Goal: Task Accomplishment & Management: Manage account settings

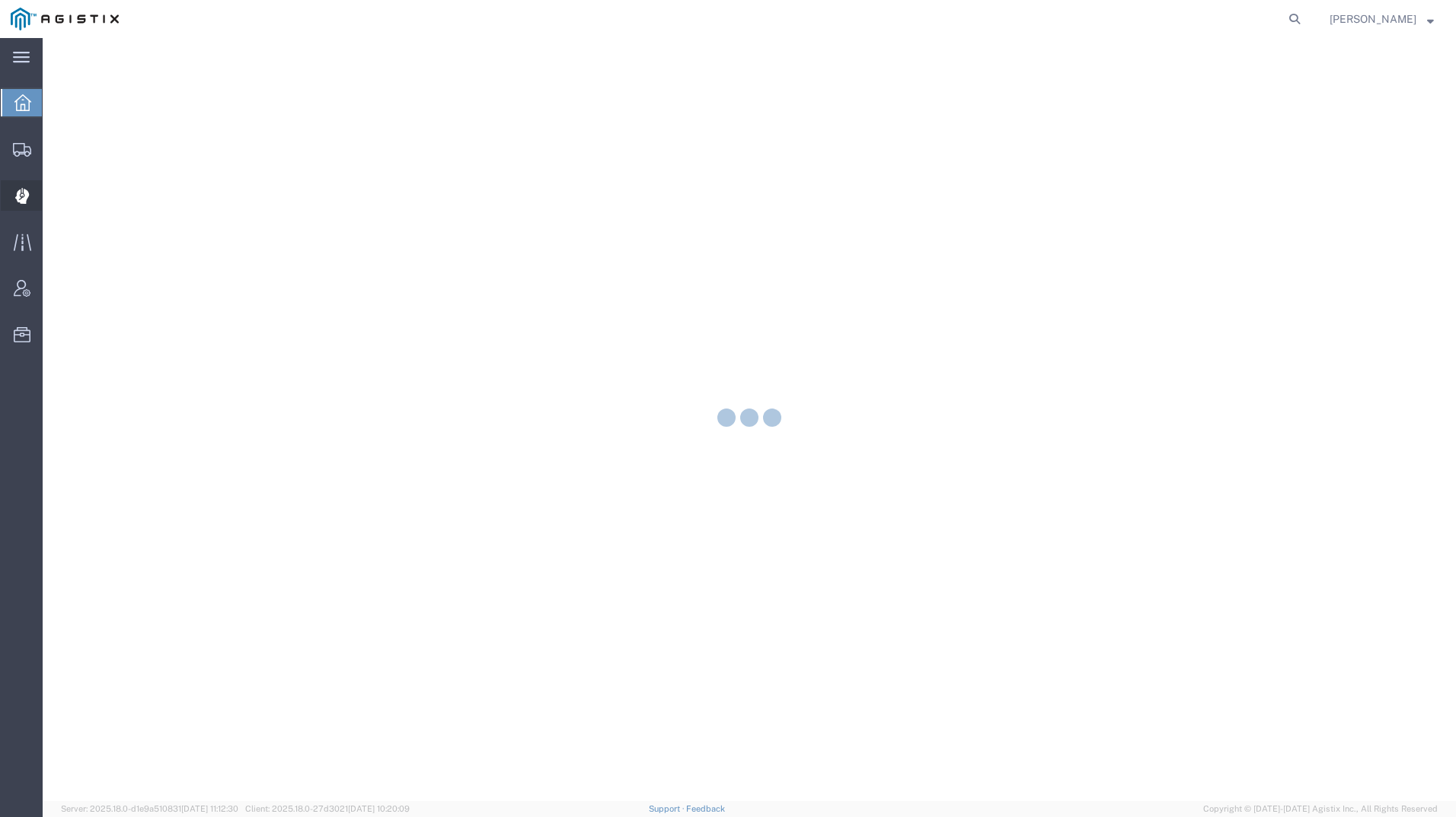
click at [25, 199] on icon at bounding box center [21, 196] width 14 height 15
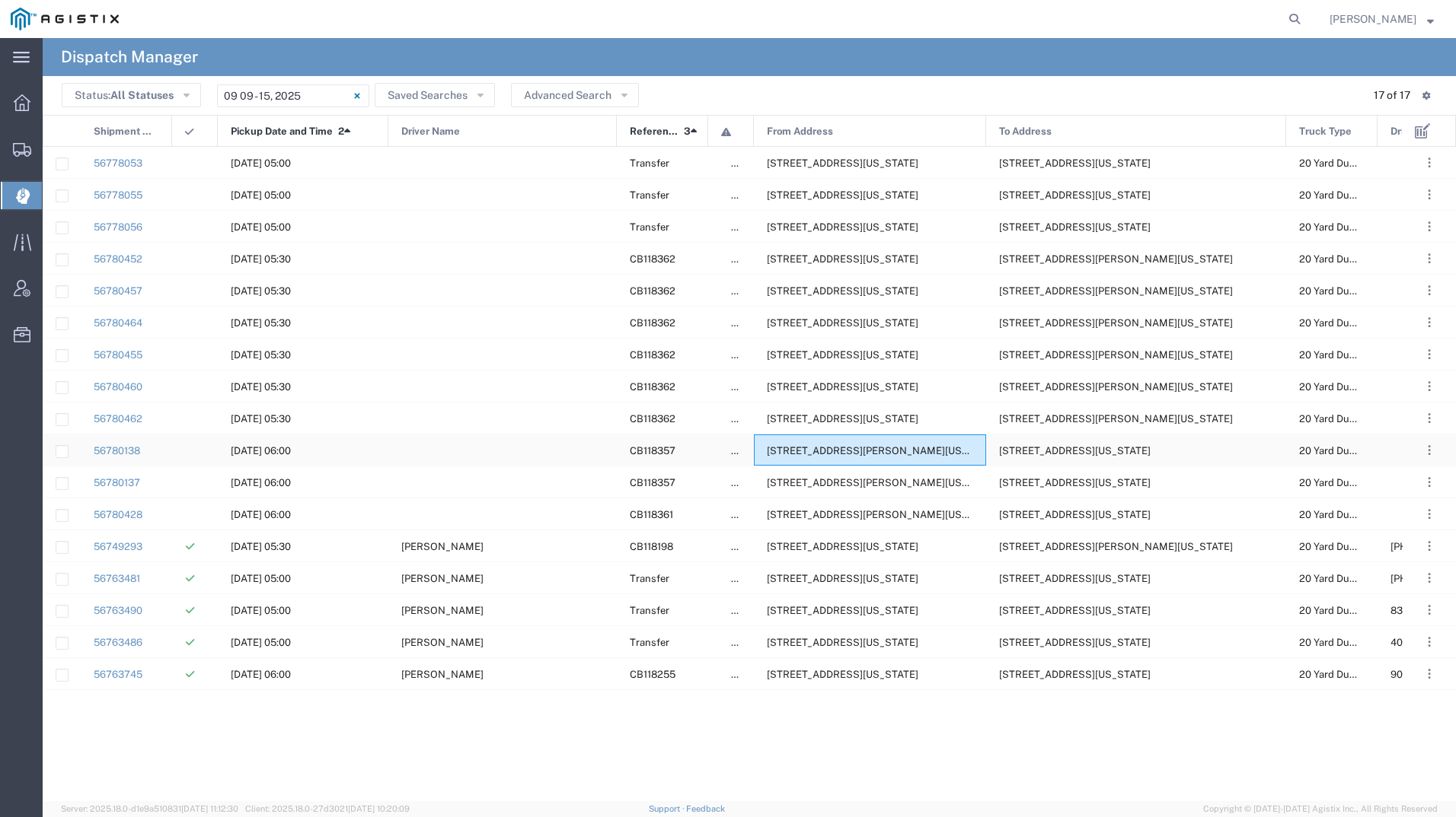
click at [892, 444] on div "[STREET_ADDRESS][PERSON_NAME][US_STATE]" at bounding box center [870, 450] width 233 height 31
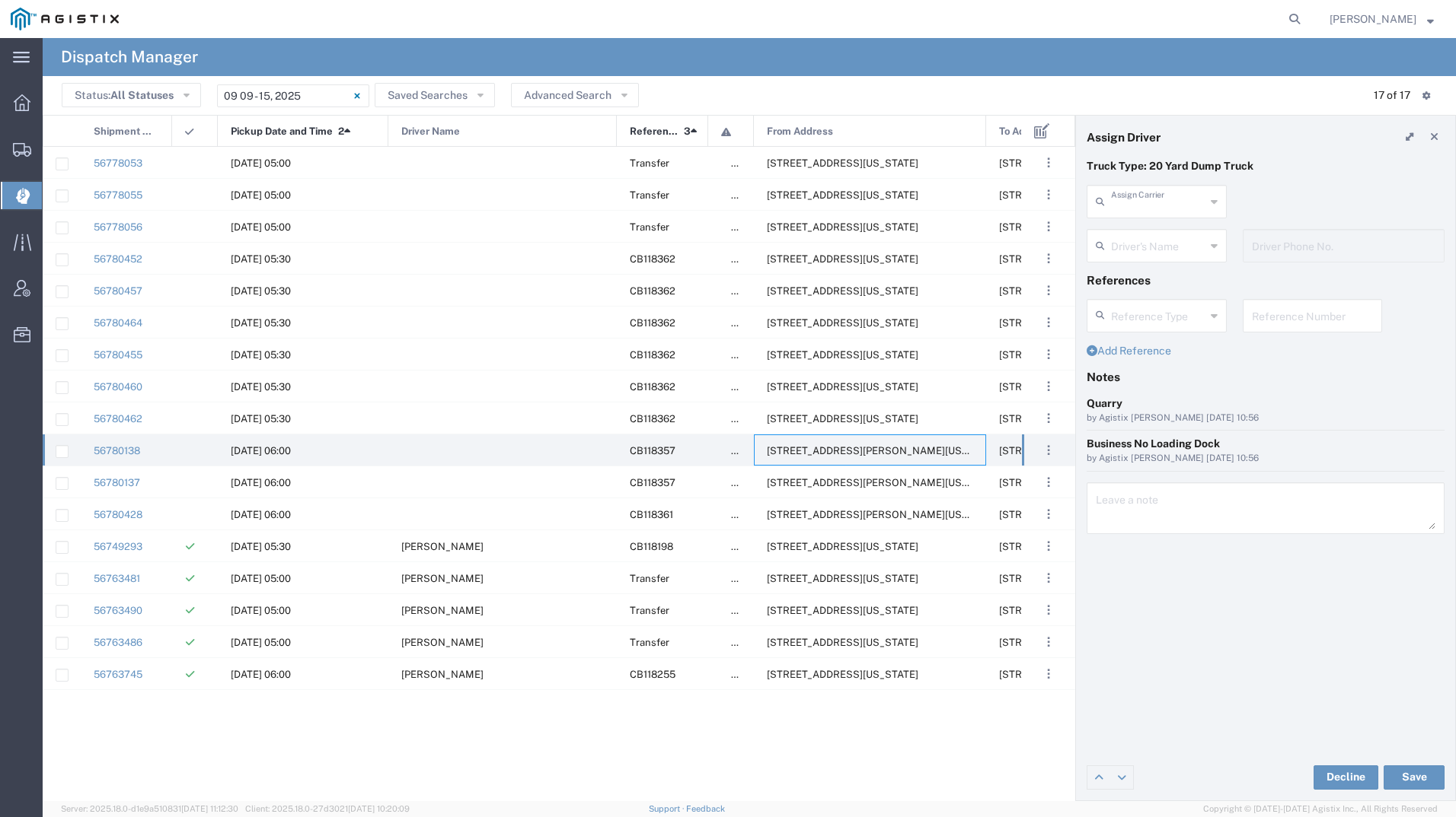
click at [1161, 204] on input "text" at bounding box center [1158, 200] width 94 height 26
click at [1136, 232] on span "Aguirre & Sons Trucking" at bounding box center [1156, 247] width 137 height 47
type input "Aguirre & Sons Trucking"
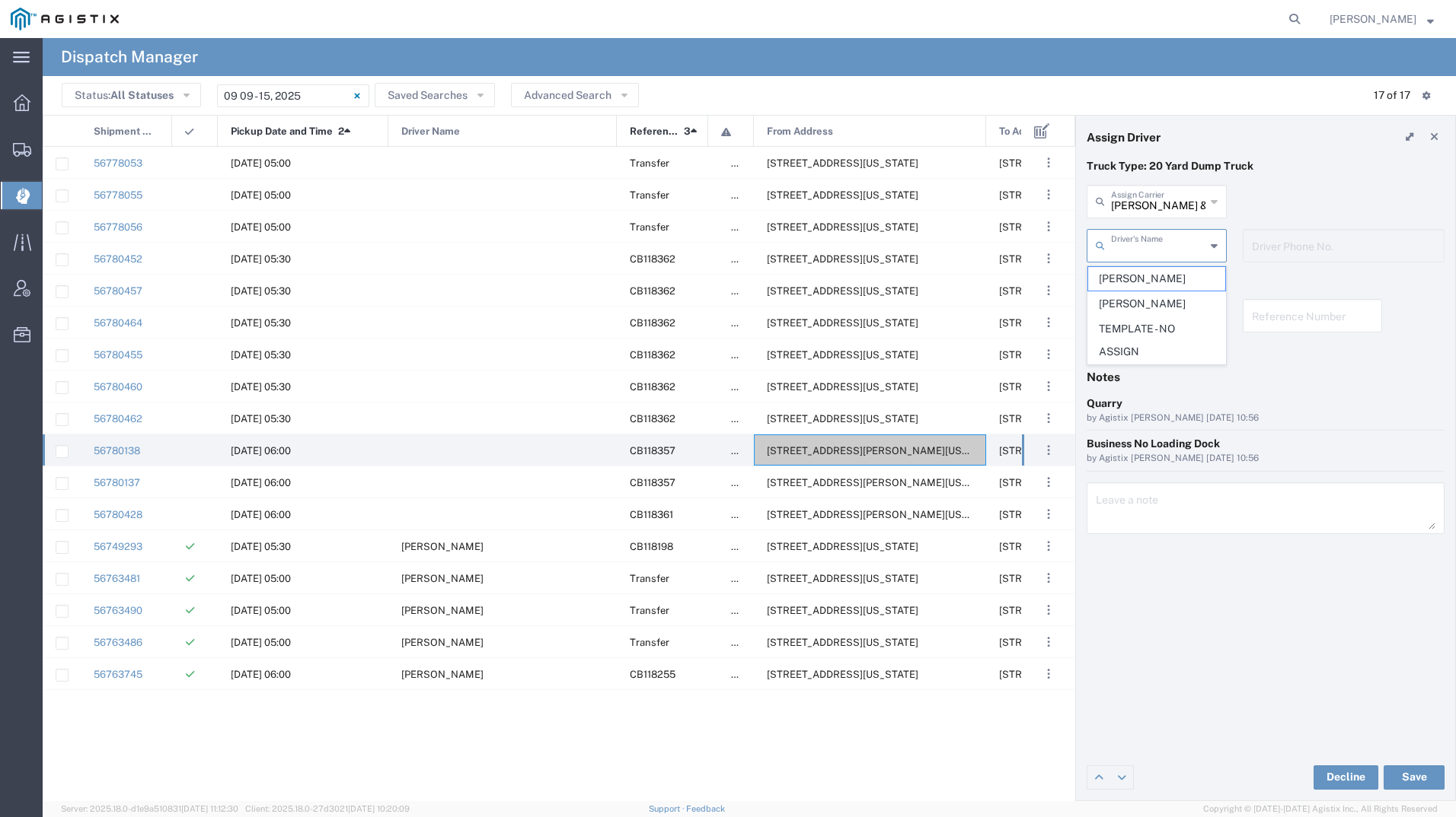
click at [1138, 242] on input "text" at bounding box center [1158, 244] width 94 height 26
click at [1151, 280] on span "Leonel Armenta" at bounding box center [1156, 279] width 137 height 24
type input "Leonel Armenta"
type input "9093499772"
click at [1396, 783] on button "Save" at bounding box center [1413, 777] width 61 height 25
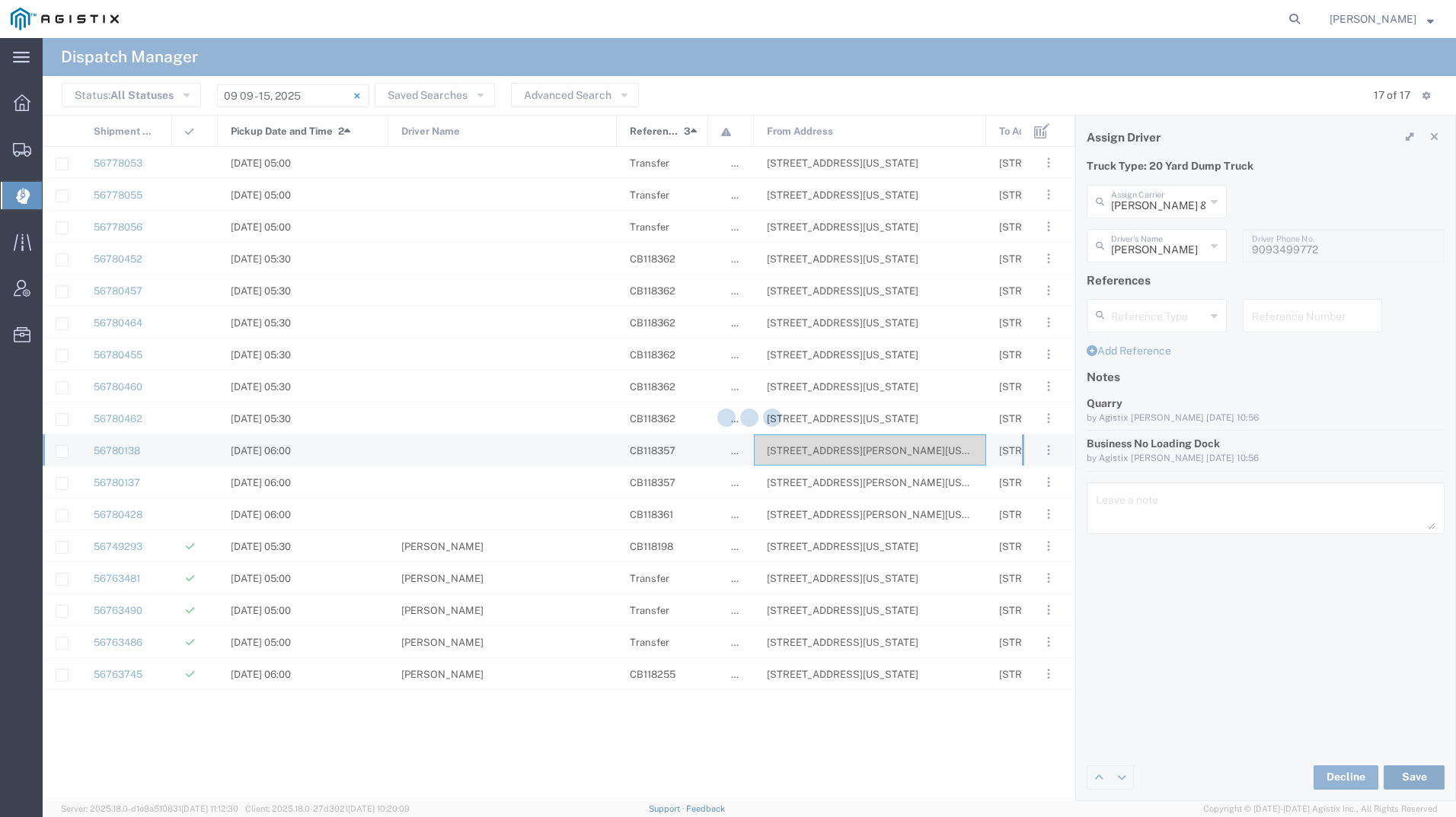
type input "Leonel Armenta"
type input "Aguirre & Sons Trucking"
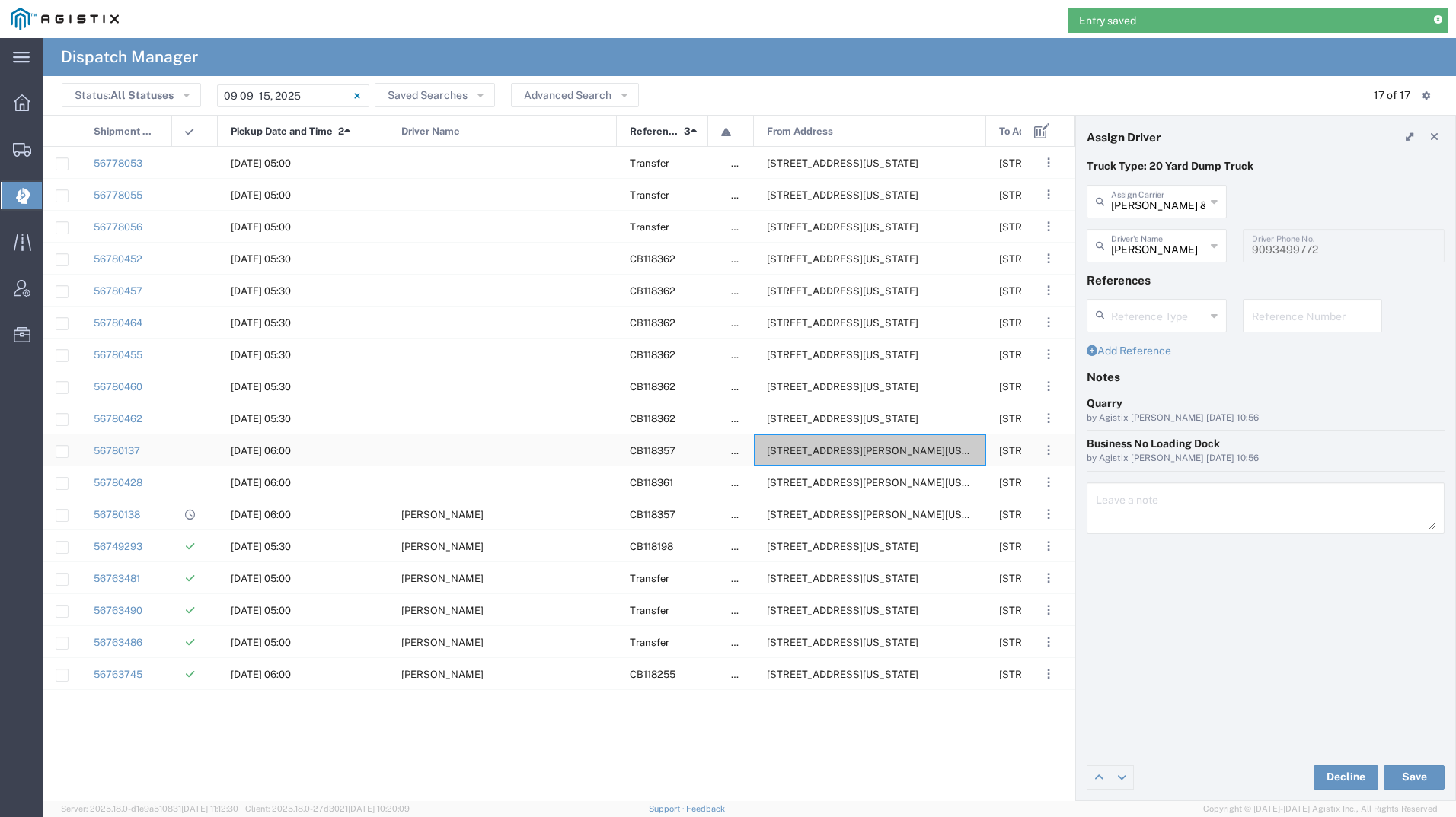
click at [805, 454] on span "13475 N Friant Rd, Fresno, California, 93626, United States" at bounding box center [883, 450] width 233 height 12
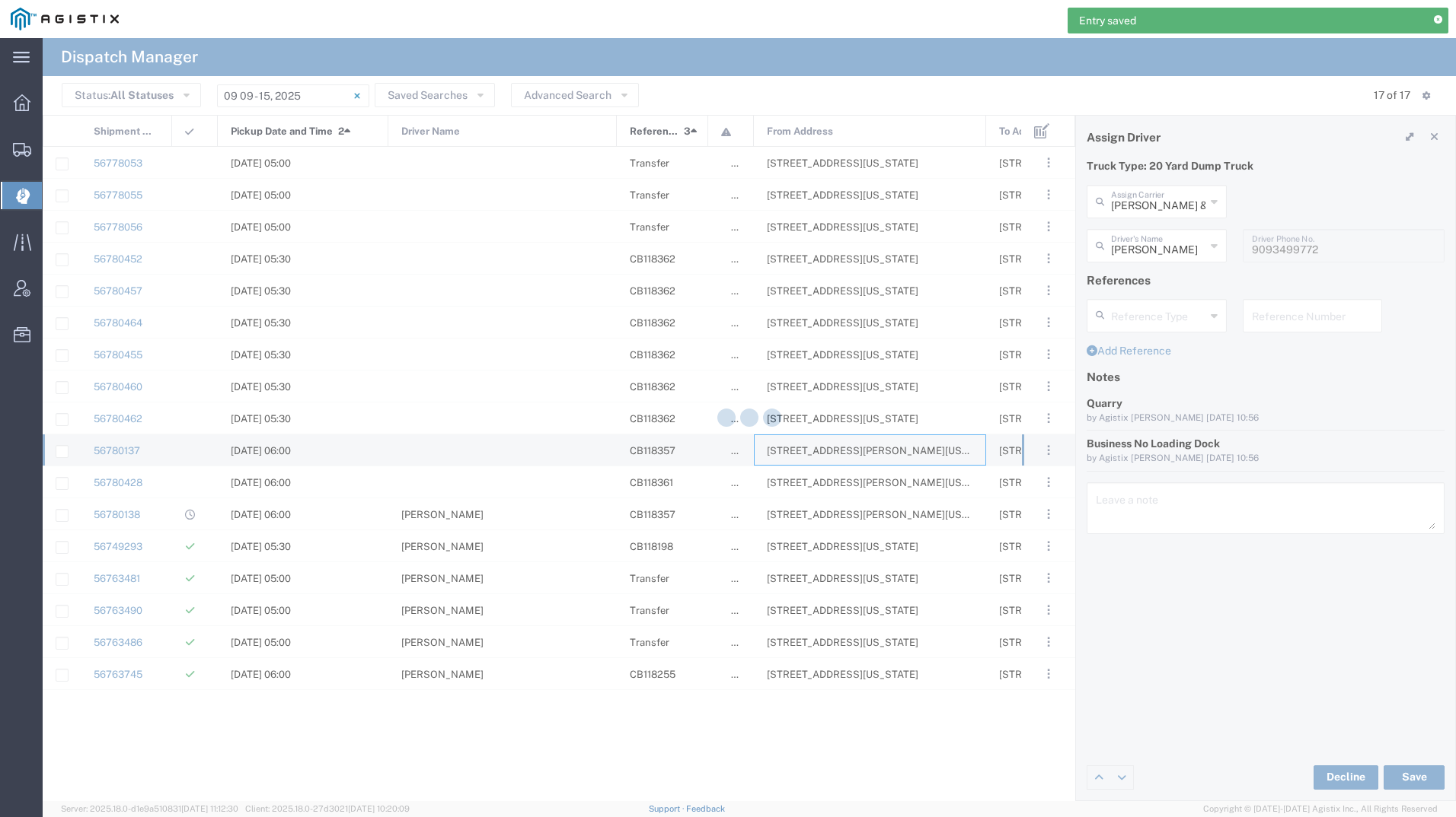
type input "Bradley Tanks Inc"
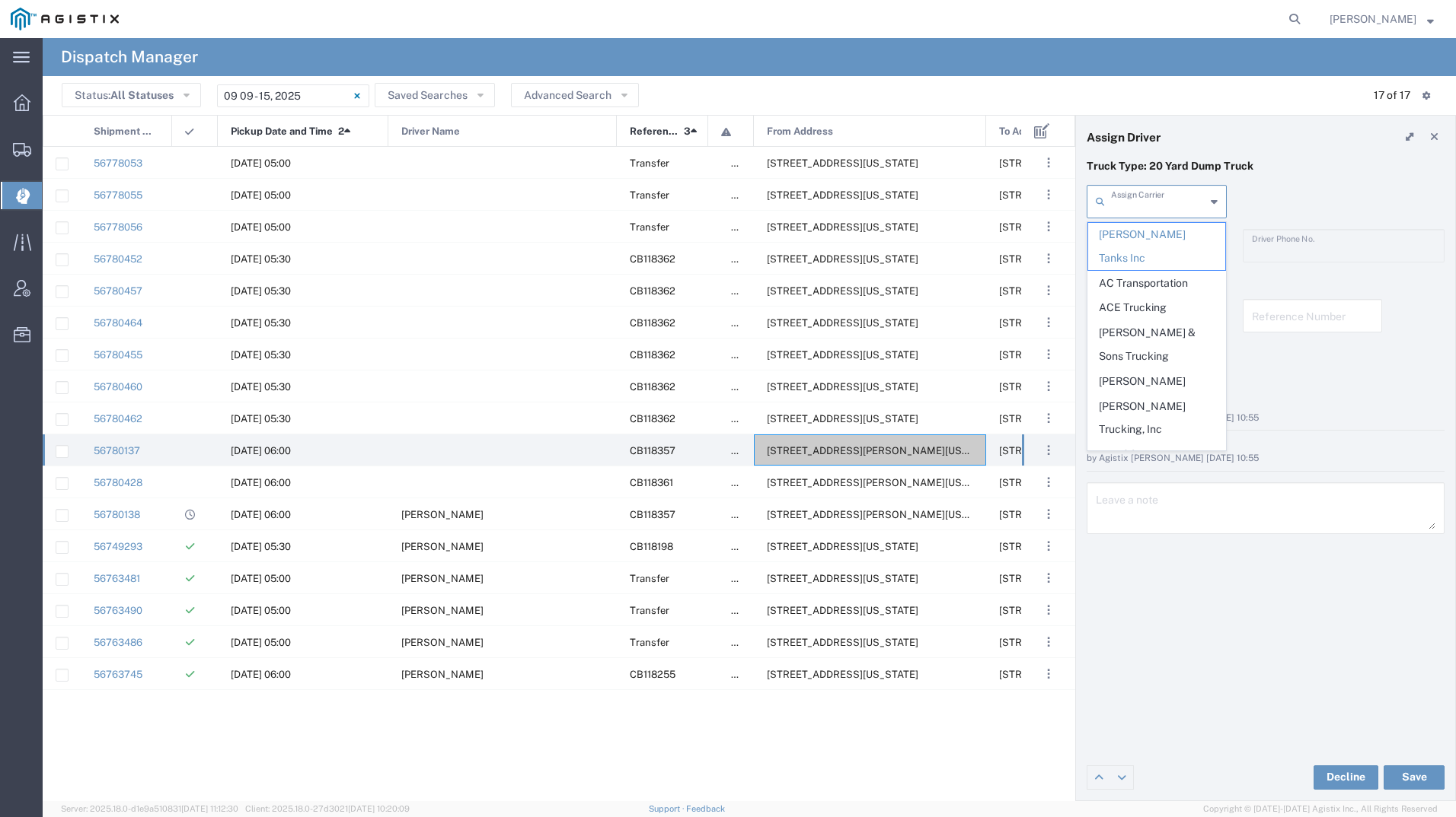
click at [1140, 194] on input "text" at bounding box center [1158, 200] width 94 height 26
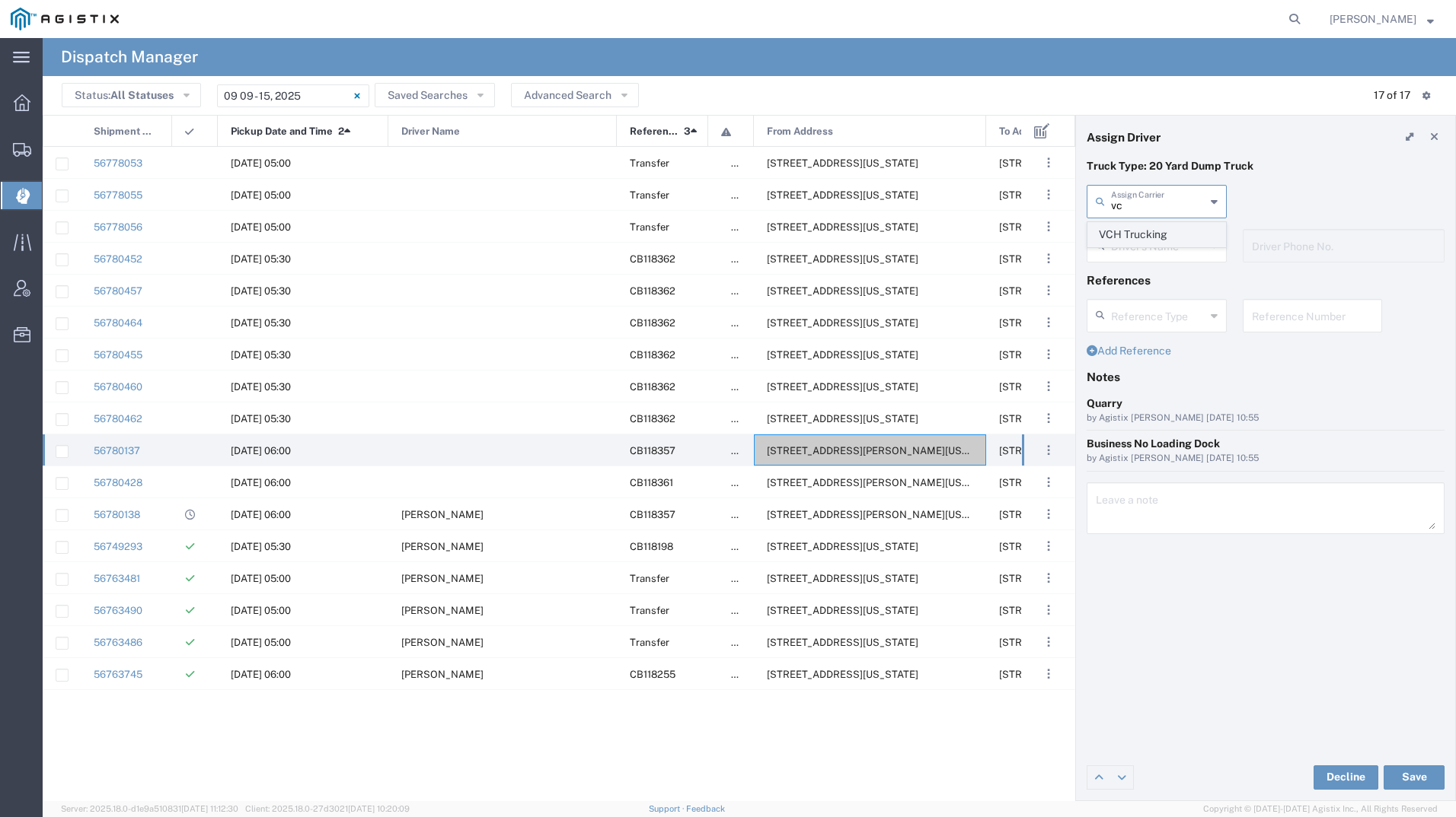
click at [1141, 234] on span "VCH Trucking" at bounding box center [1156, 235] width 137 height 24
type input "VCH Trucking"
click at [1141, 234] on input "text" at bounding box center [1159, 244] width 96 height 26
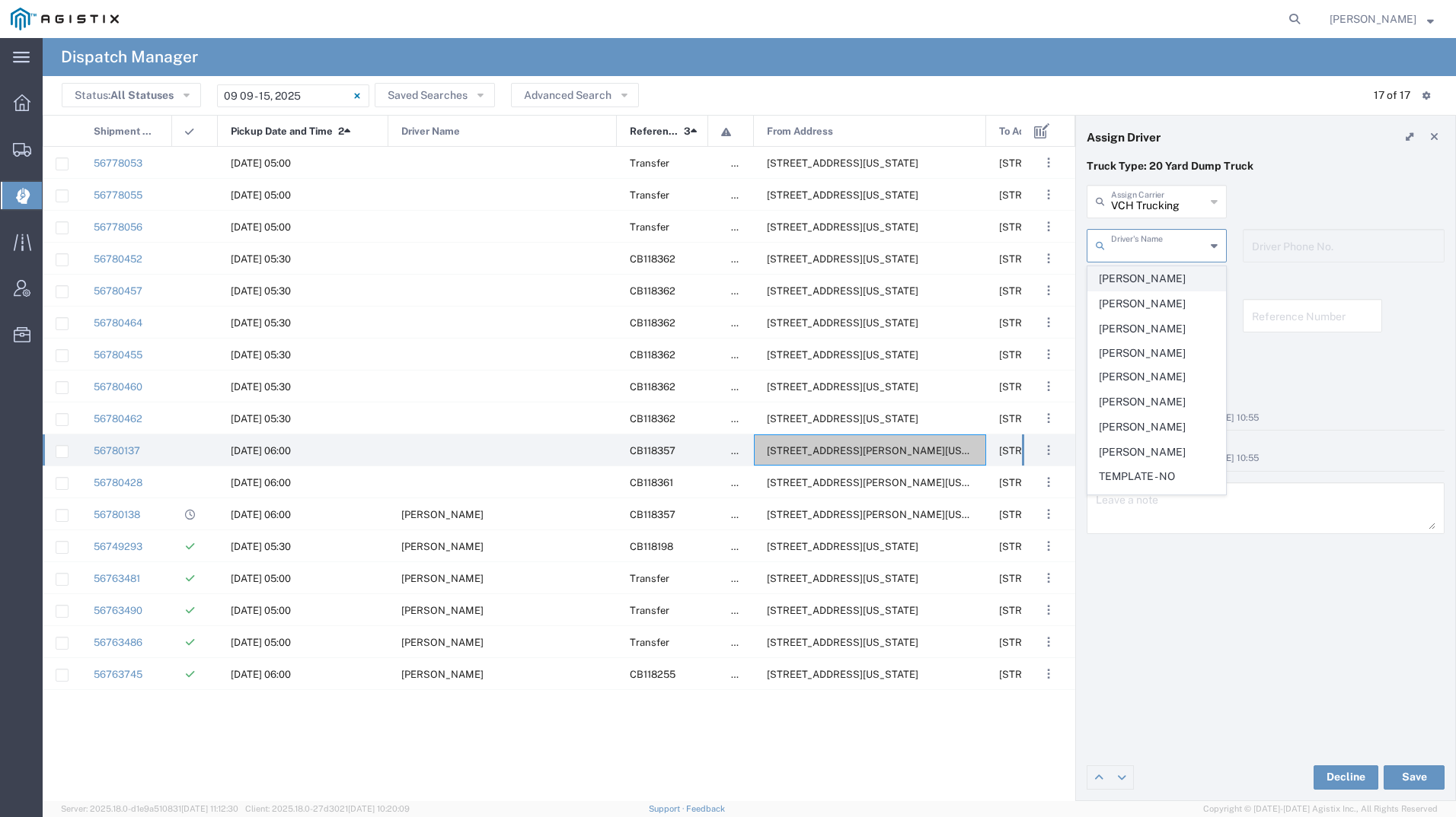
click at [1145, 271] on span "Brandon Zambrano" at bounding box center [1156, 279] width 137 height 24
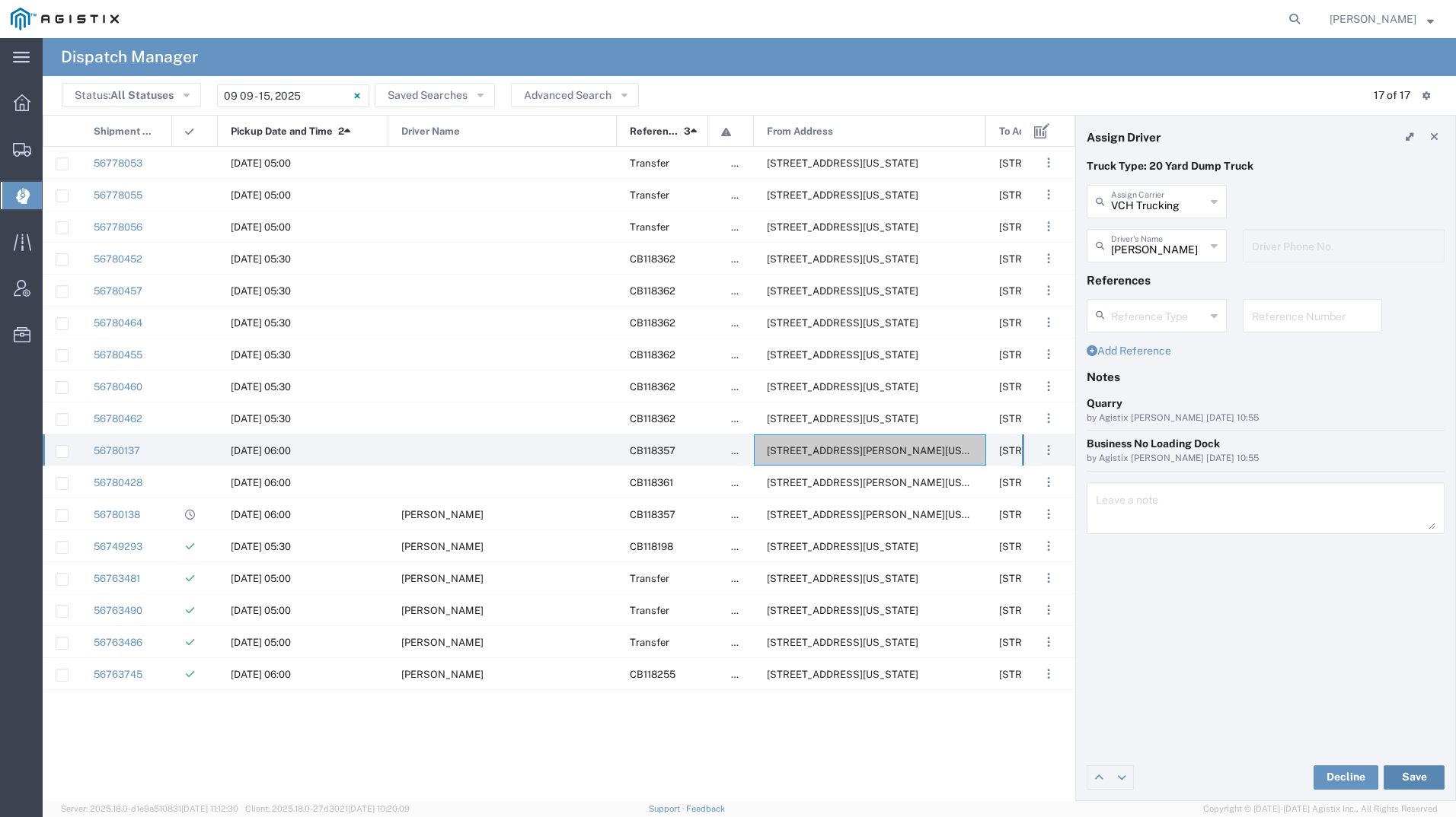
click at [1409, 773] on button "Save" at bounding box center [1413, 777] width 61 height 25
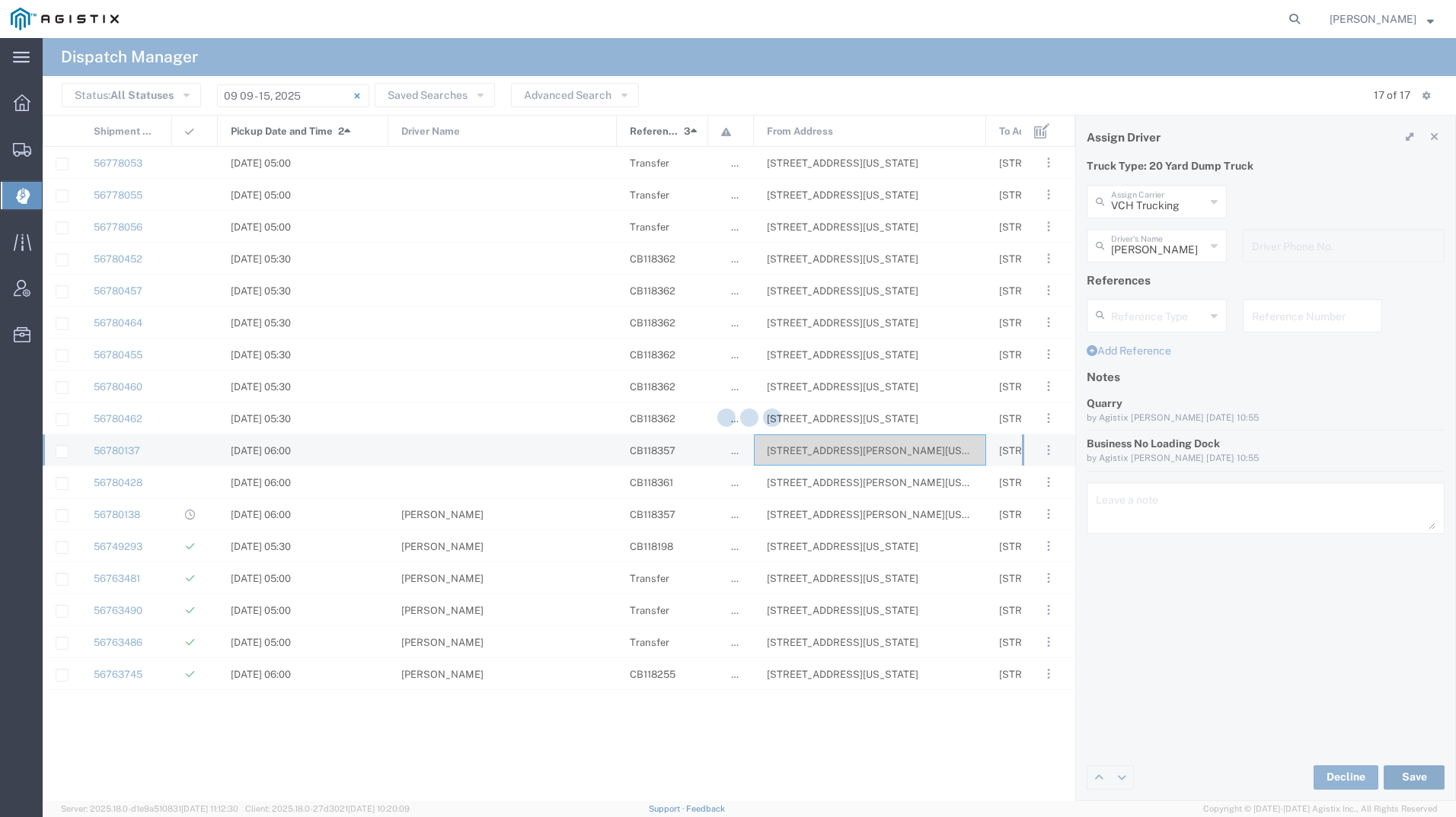
type input "Brandon Zambrano"
type input "VCH Trucking"
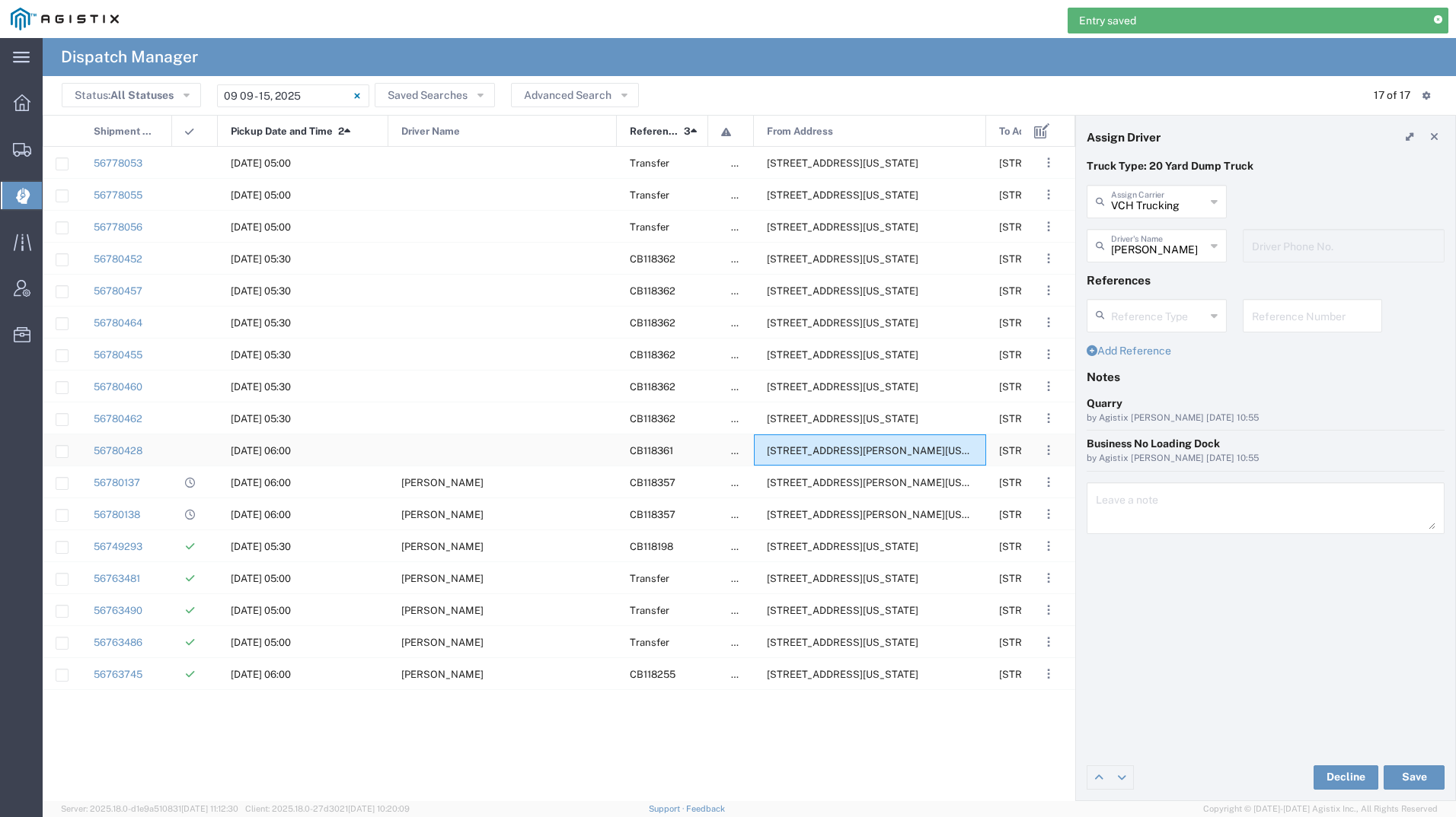
click at [850, 450] on span "5501 Imhoff Place, Martinez, California, 94553, United States" at bounding box center [883, 450] width 233 height 12
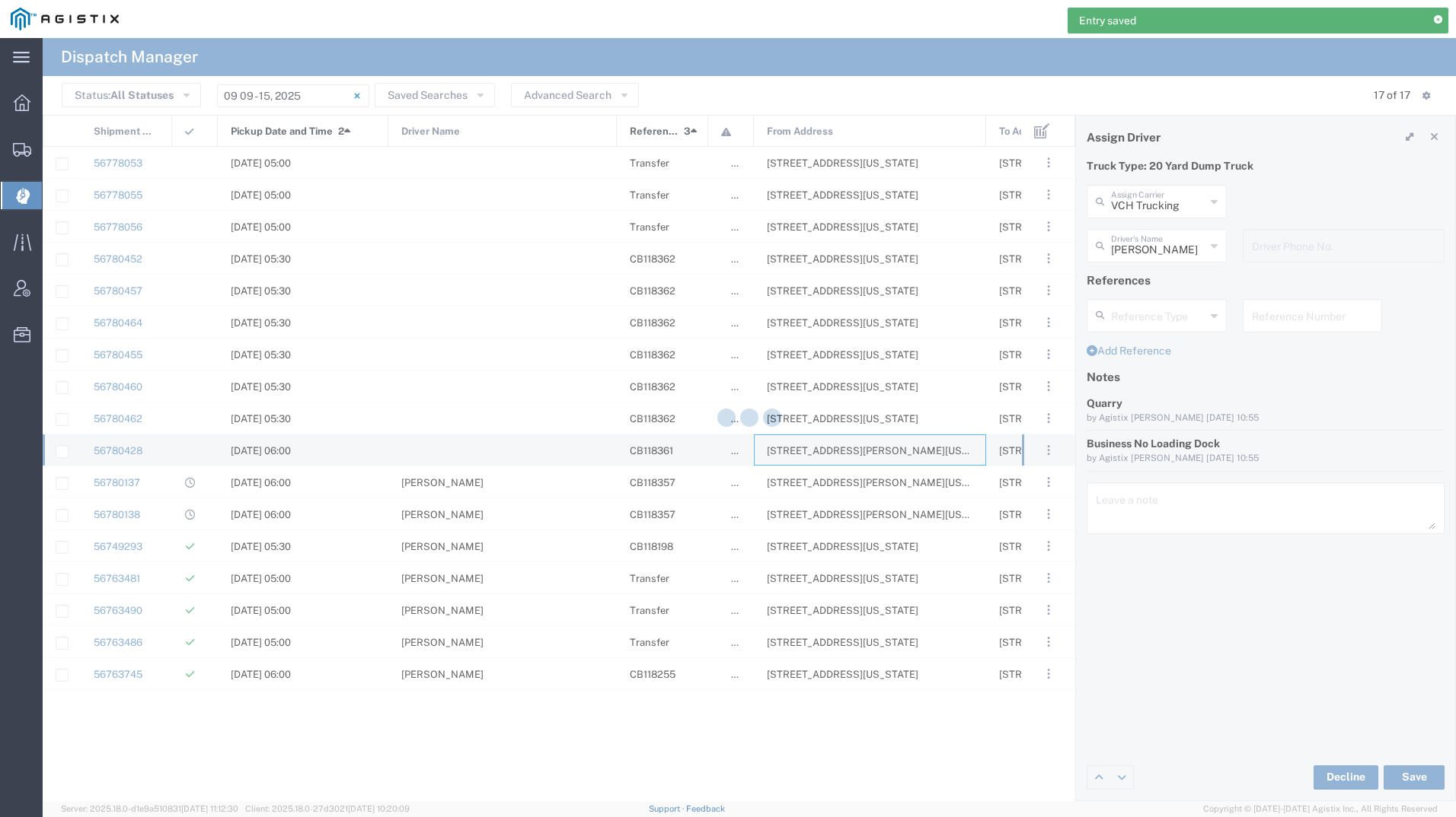
type input "Bradley Tanks Inc"
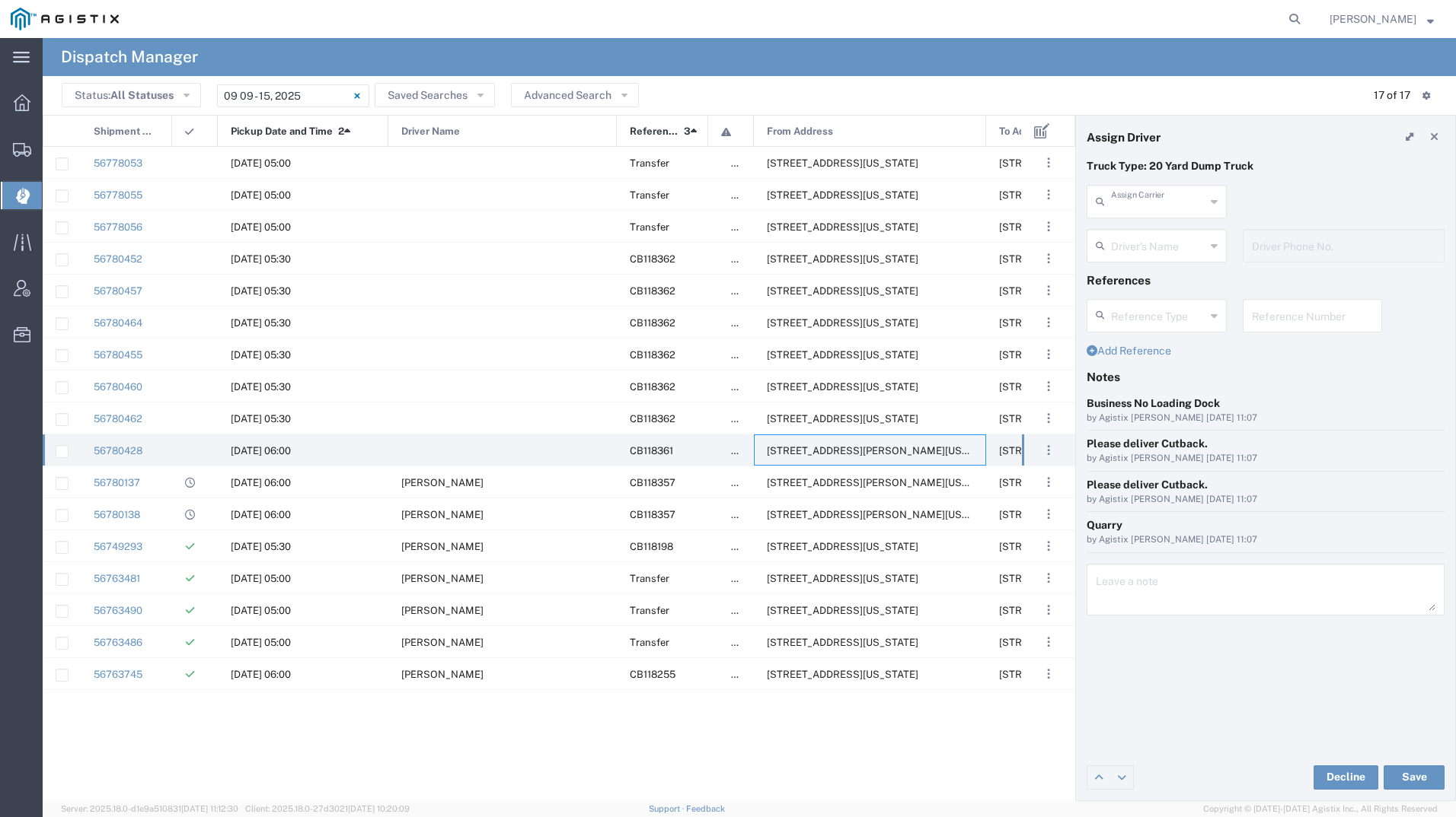
click at [1142, 200] on input "text" at bounding box center [1158, 200] width 94 height 26
click at [1130, 259] on span "Horacio Lopez Transportation" at bounding box center [1156, 247] width 137 height 47
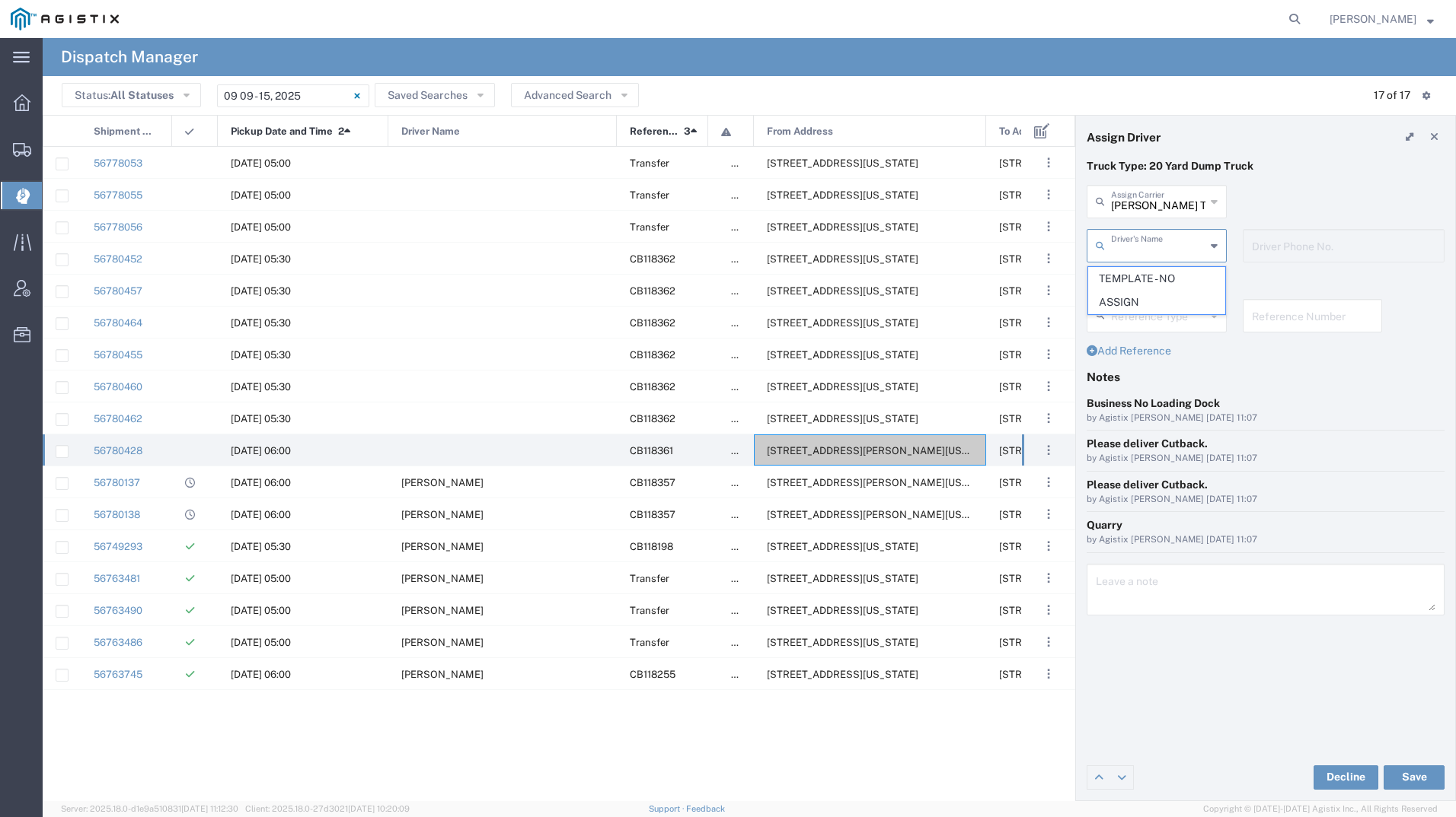
click at [1128, 242] on input "text" at bounding box center [1158, 244] width 94 height 26
click at [1334, 177] on div "Truck Type: 20 Yard Dump Truck" at bounding box center [1266, 171] width 374 height 26
type input "Horacio Lopez Transportation"
click at [1164, 195] on input "Horacio Lopez Transportation" at bounding box center [1158, 200] width 94 height 26
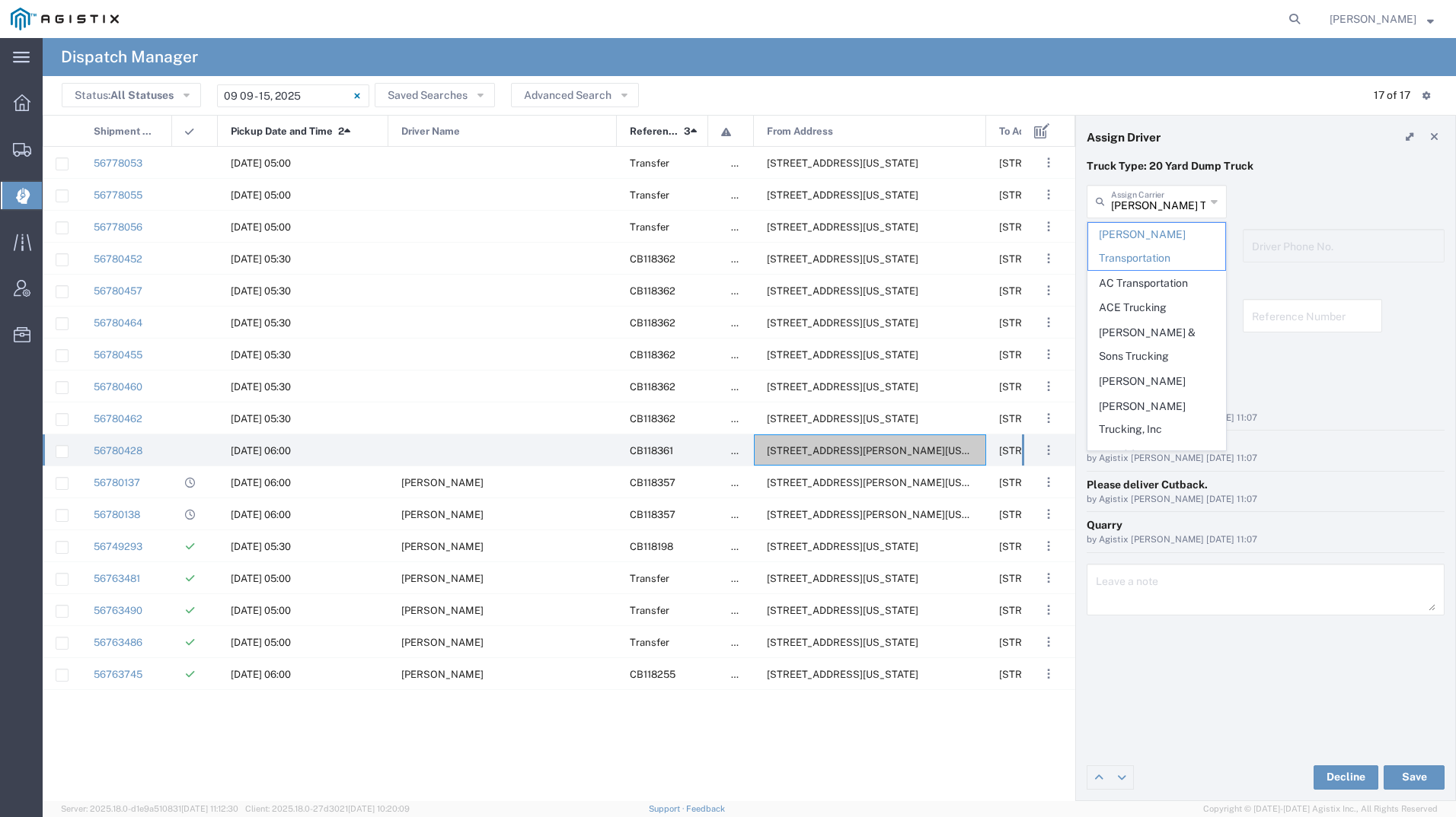
click at [1296, 181] on div "Truck Type: 20 Yard Dump Truck" at bounding box center [1266, 171] width 374 height 26
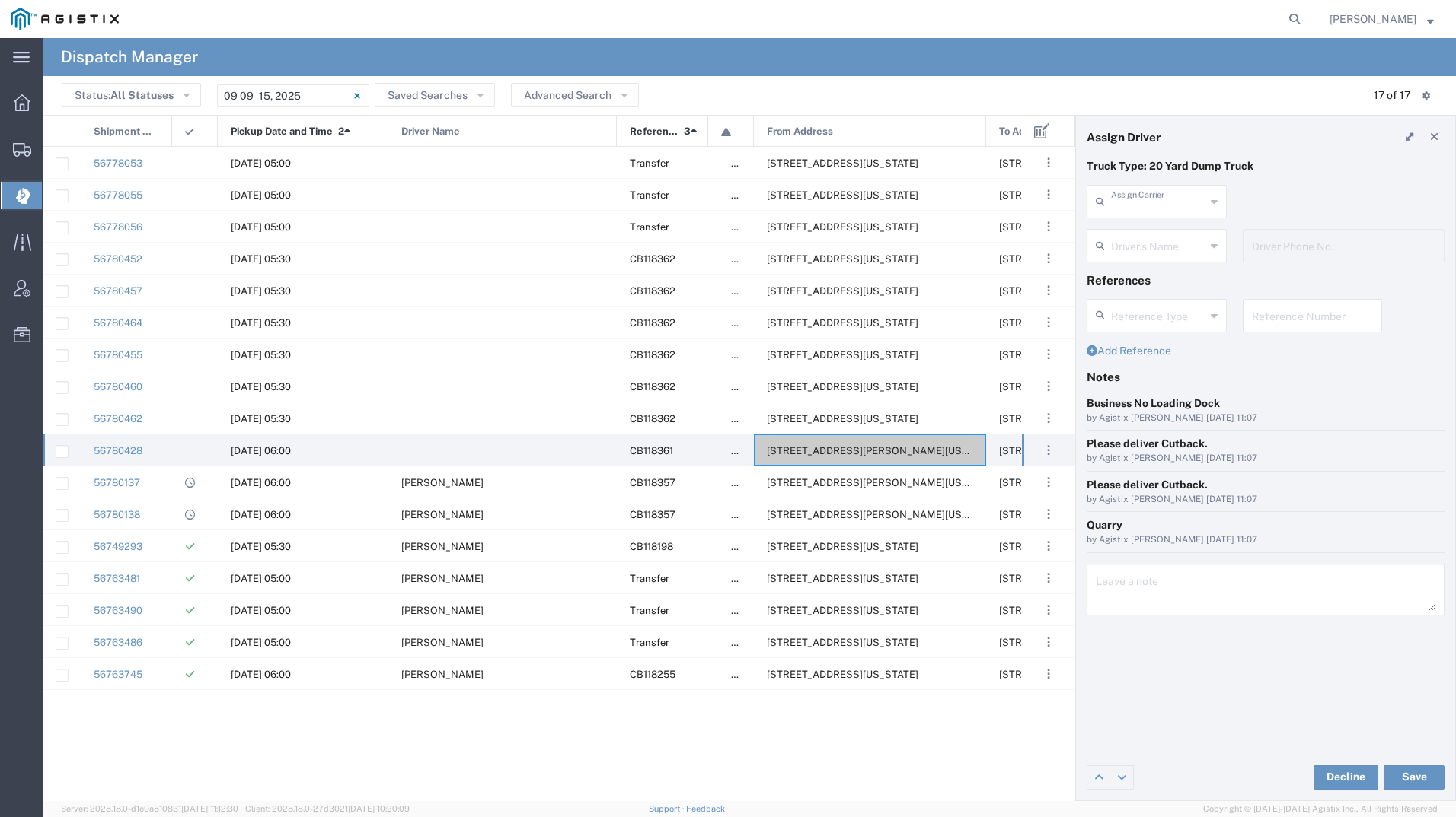
click at [1163, 205] on input "text" at bounding box center [1158, 200] width 94 height 26
click at [1162, 236] on span "Rufino Hernandez Trucking" at bounding box center [1156, 247] width 137 height 47
type input "Rufino Hernandez Trucking"
click at [1162, 236] on input "text" at bounding box center [1159, 244] width 96 height 26
click at [1164, 276] on span "Horacio Lopez" at bounding box center [1156, 279] width 137 height 24
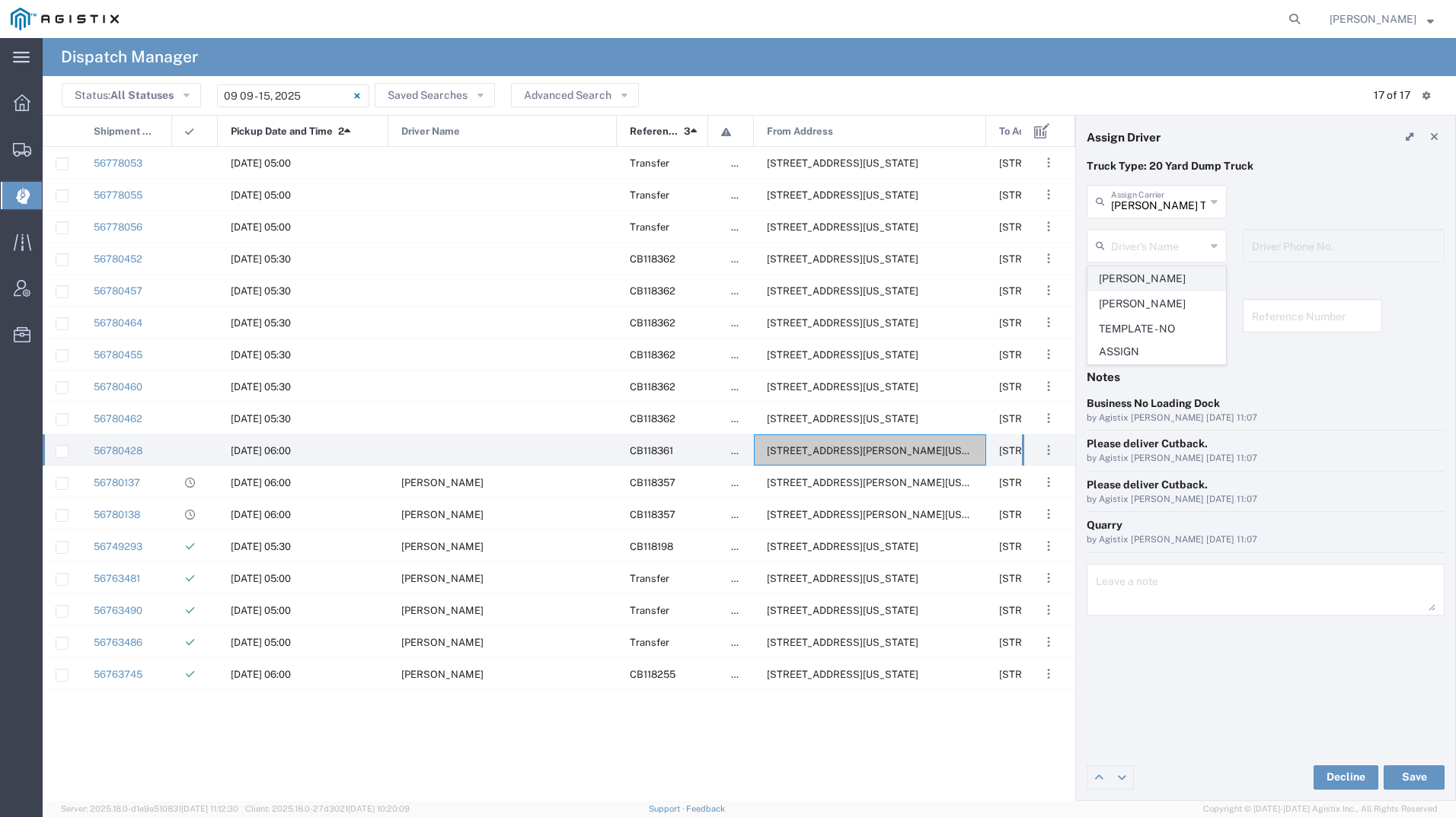
type input "Horacio Lopez"
type input "209-595-1385"
click at [1411, 773] on button "Save" at bounding box center [1413, 777] width 61 height 25
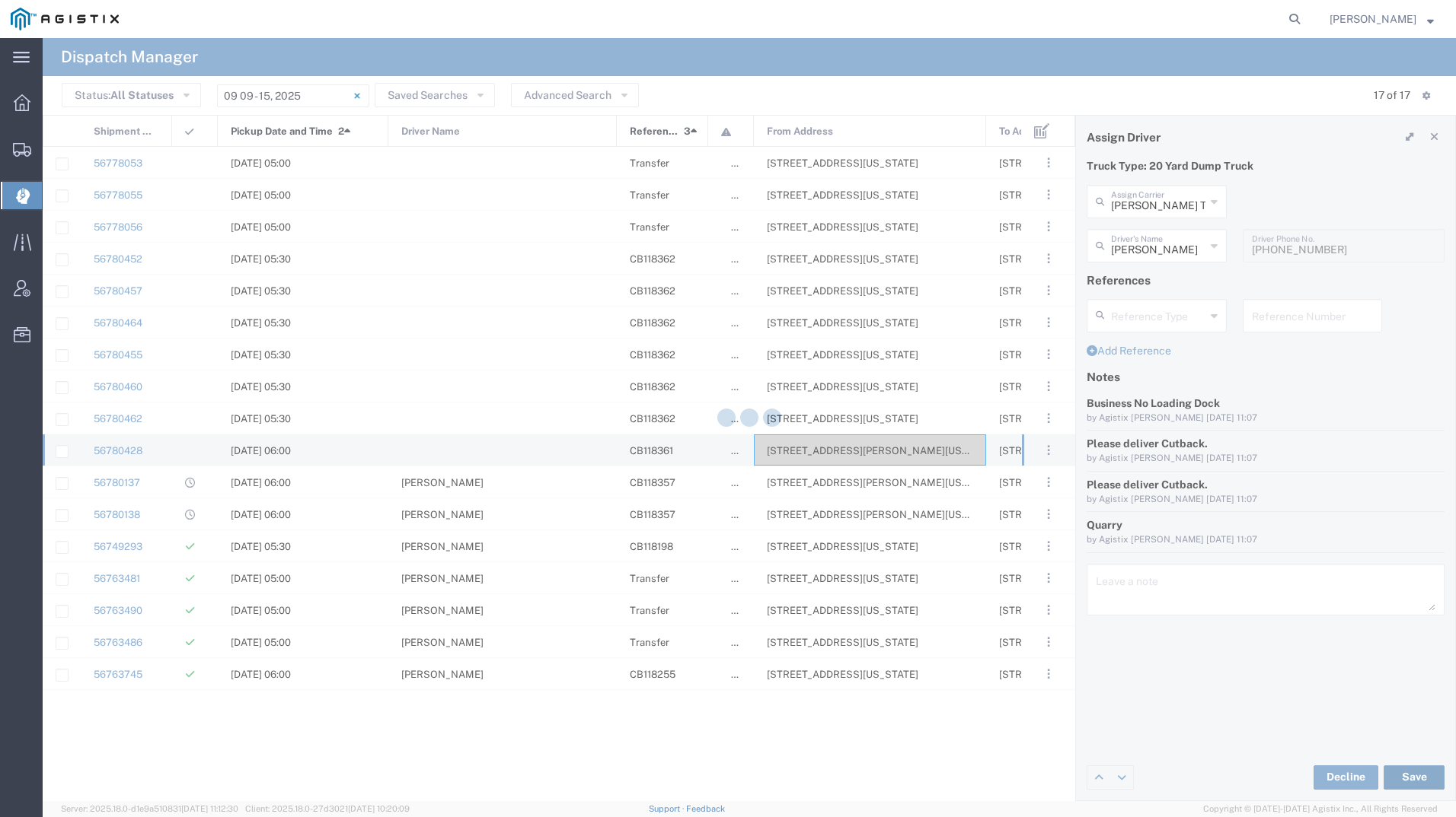
type input "Horacio Lopez"
type input "Rufino Hernandez Trucking"
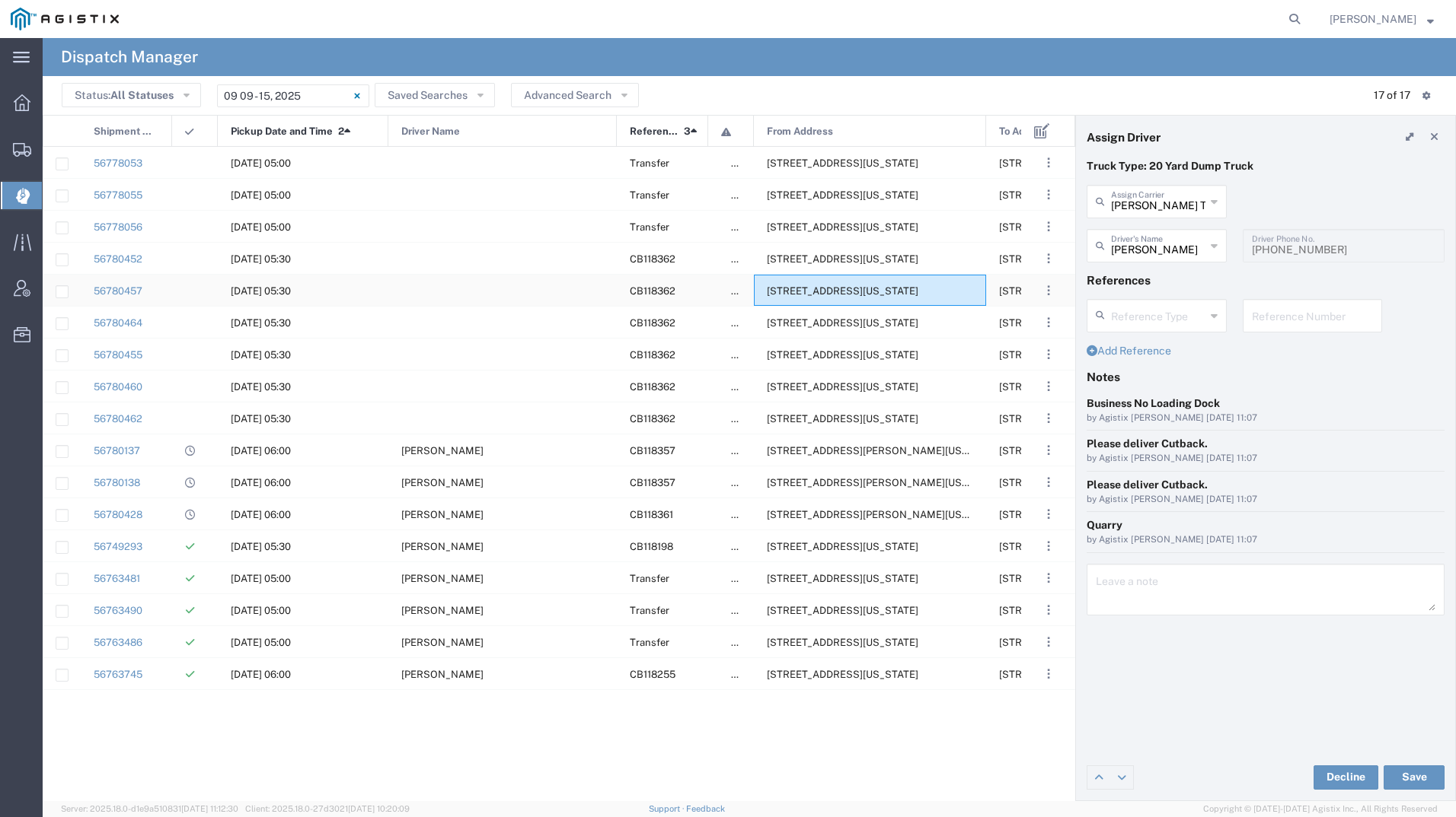
click at [823, 276] on div "2111 Hillcrest Ave, Antioch, California, 94509, United States" at bounding box center [870, 290] width 233 height 31
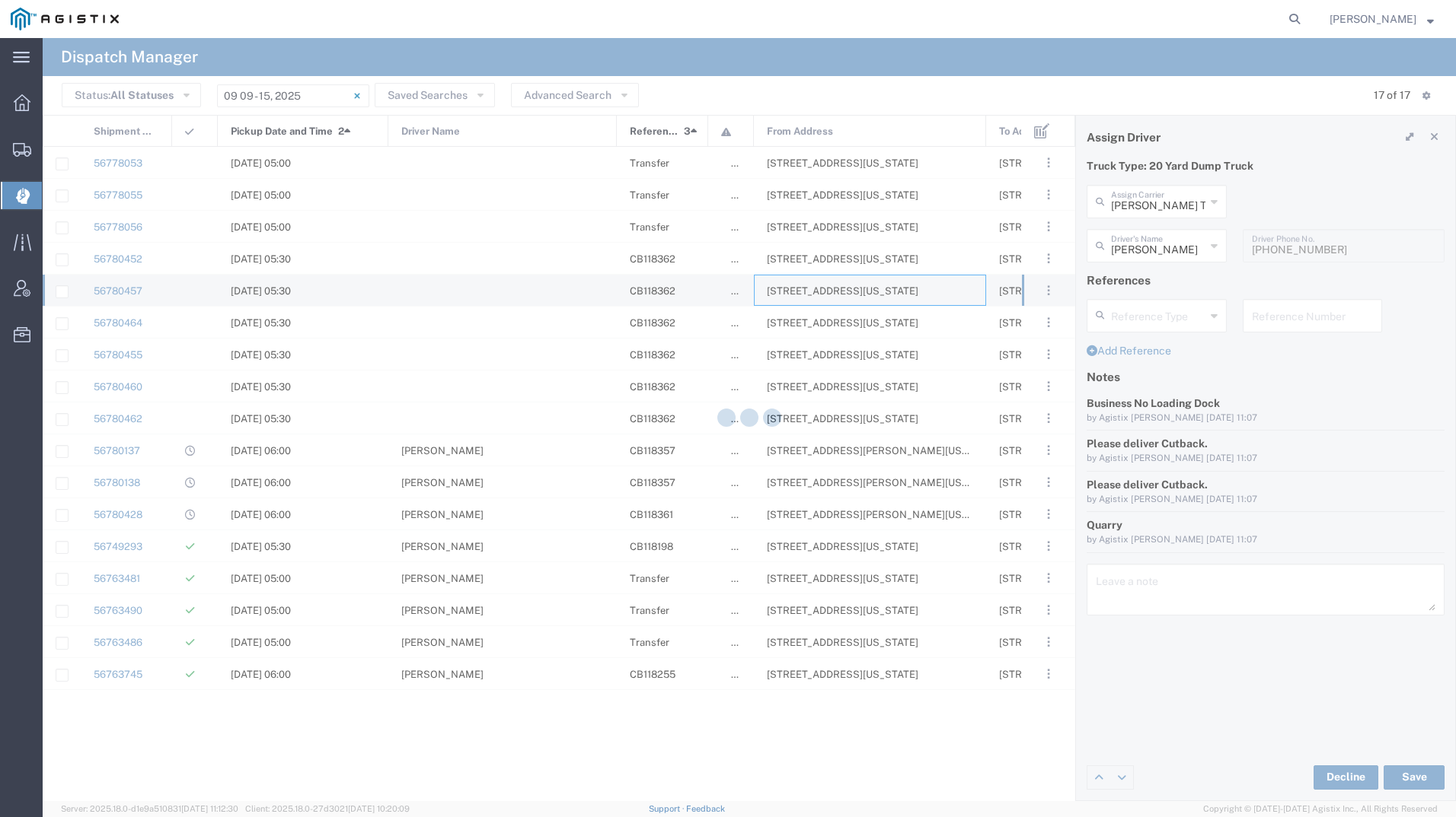
type input "Bradley Tanks Inc"
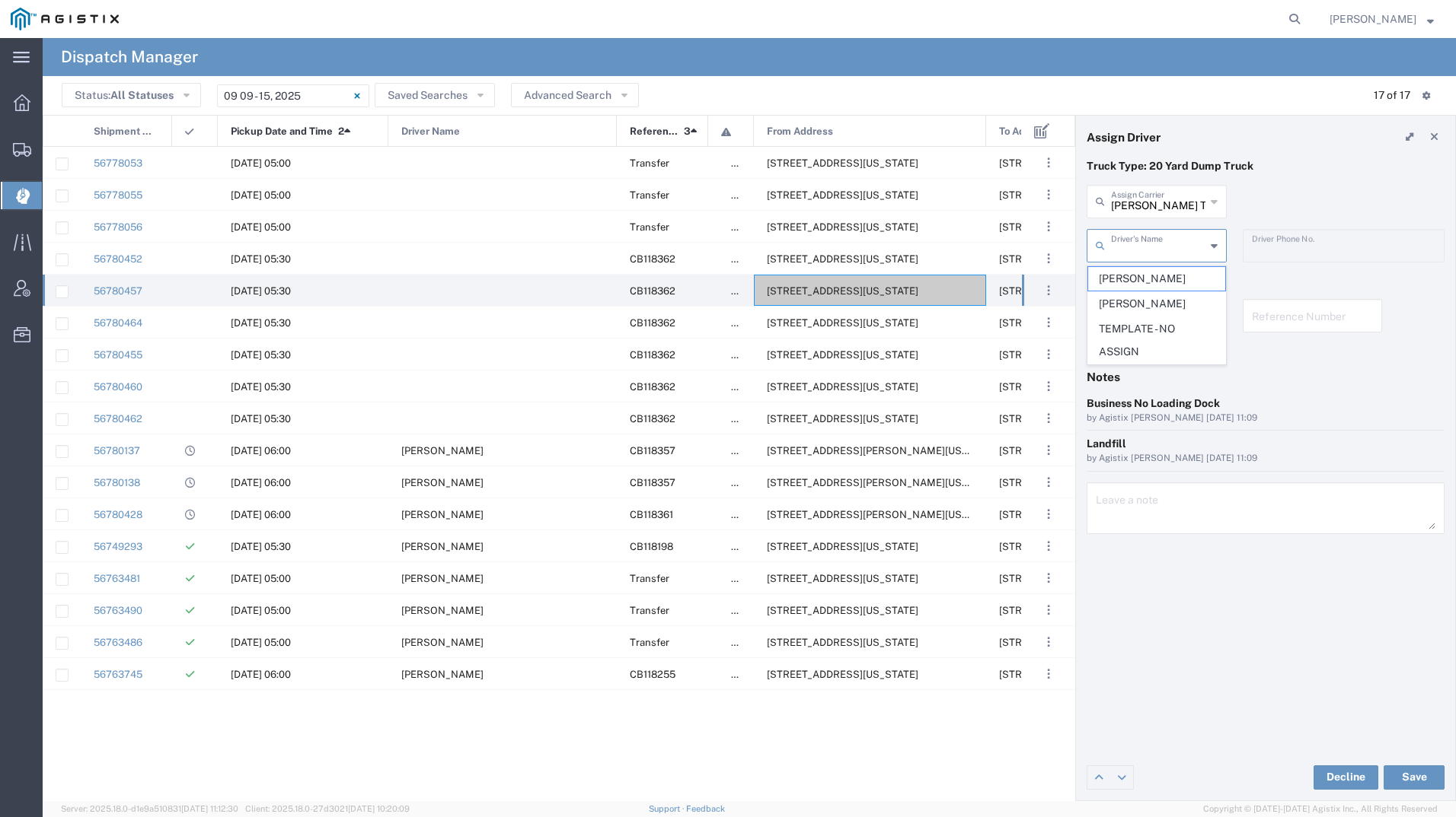
click at [1157, 254] on input "text" at bounding box center [1158, 244] width 94 height 26
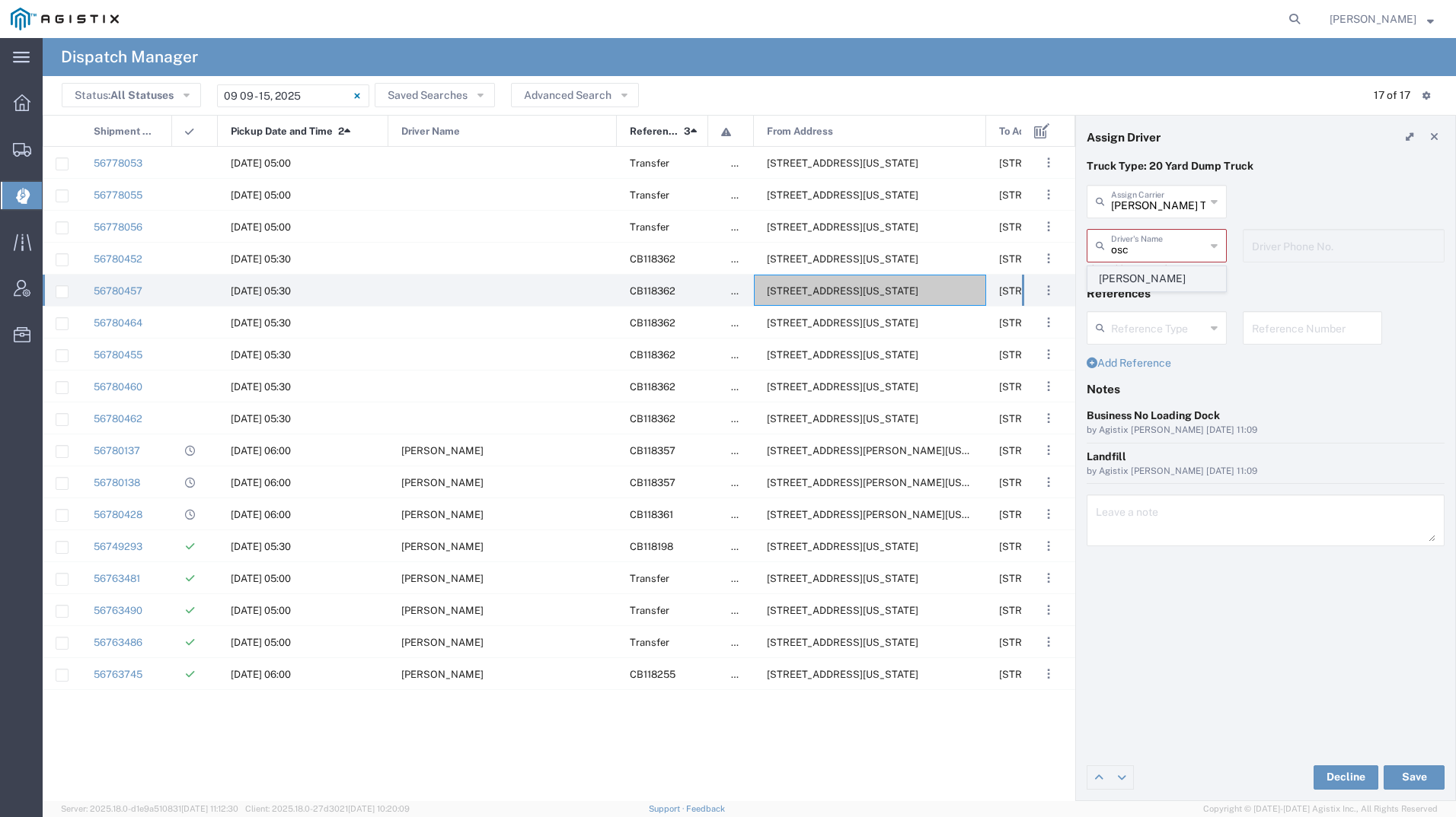
click at [1154, 273] on span "Oscar Cisneros" at bounding box center [1156, 279] width 137 height 24
type input "Oscar Cisneros"
type input "2093004091"
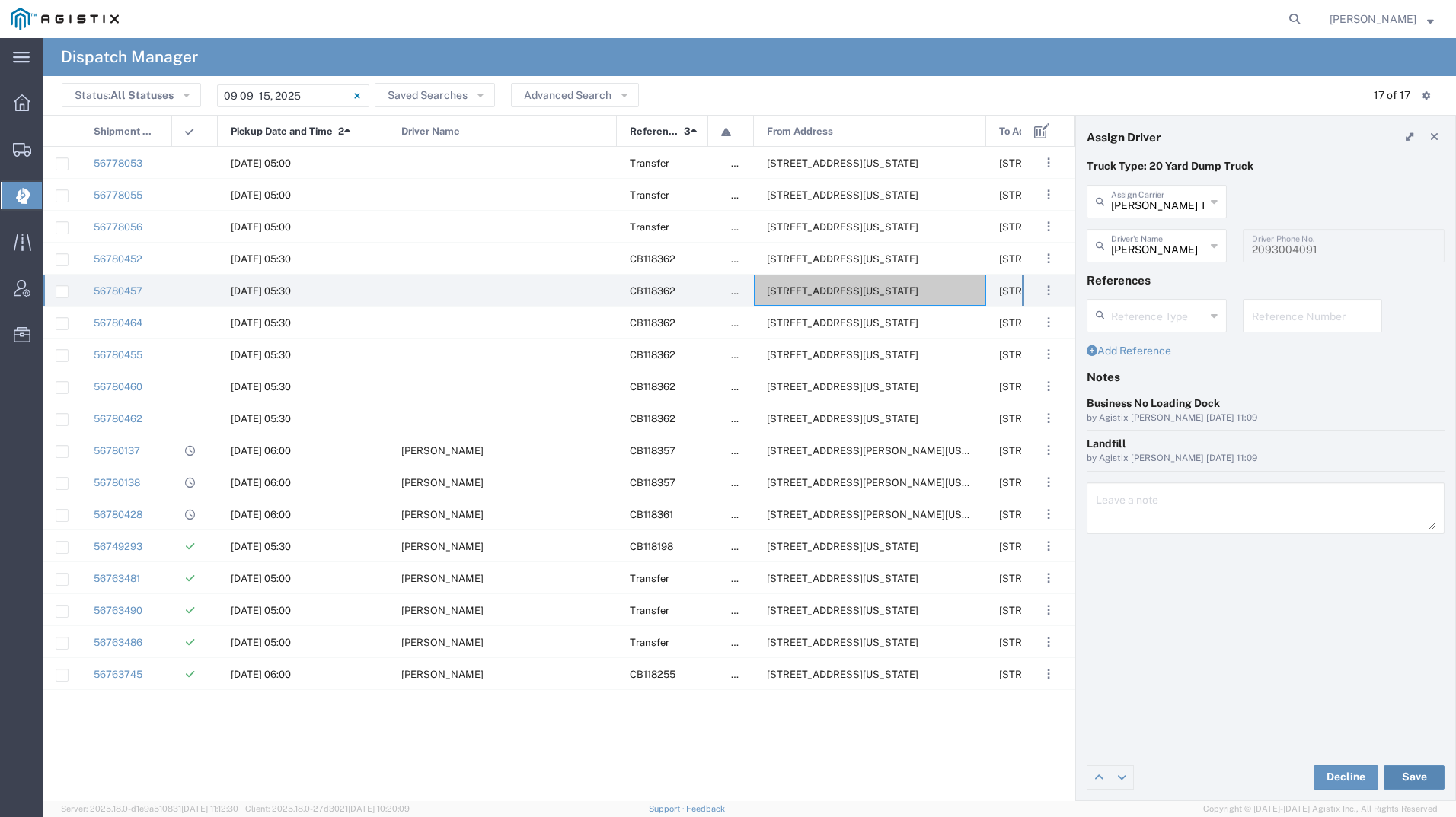
click at [1418, 773] on button "Save" at bounding box center [1413, 777] width 61 height 25
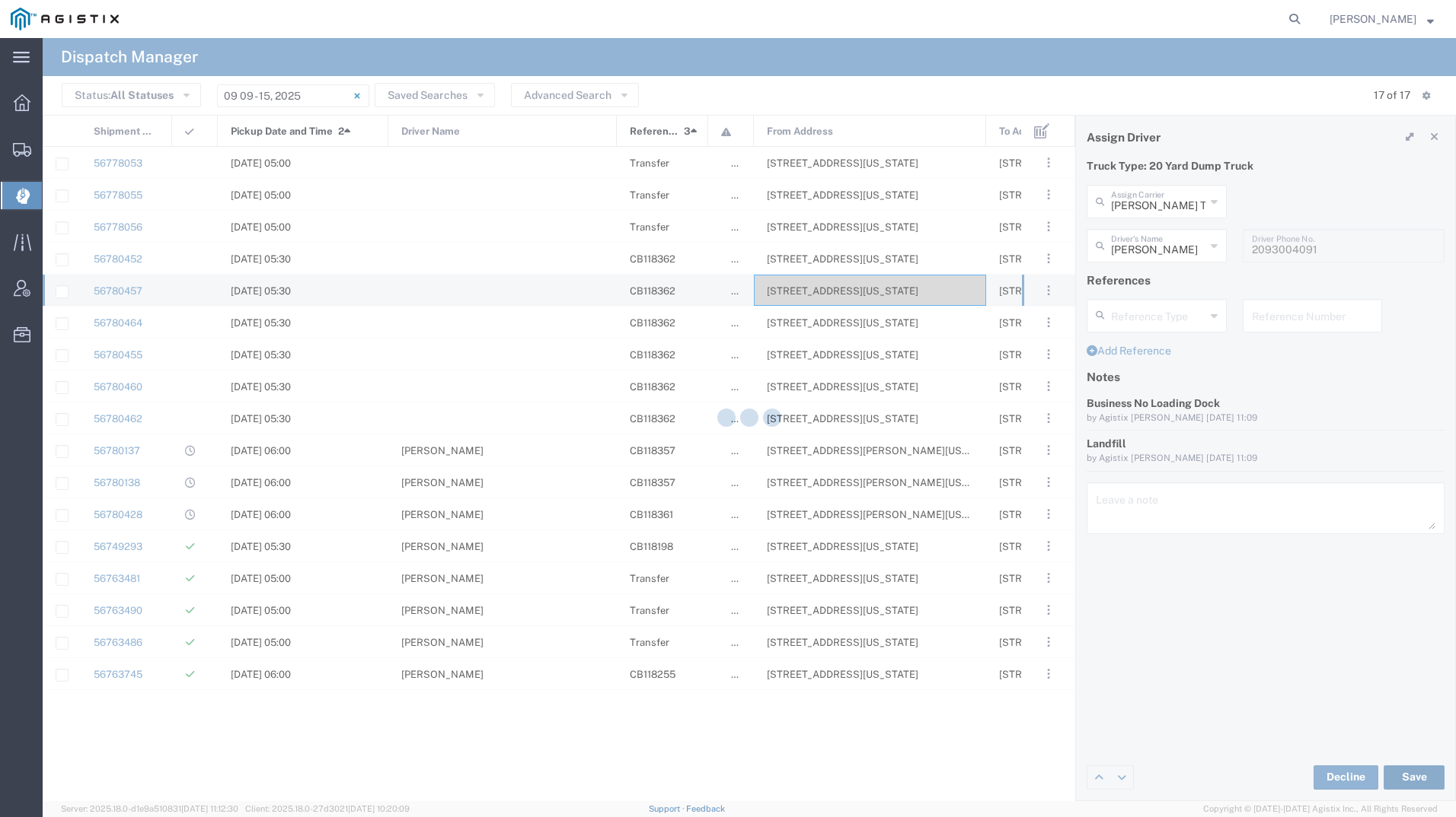
type input "Oscar Cisneros"
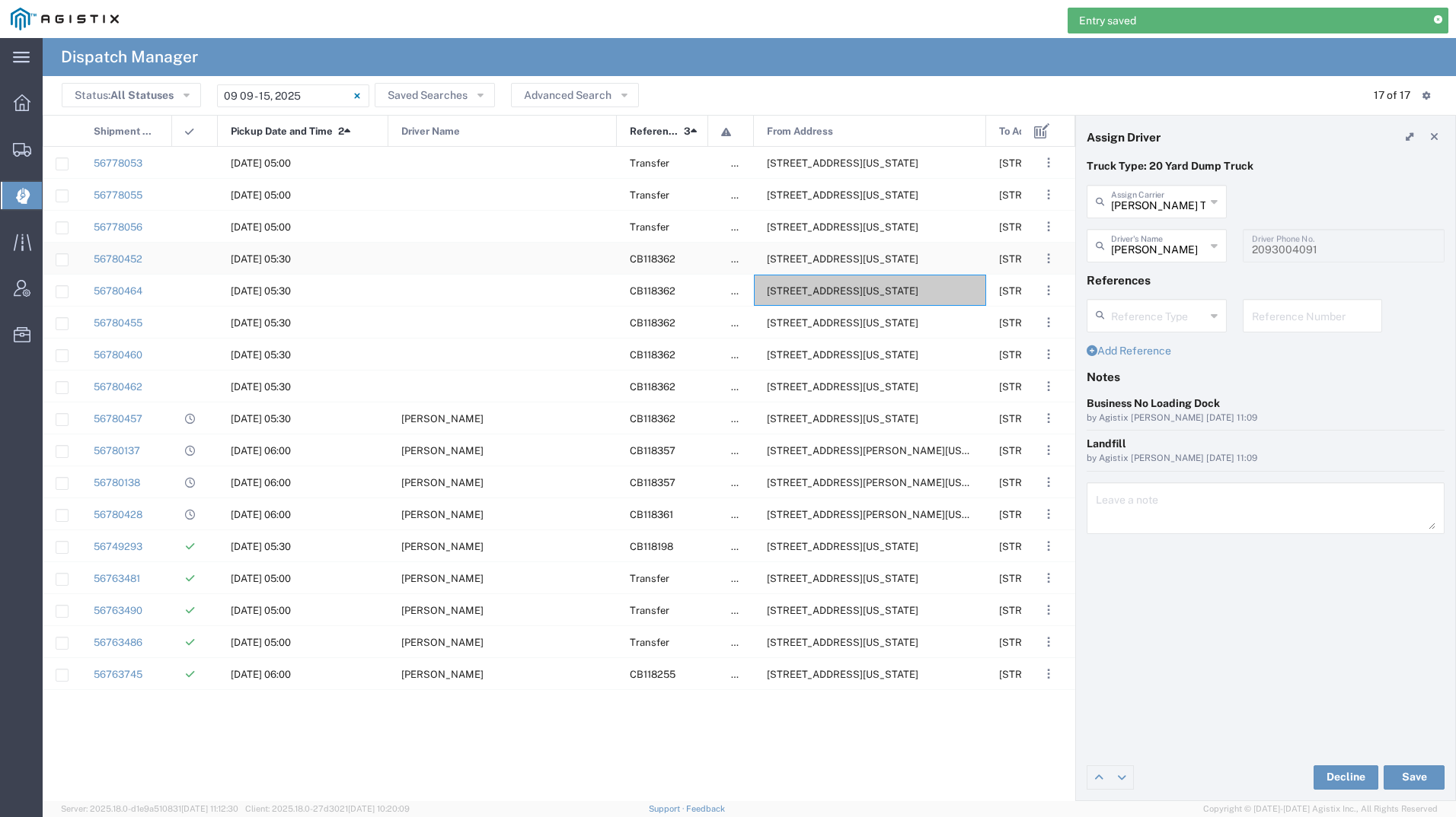
click at [797, 256] on span "2111 Hillcrest Ave, Antioch, California, 94509, United States" at bounding box center [842, 259] width 152 height 12
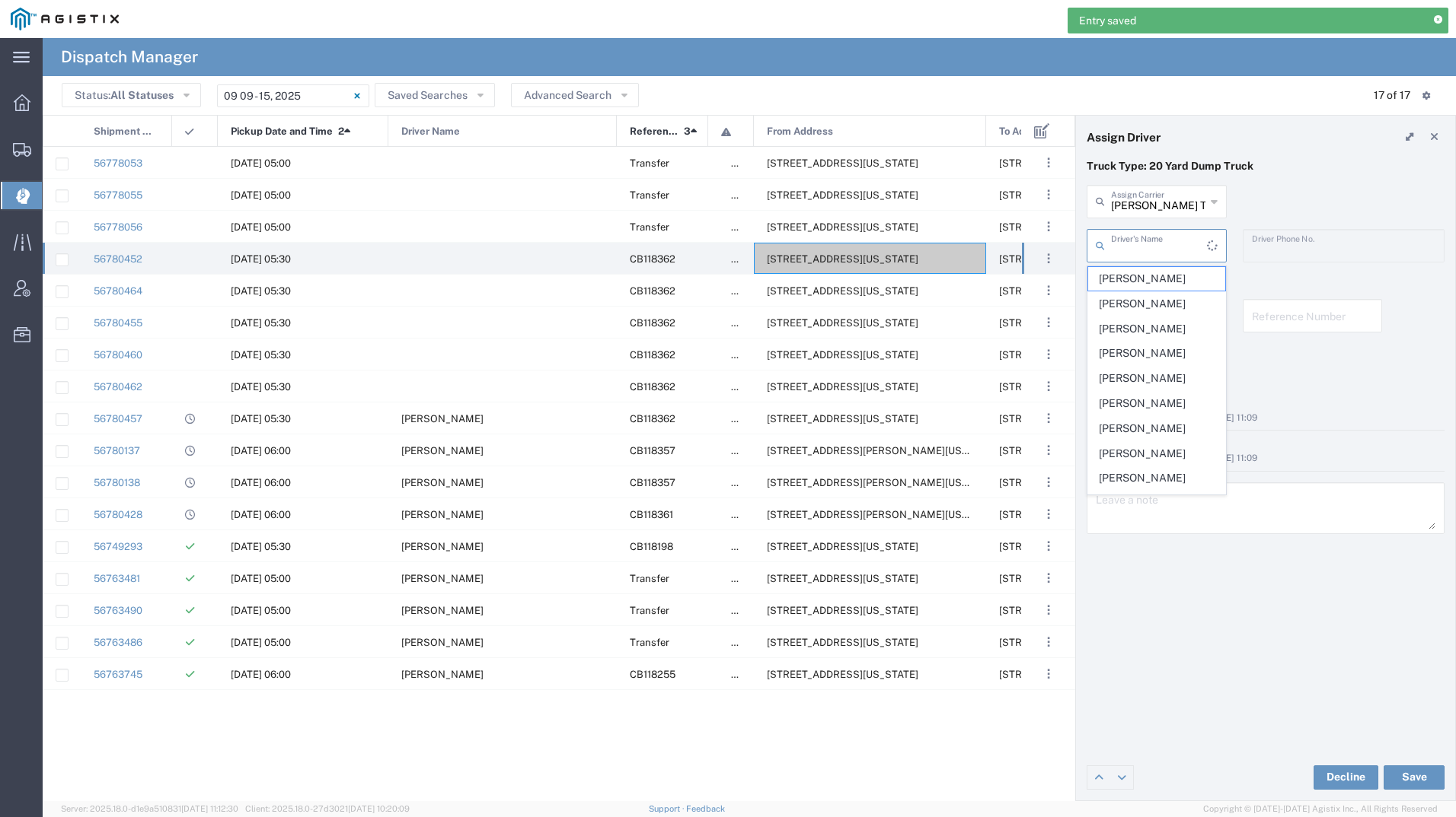
click at [1146, 243] on input "text" at bounding box center [1159, 244] width 96 height 26
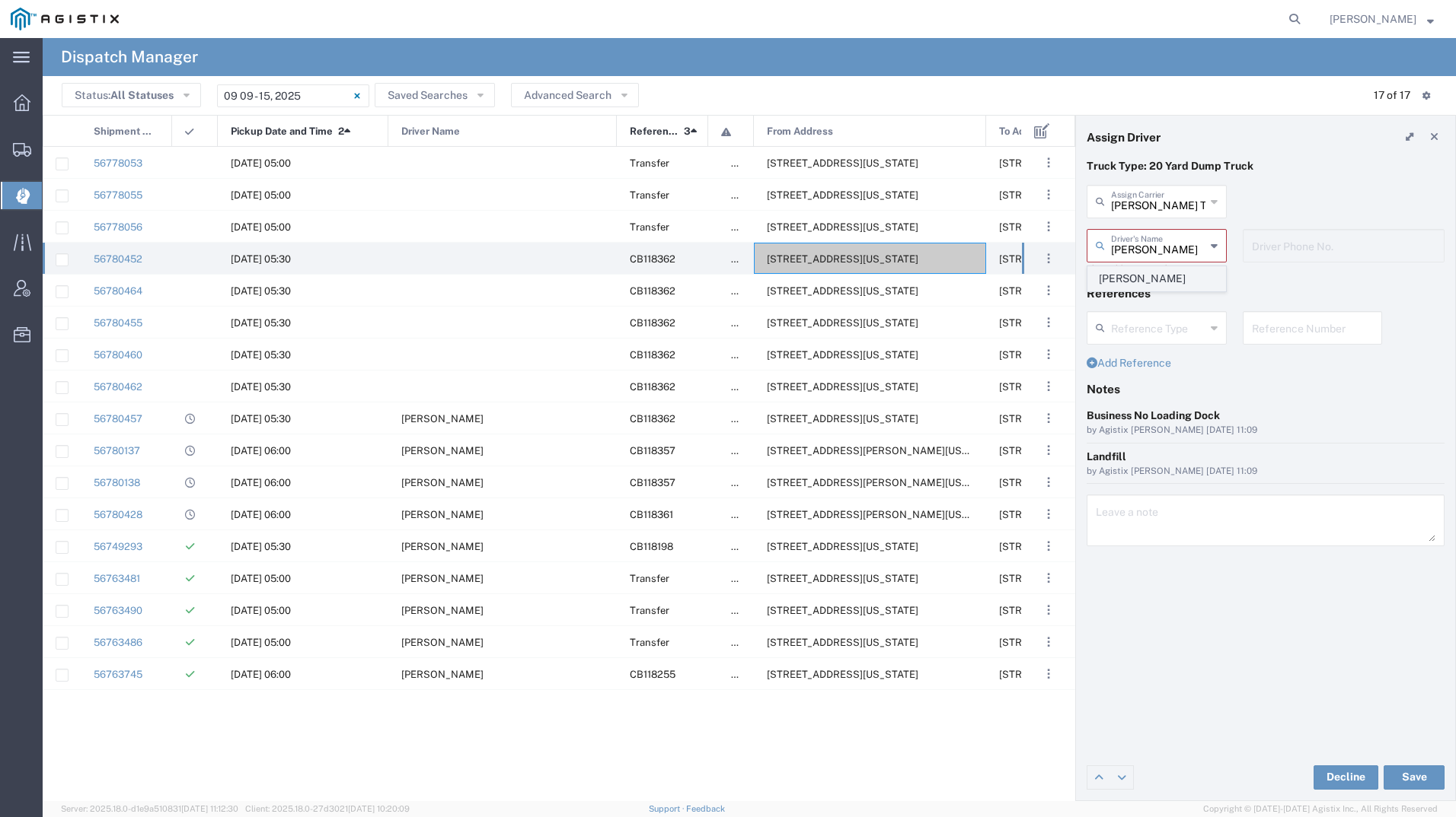
click at [1134, 280] on span "Steve Kyles" at bounding box center [1156, 279] width 137 height 24
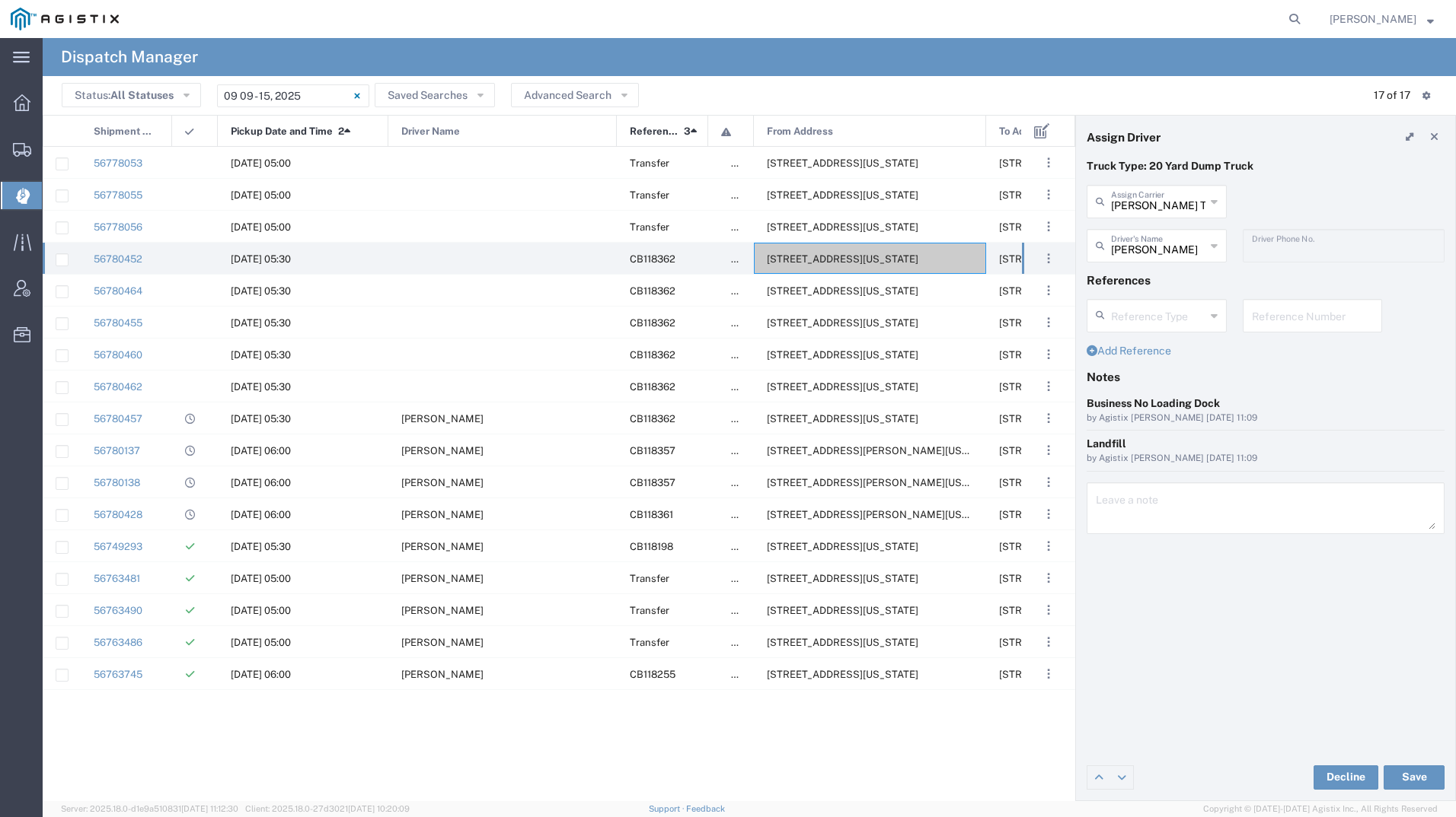
type input "Steve Kyles"
type input "9255182414"
click at [1411, 769] on button "Save" at bounding box center [1413, 777] width 61 height 25
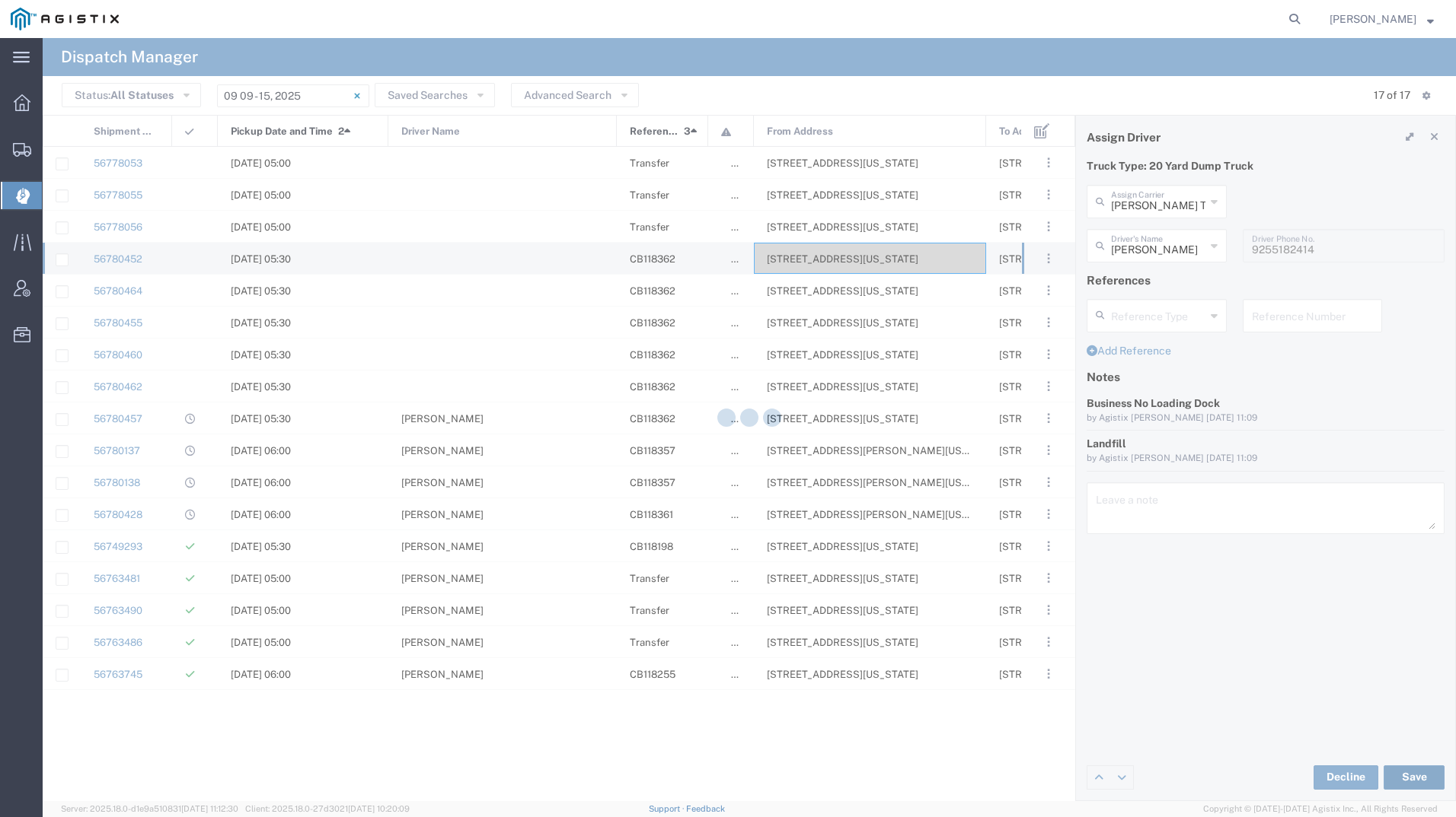
type input "Steve Kyles"
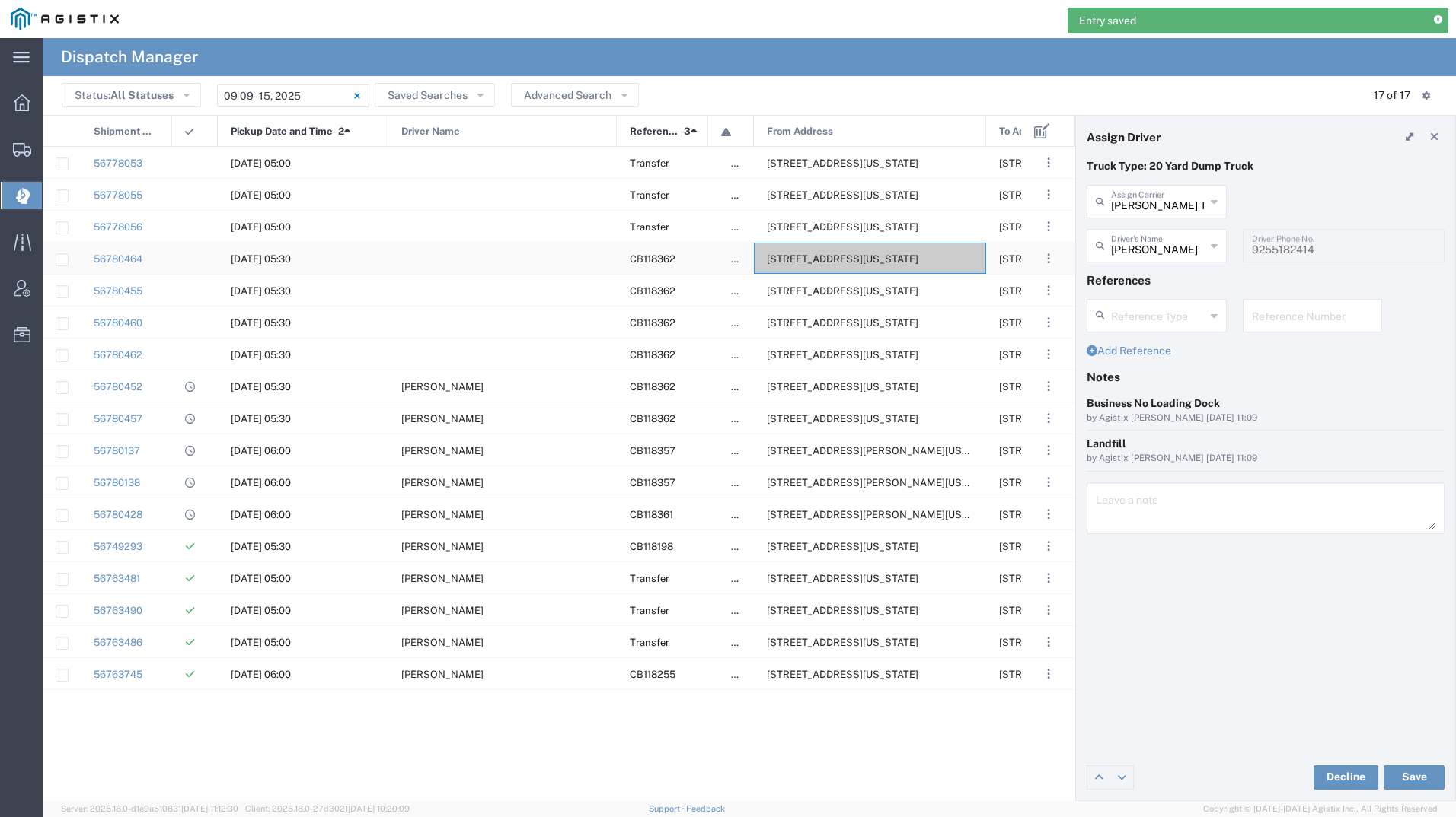
click at [891, 266] on div "2111 Hillcrest Ave, Antioch, California, 94509, United States" at bounding box center [870, 258] width 233 height 31
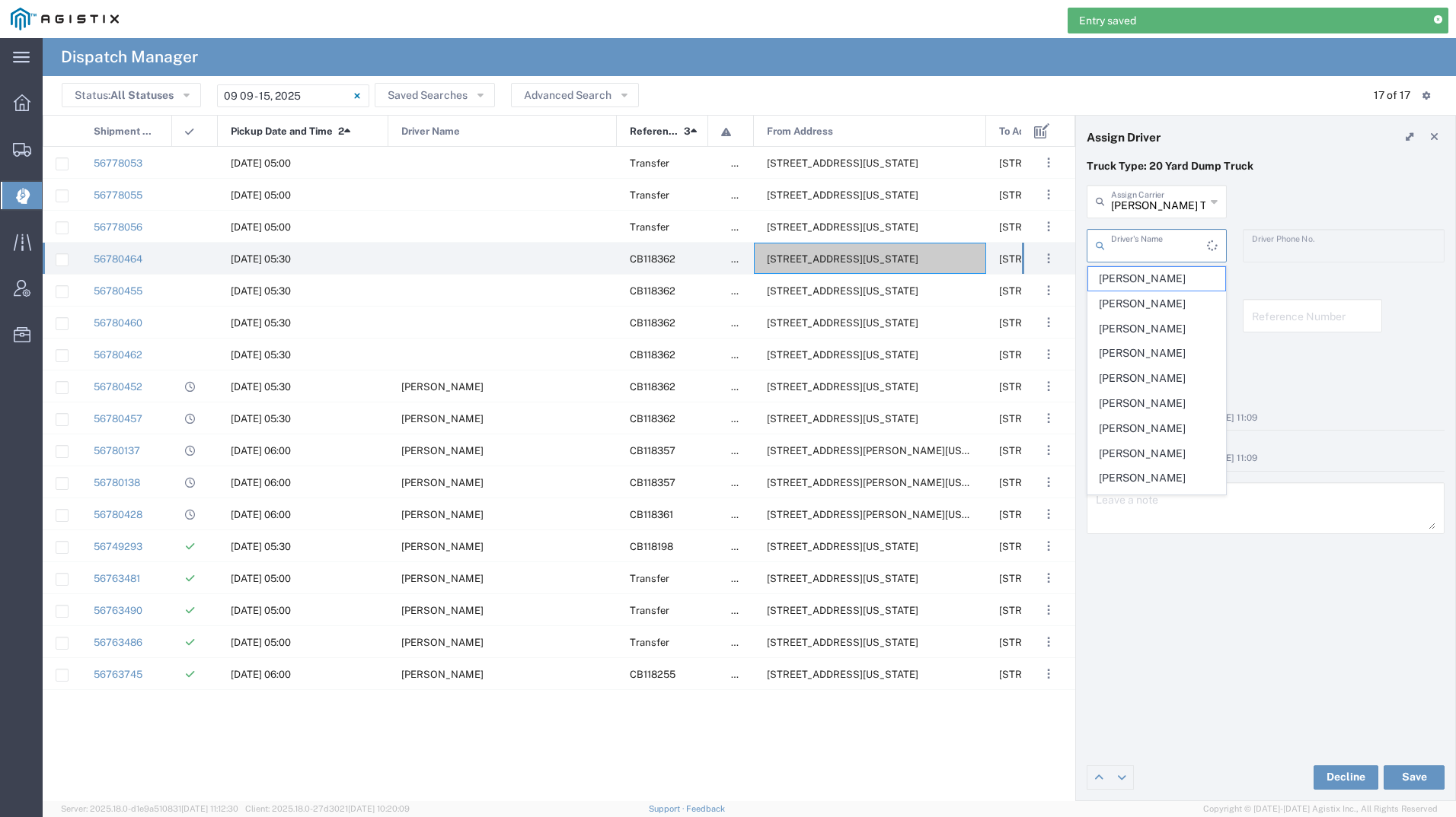
click at [1178, 244] on input "text" at bounding box center [1159, 244] width 96 height 26
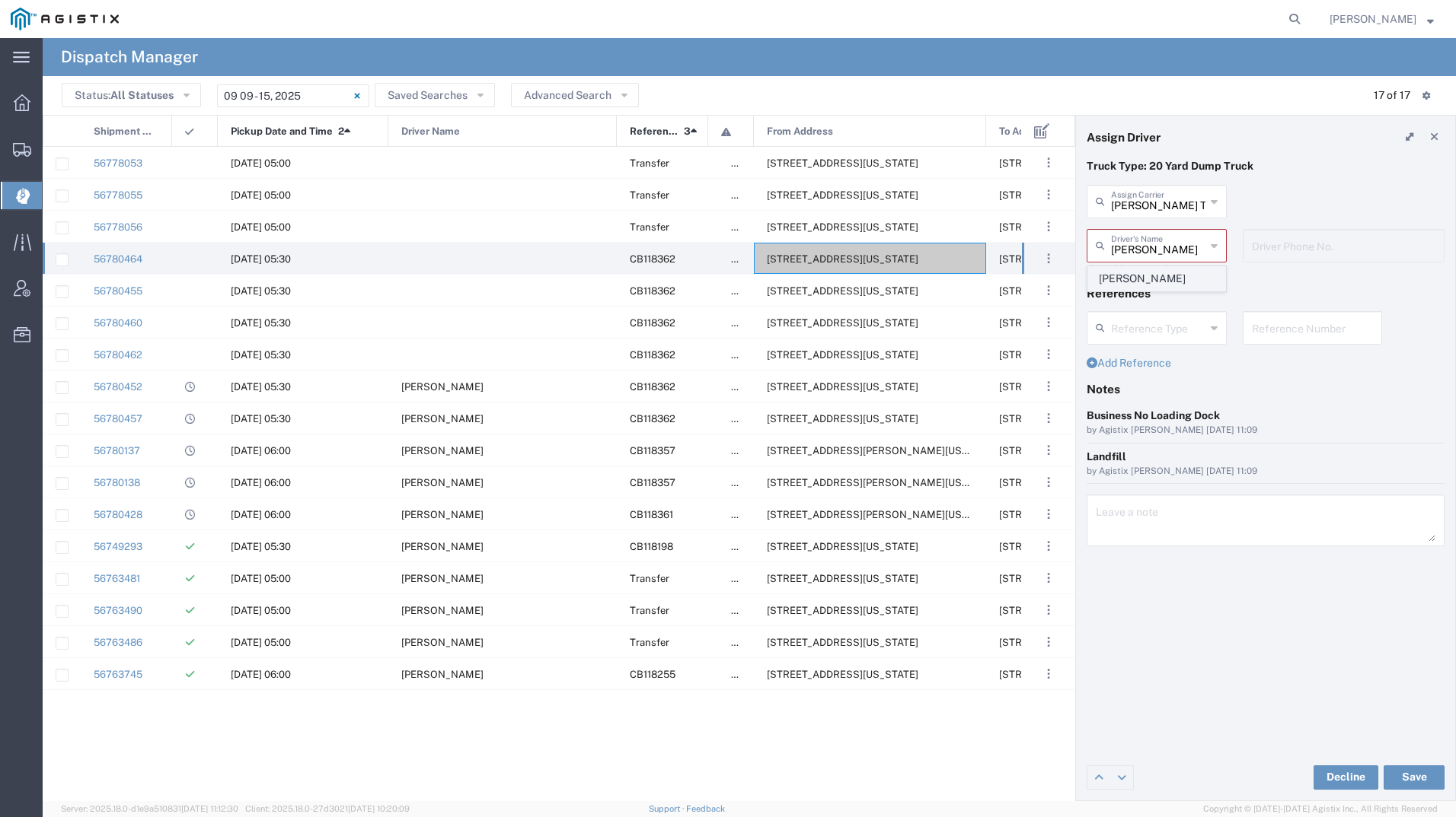
click at [1167, 273] on span "Joel Santana" at bounding box center [1156, 279] width 137 height 24
type input "Joel Santana"
type input "2097079350"
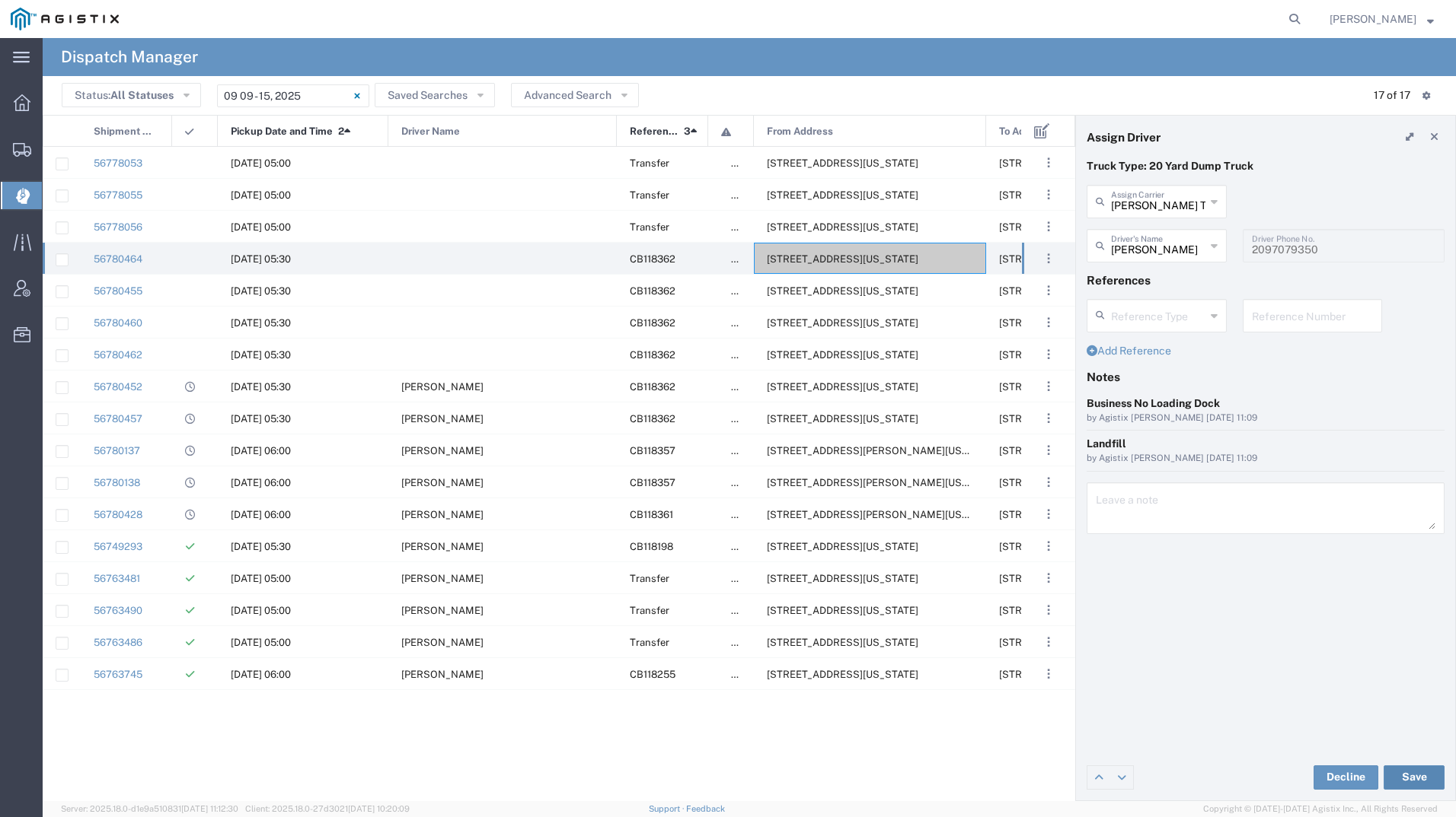
click at [1415, 772] on button "Save" at bounding box center [1413, 777] width 61 height 25
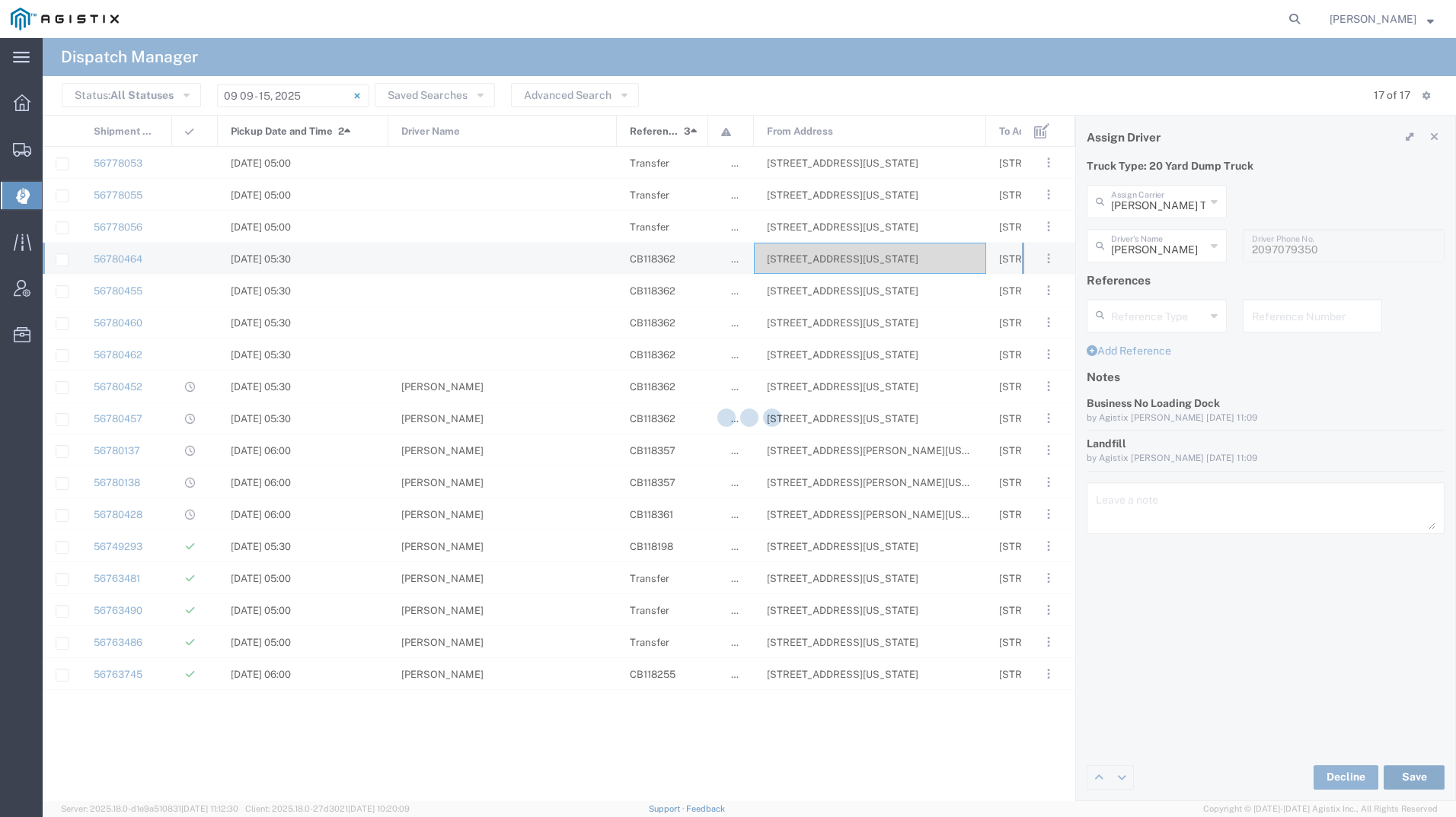
type input "Joel Santana"
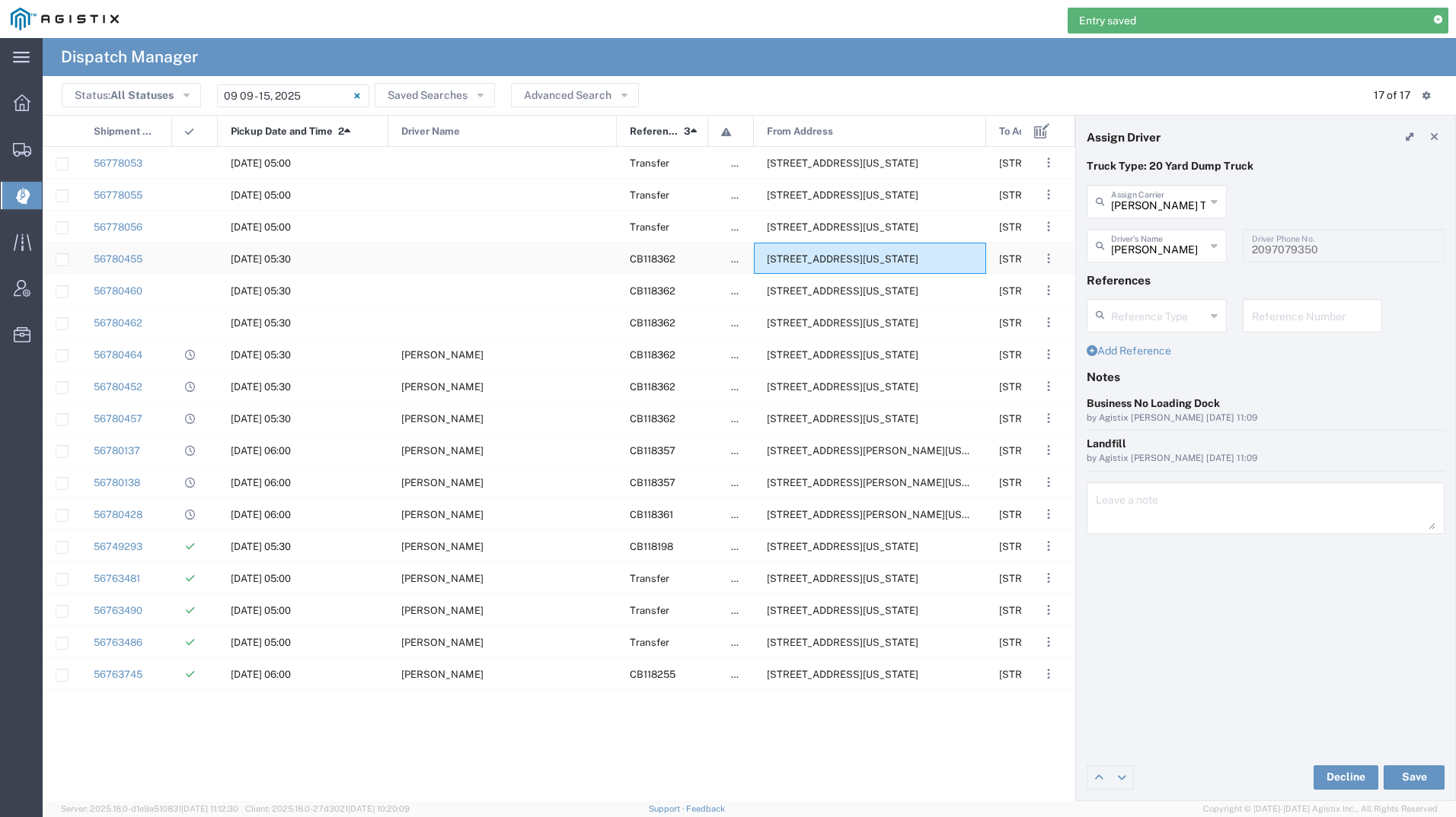
click at [812, 245] on div "2111 Hillcrest Ave, Antioch, California, 94509, United States" at bounding box center [870, 258] width 233 height 31
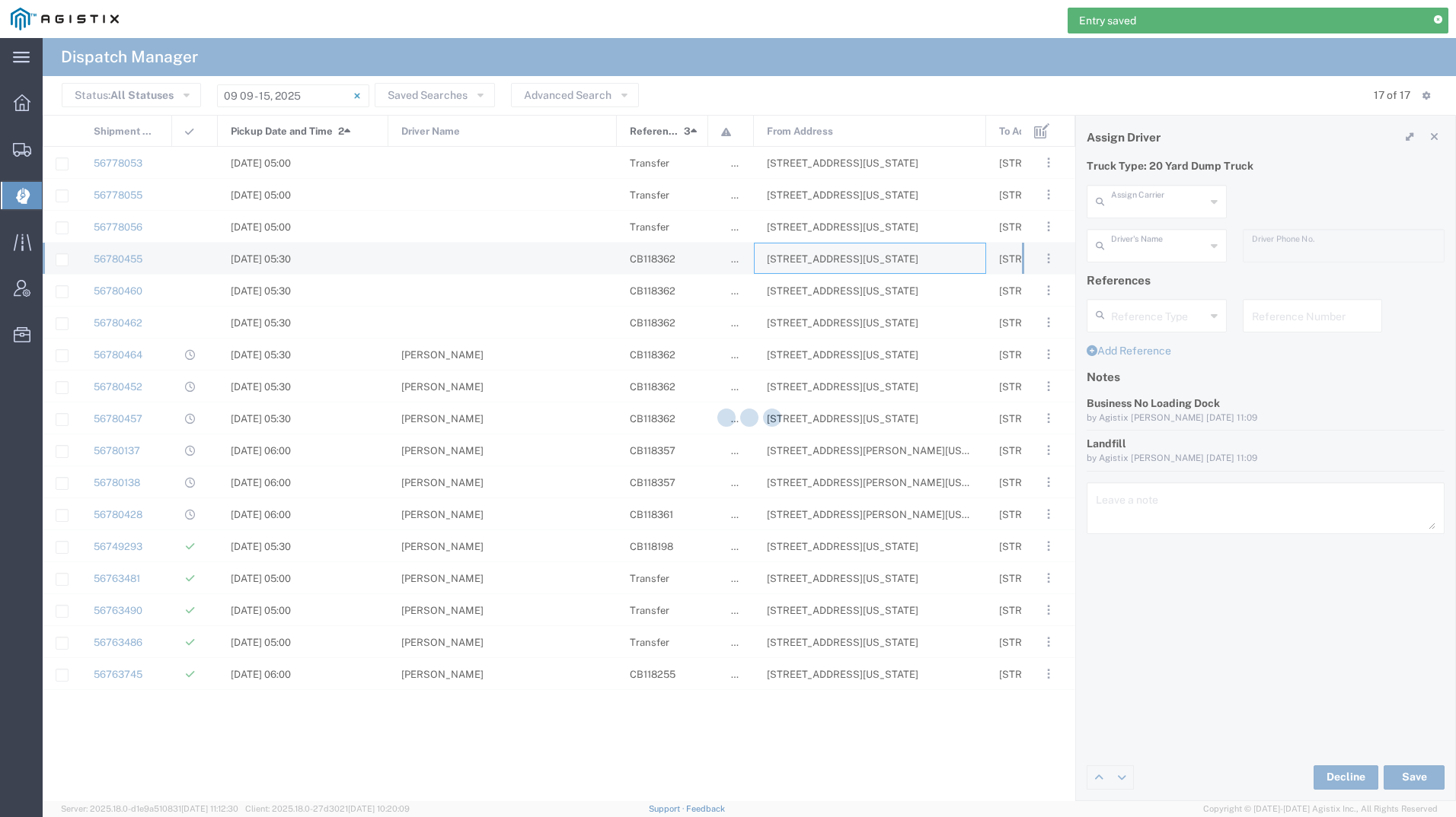
click at [1178, 198] on input "text" at bounding box center [1158, 200] width 94 height 26
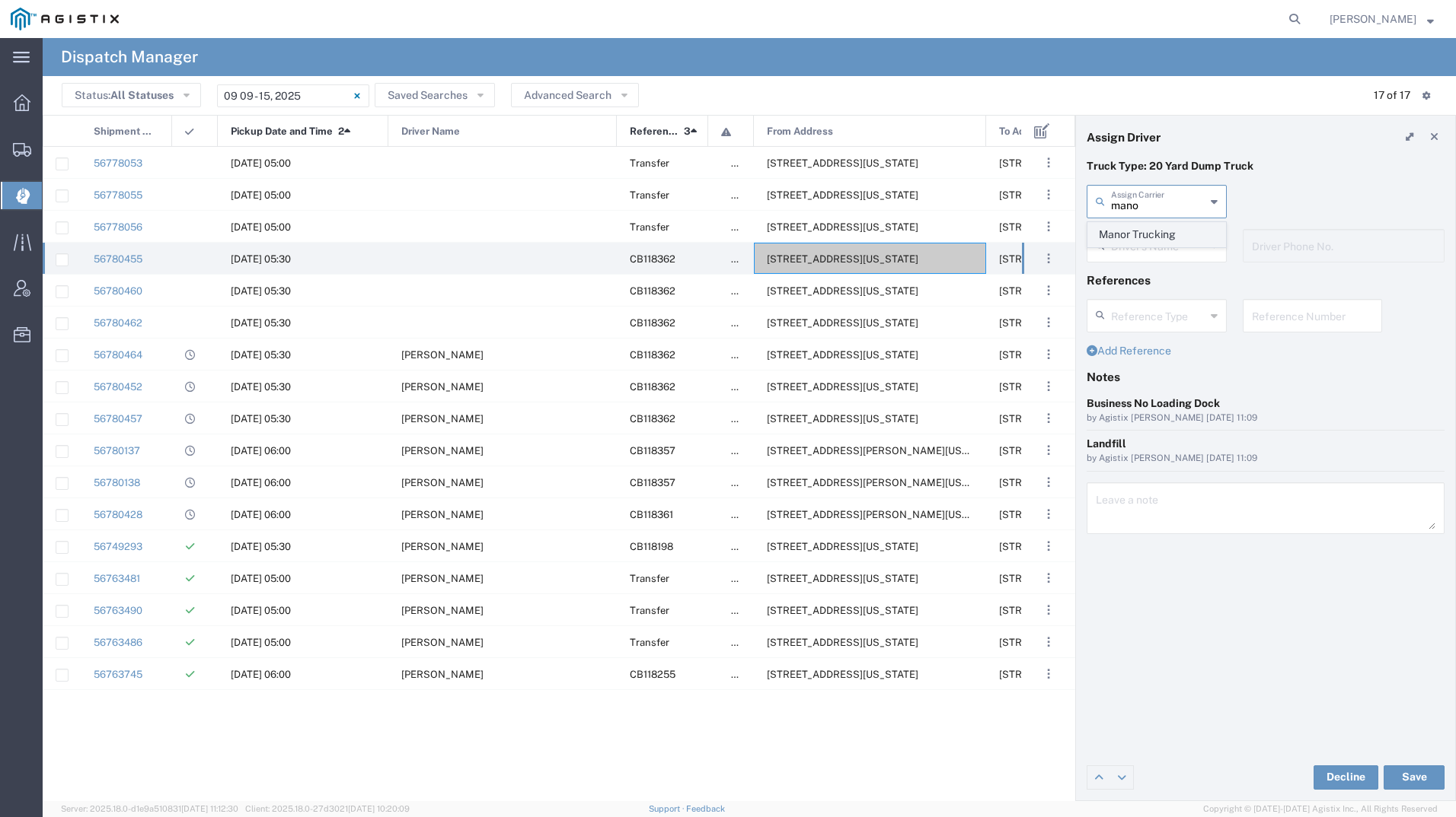
click at [1149, 240] on span "Manor Trucking" at bounding box center [1156, 235] width 137 height 24
type input "Manor Trucking"
click at [1149, 240] on input "text" at bounding box center [1159, 244] width 96 height 26
click at [1150, 277] on span "Manohar Singh" at bounding box center [1156, 279] width 137 height 24
type input "Manohar Singh"
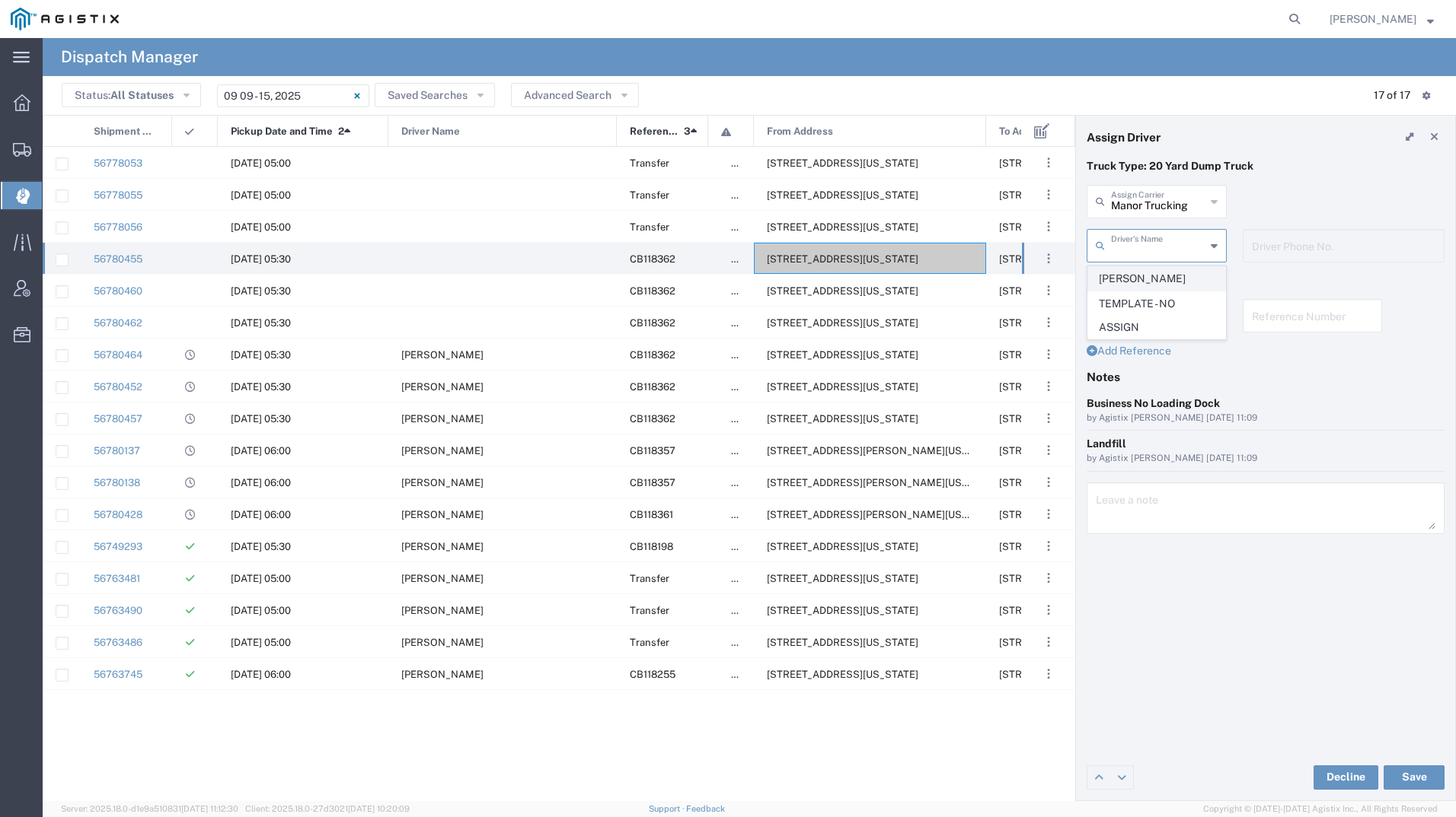
type input "2093218686"
click at [1423, 776] on button "Save" at bounding box center [1413, 777] width 61 height 25
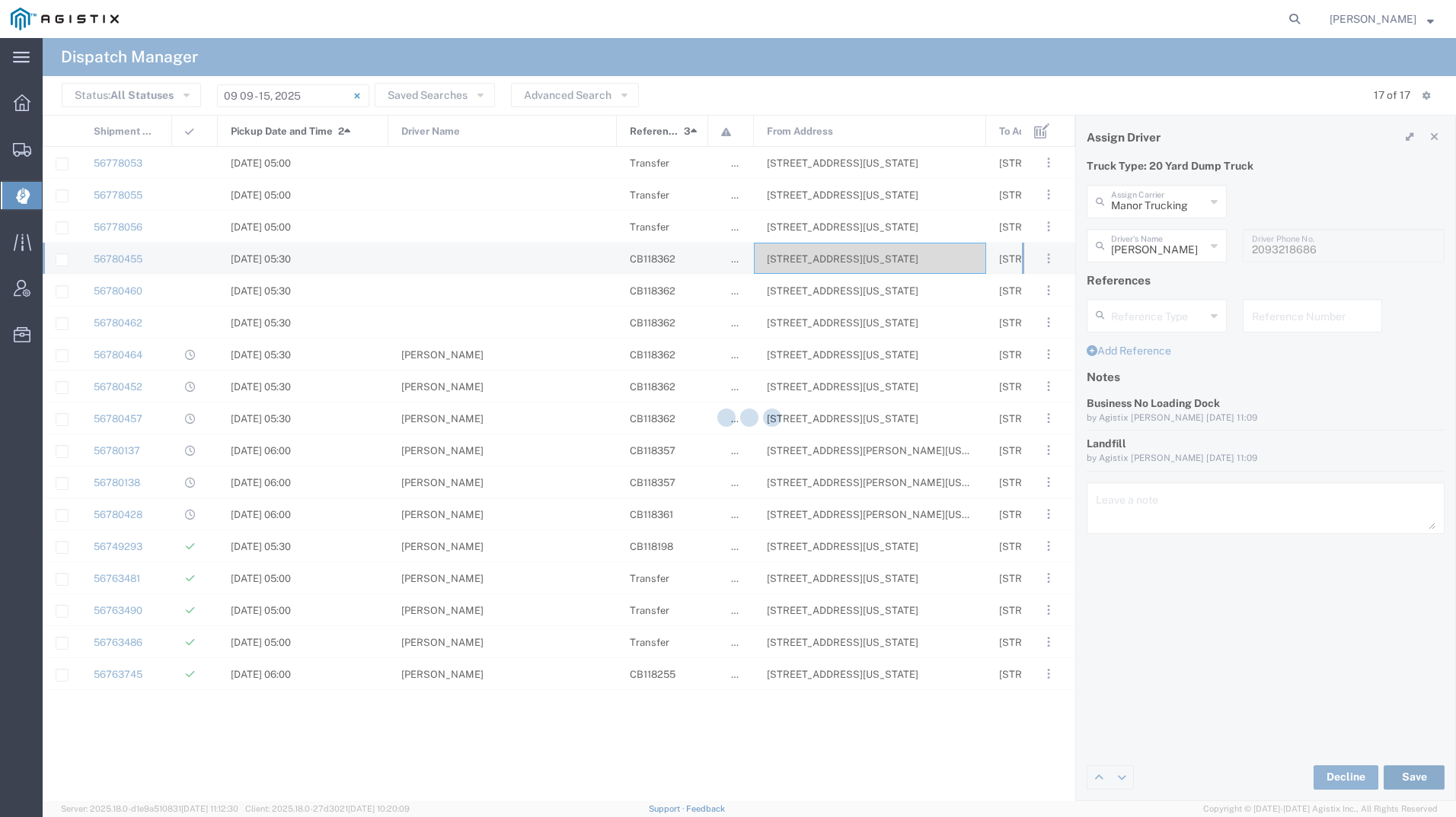
type input "Manohar Singh"
type input "Manor Trucking"
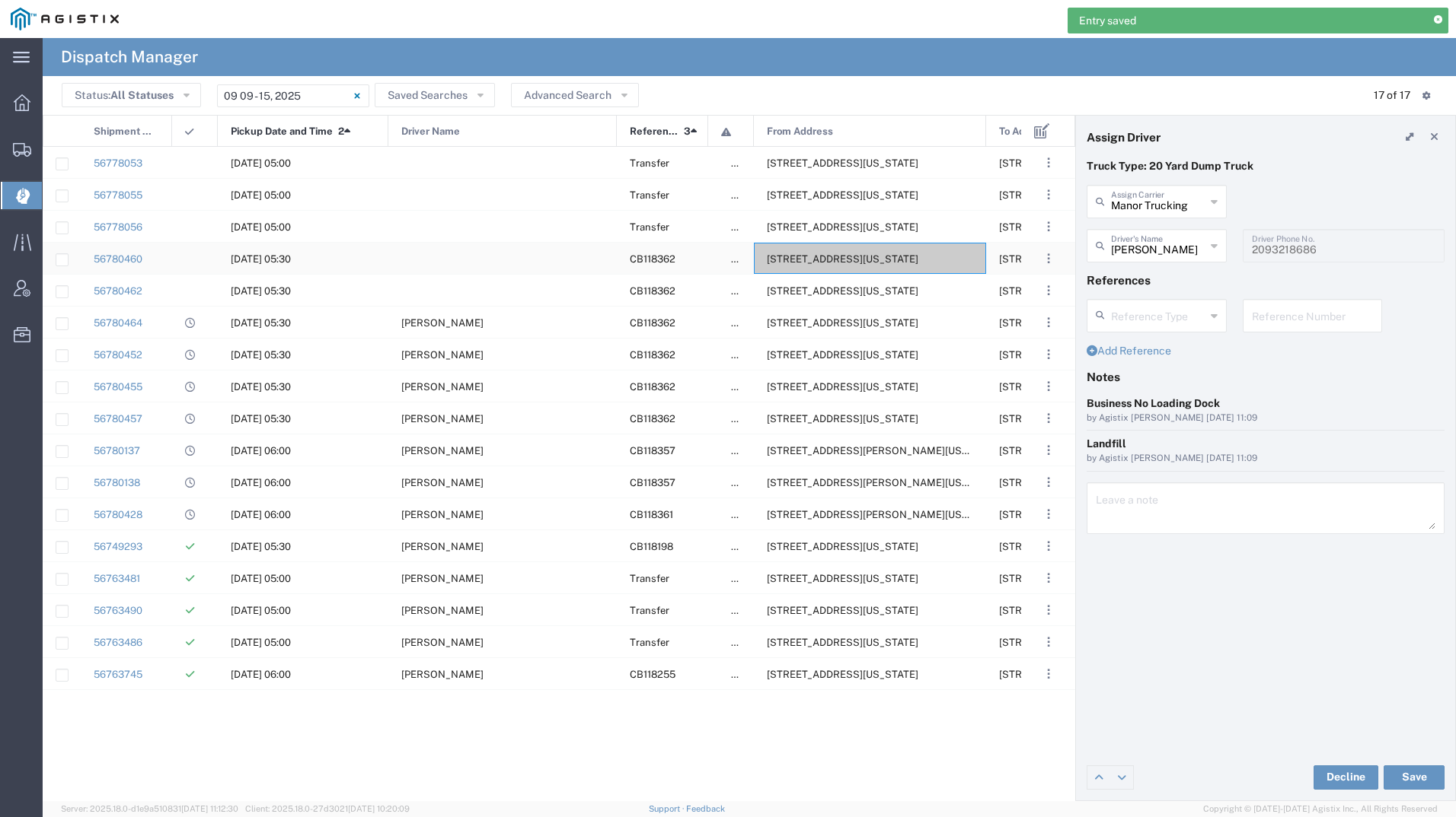
click at [851, 248] on div "2111 Hillcrest Ave, Antioch, California, 94509, United States" at bounding box center [870, 258] width 233 height 31
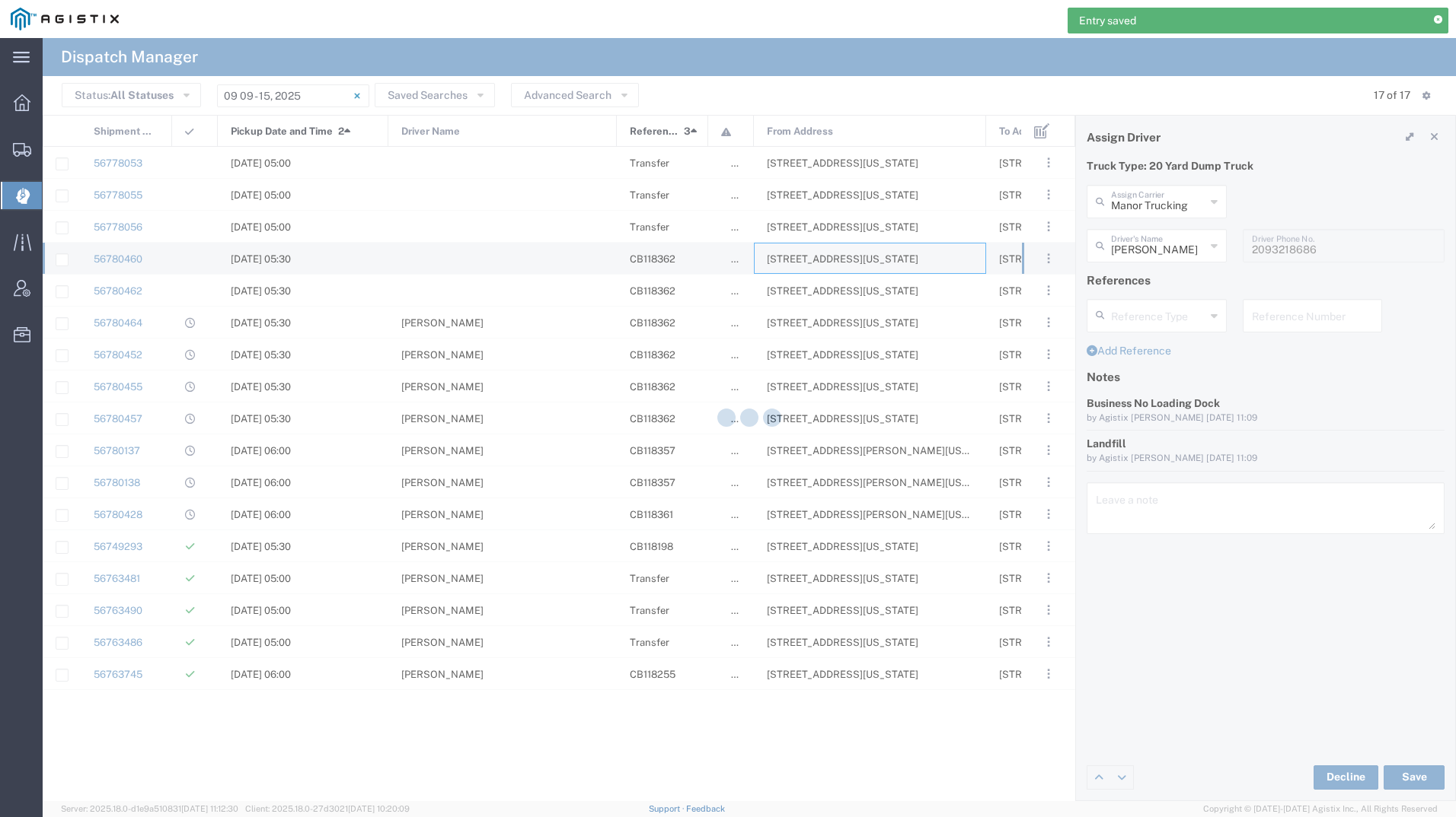
type input "Bradley Tanks Inc"
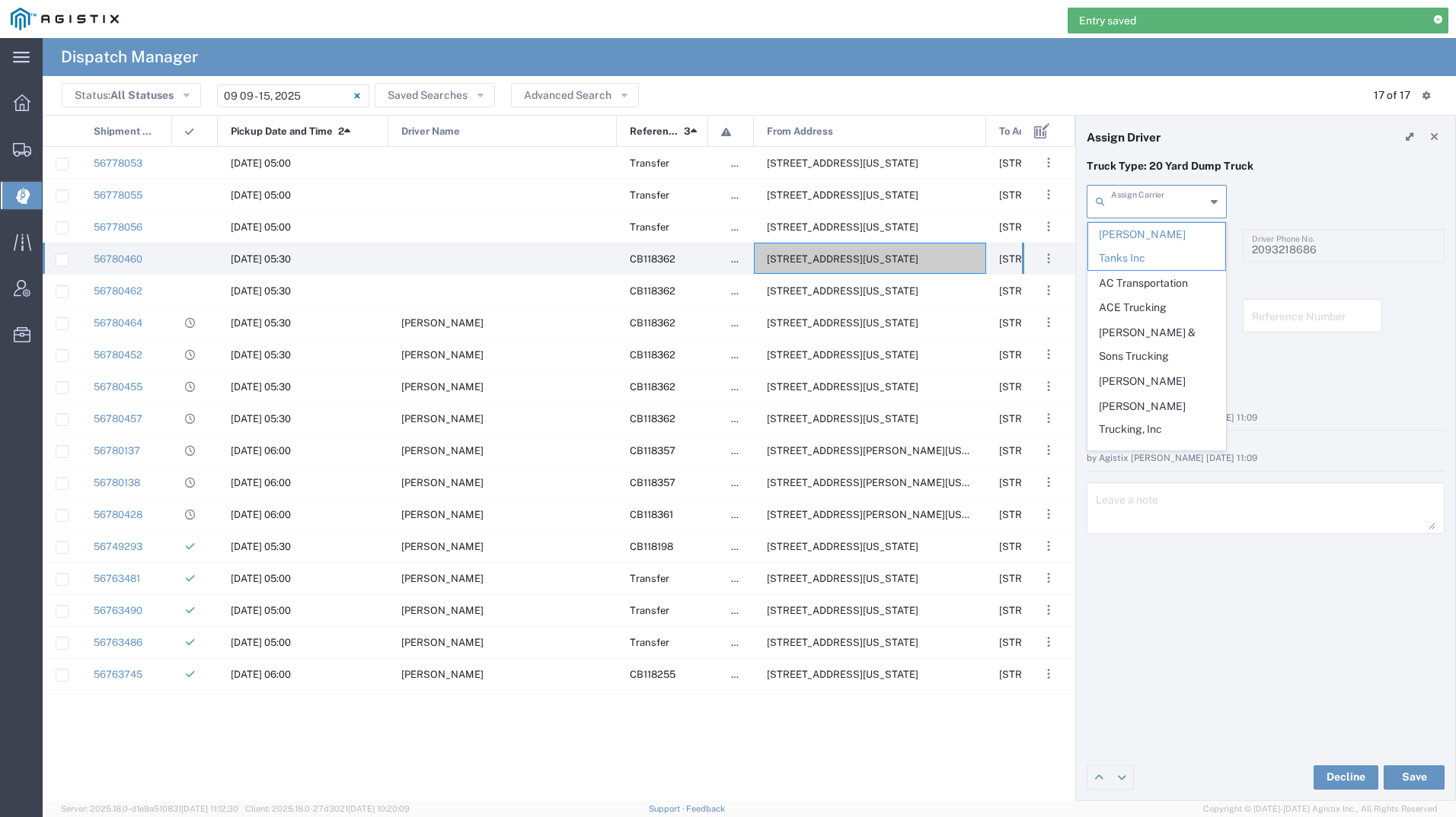
click at [1160, 202] on input "text" at bounding box center [1158, 200] width 94 height 26
type input "v"
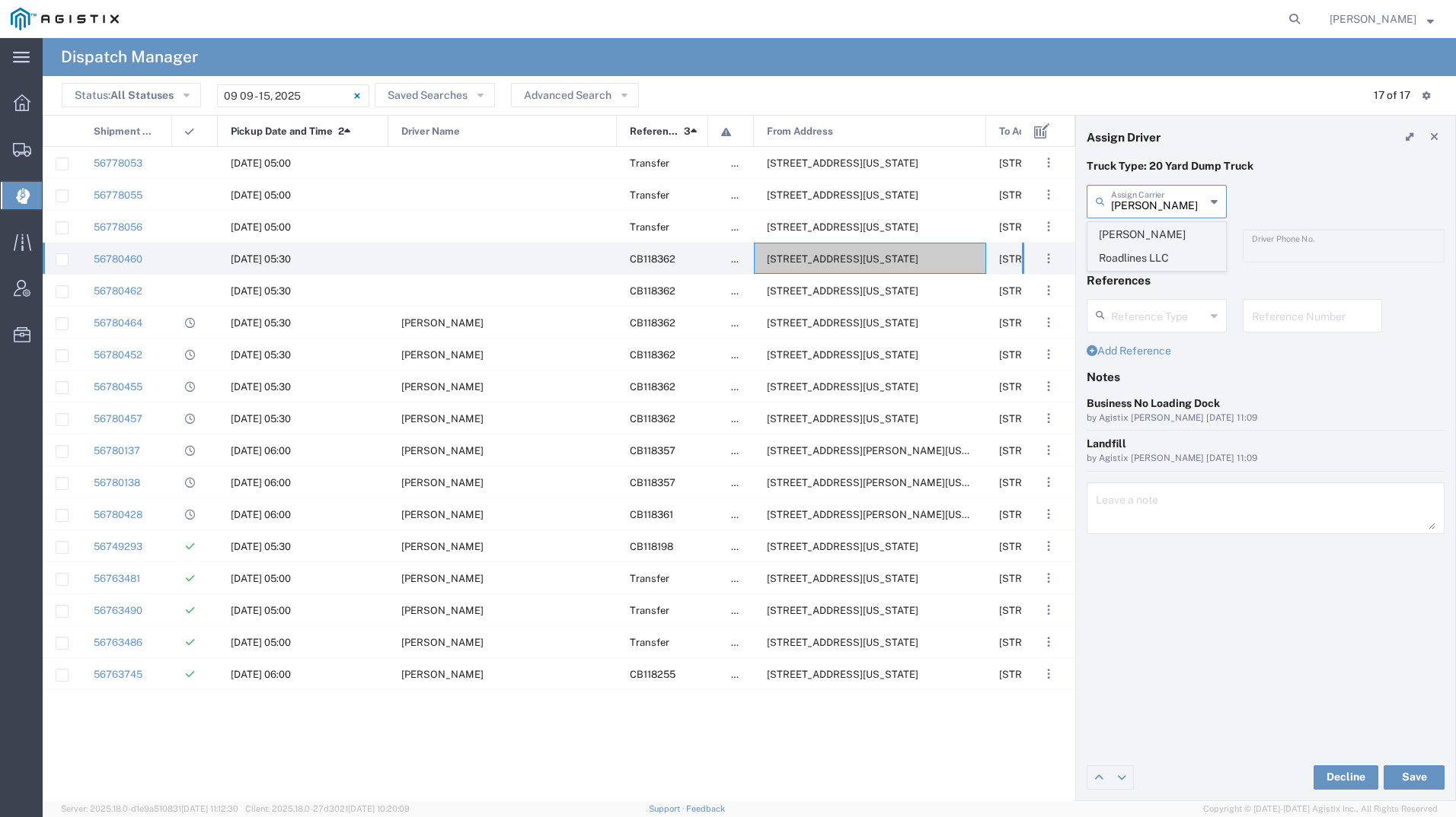
click at [1145, 231] on span "Virk Roadlines LLC" at bounding box center [1156, 247] width 137 height 47
type input "Virk Roadlines LLC"
click at [1144, 242] on input "text" at bounding box center [1158, 244] width 94 height 26
click at [1147, 275] on span "Balraj Virk" at bounding box center [1156, 279] width 137 height 24
type input "Balraj Virk"
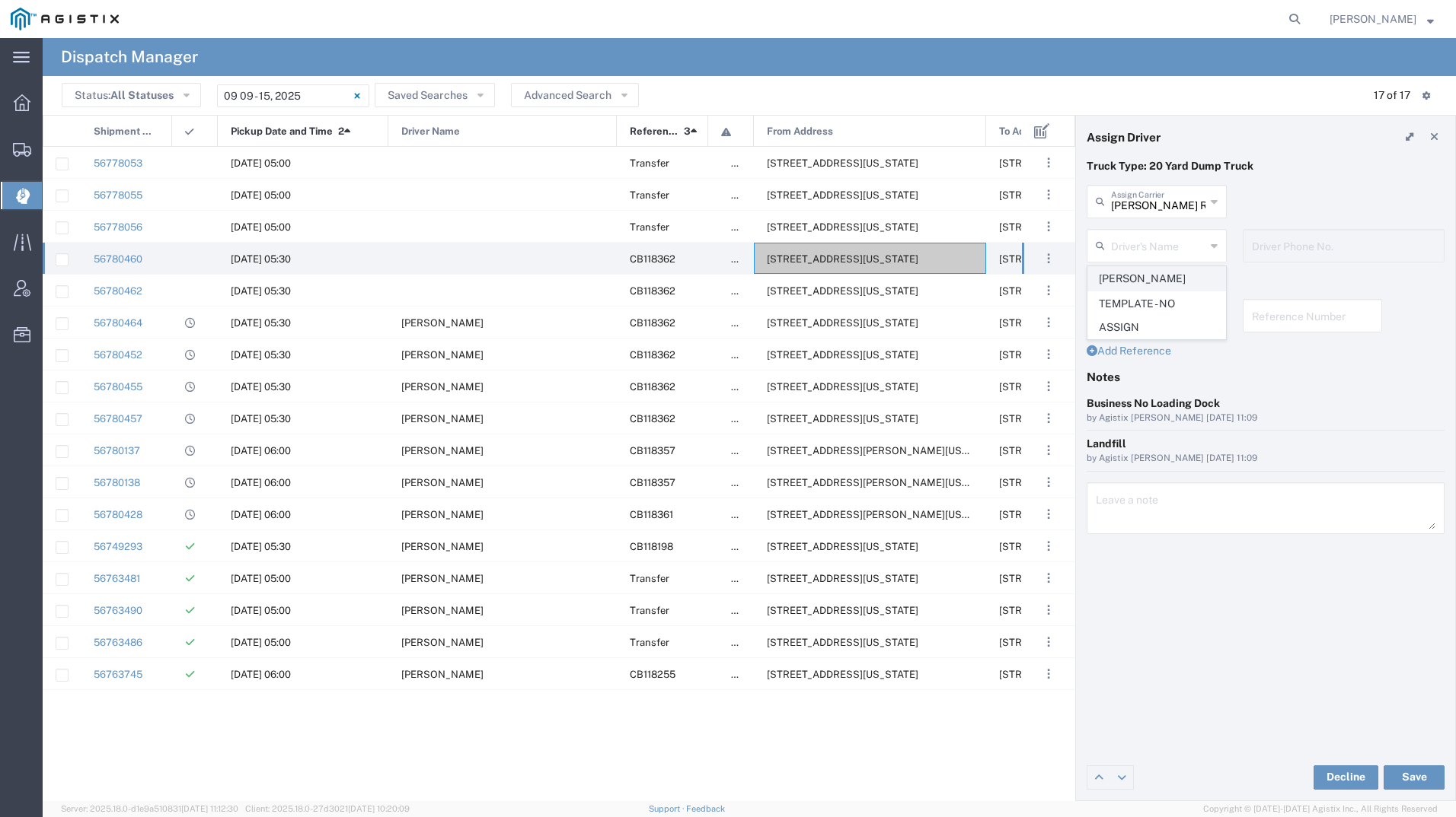
type input "5107149934"
click at [1407, 765] on button "Save" at bounding box center [1413, 777] width 61 height 25
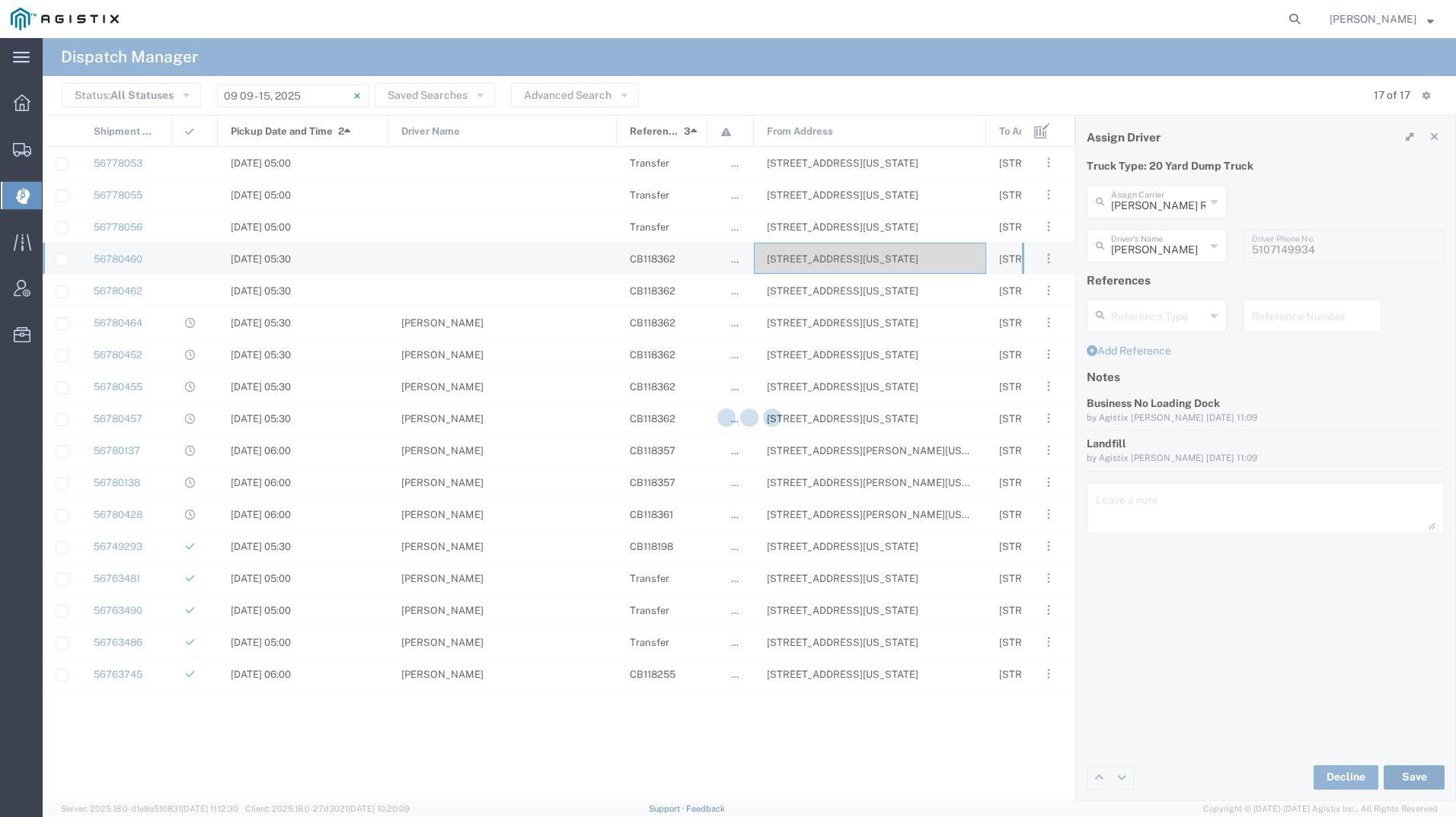
type input "Balraj Virk"
type input "Virk Roadlines LLC"
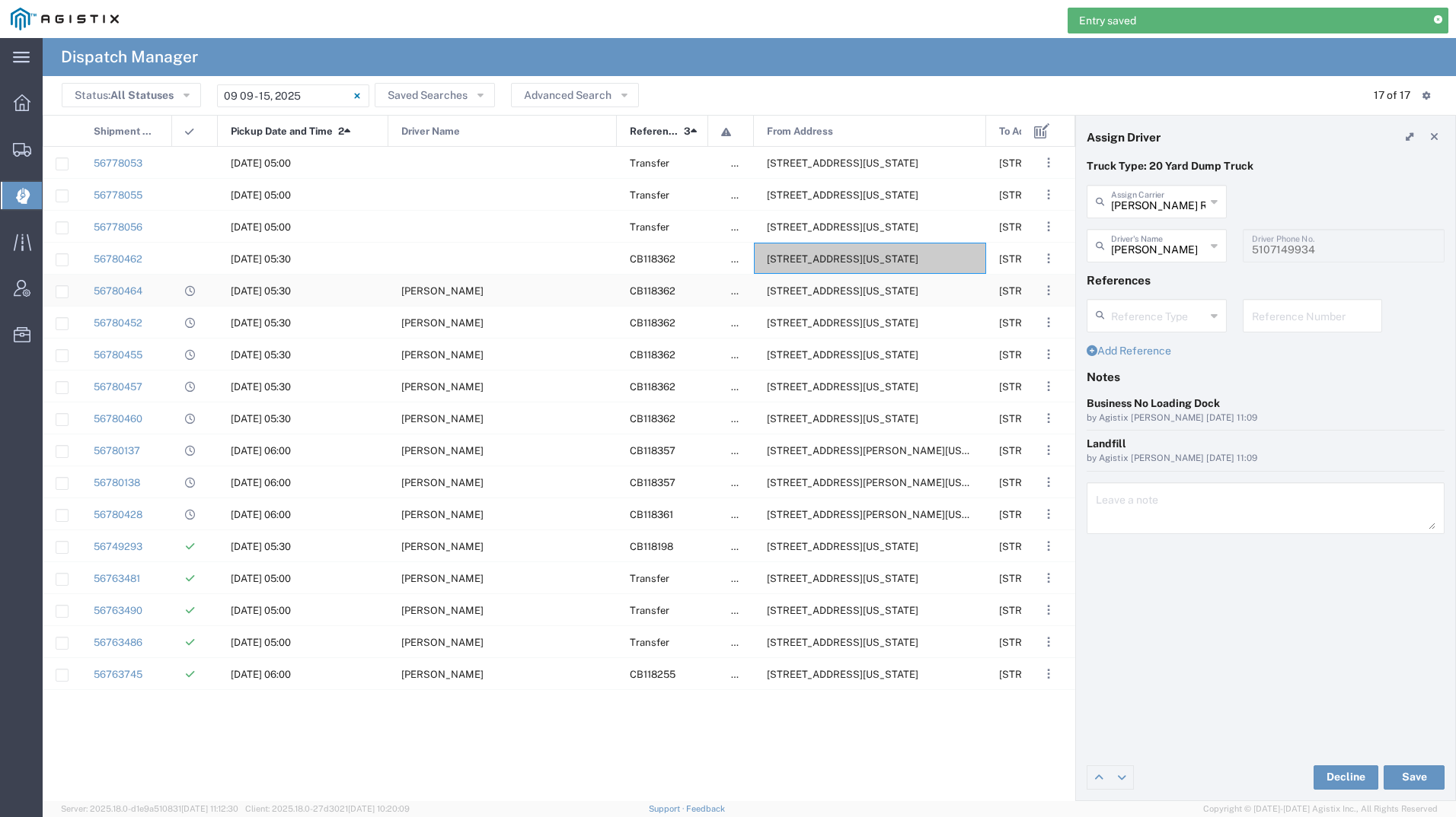
click at [817, 249] on div "2111 Hillcrest Ave, Antioch, California, 94509, United States" at bounding box center [870, 258] width 233 height 31
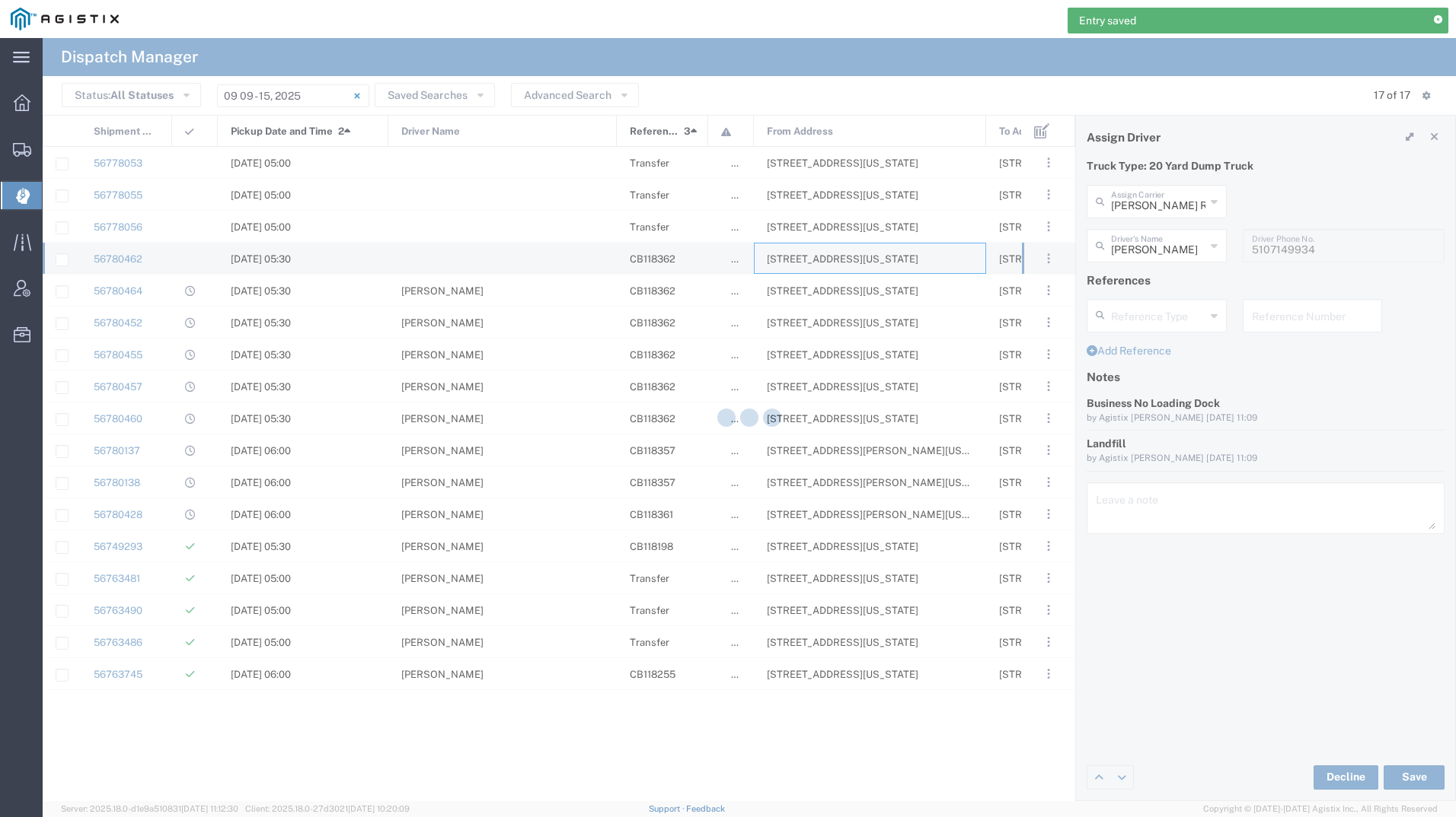
type input "Bradley Tanks Inc"
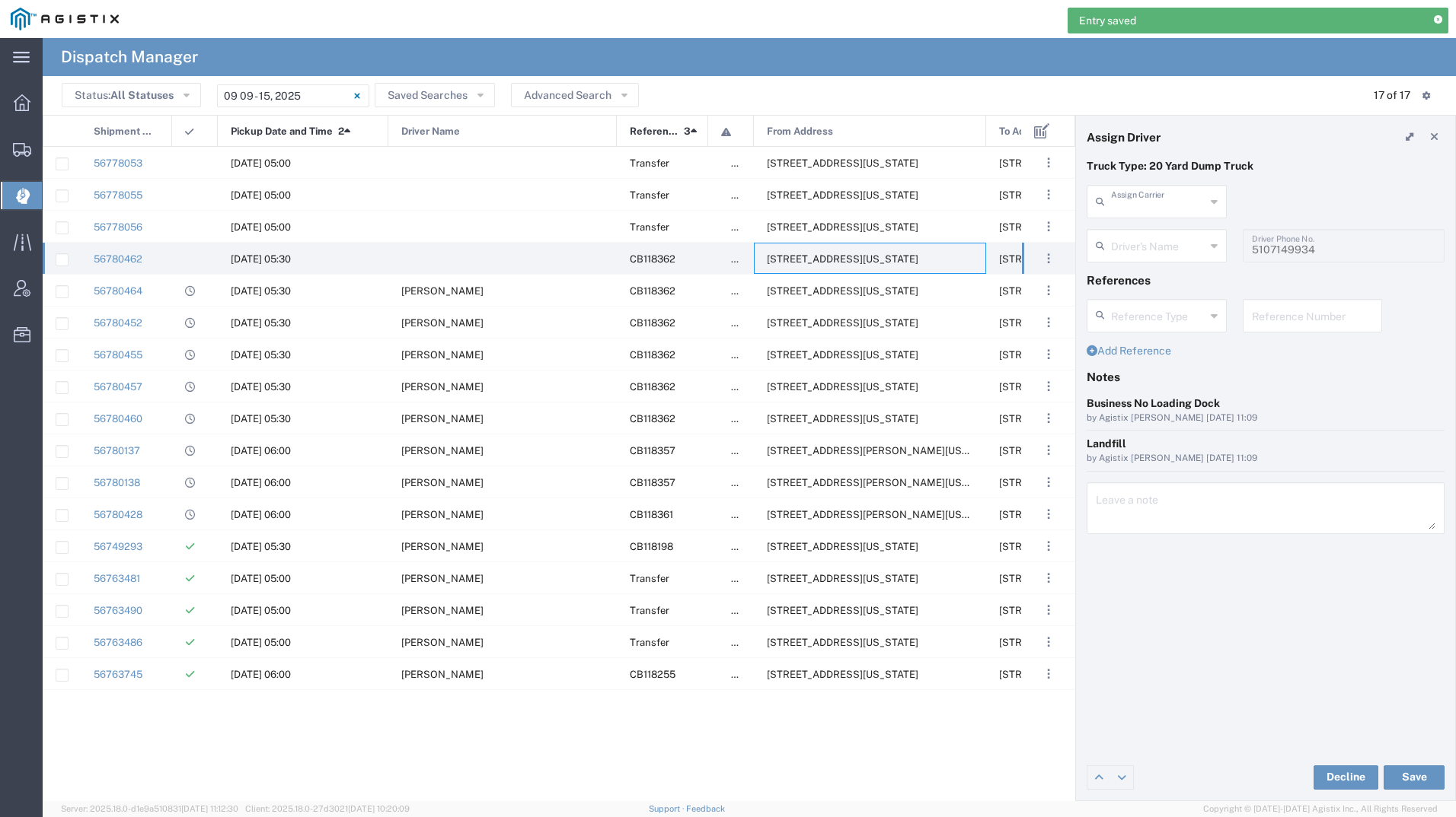
click at [1151, 198] on input "text" at bounding box center [1158, 200] width 94 height 26
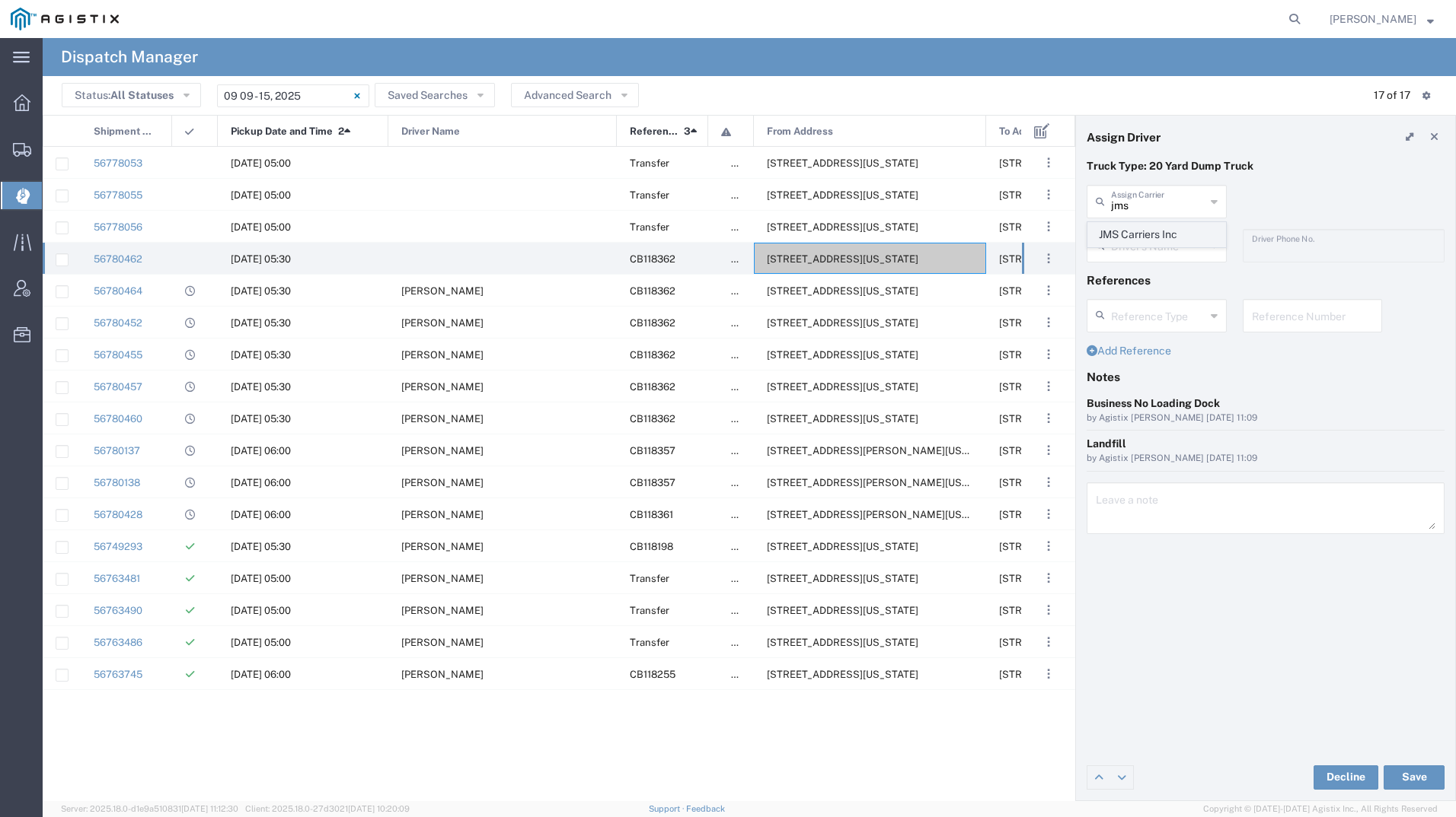
click at [1142, 232] on span "JMS Carriers Inc" at bounding box center [1156, 235] width 137 height 24
type input "JMS Carriers Inc"
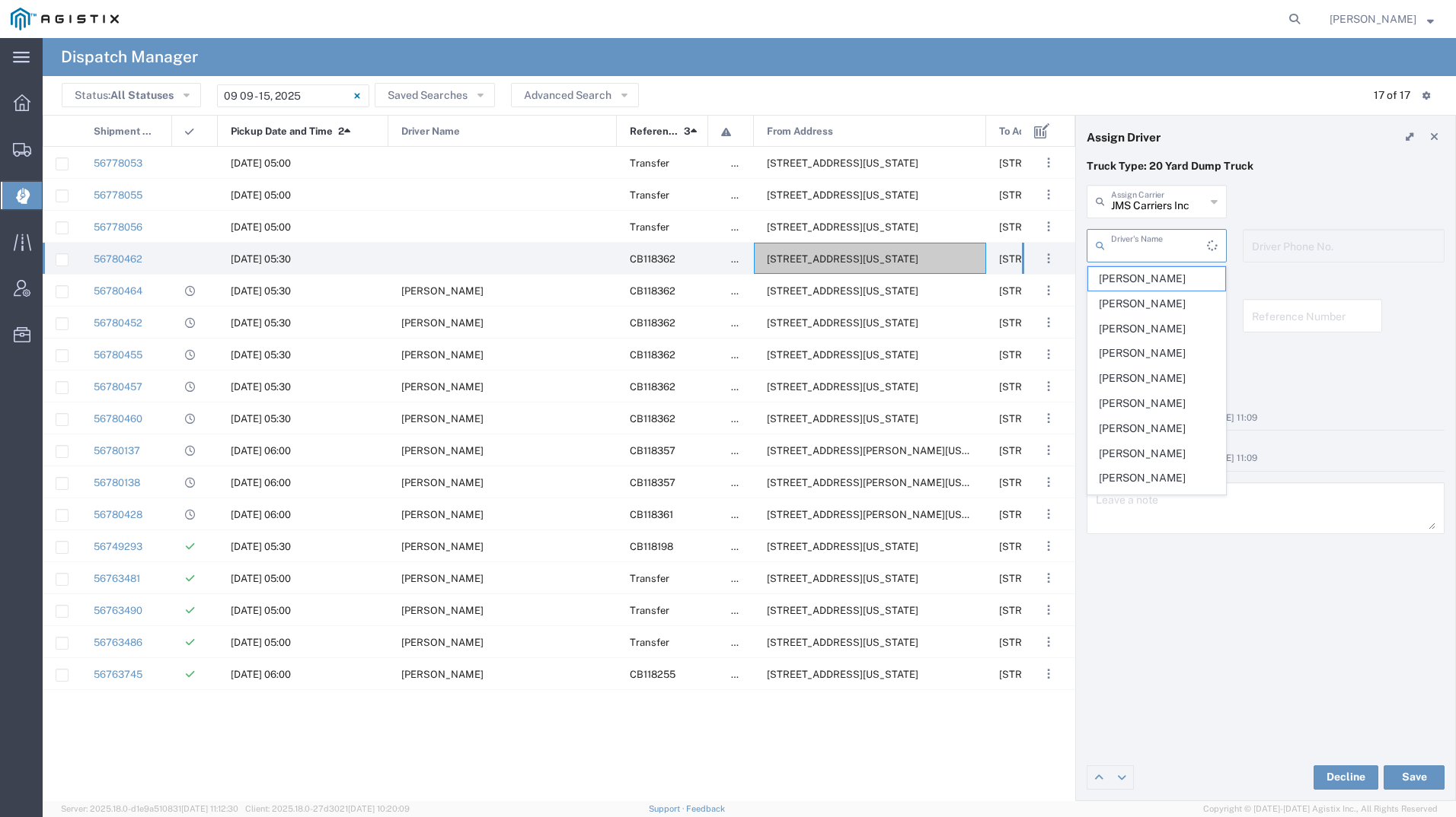
click at [1142, 232] on input "text" at bounding box center [1159, 244] width 96 height 26
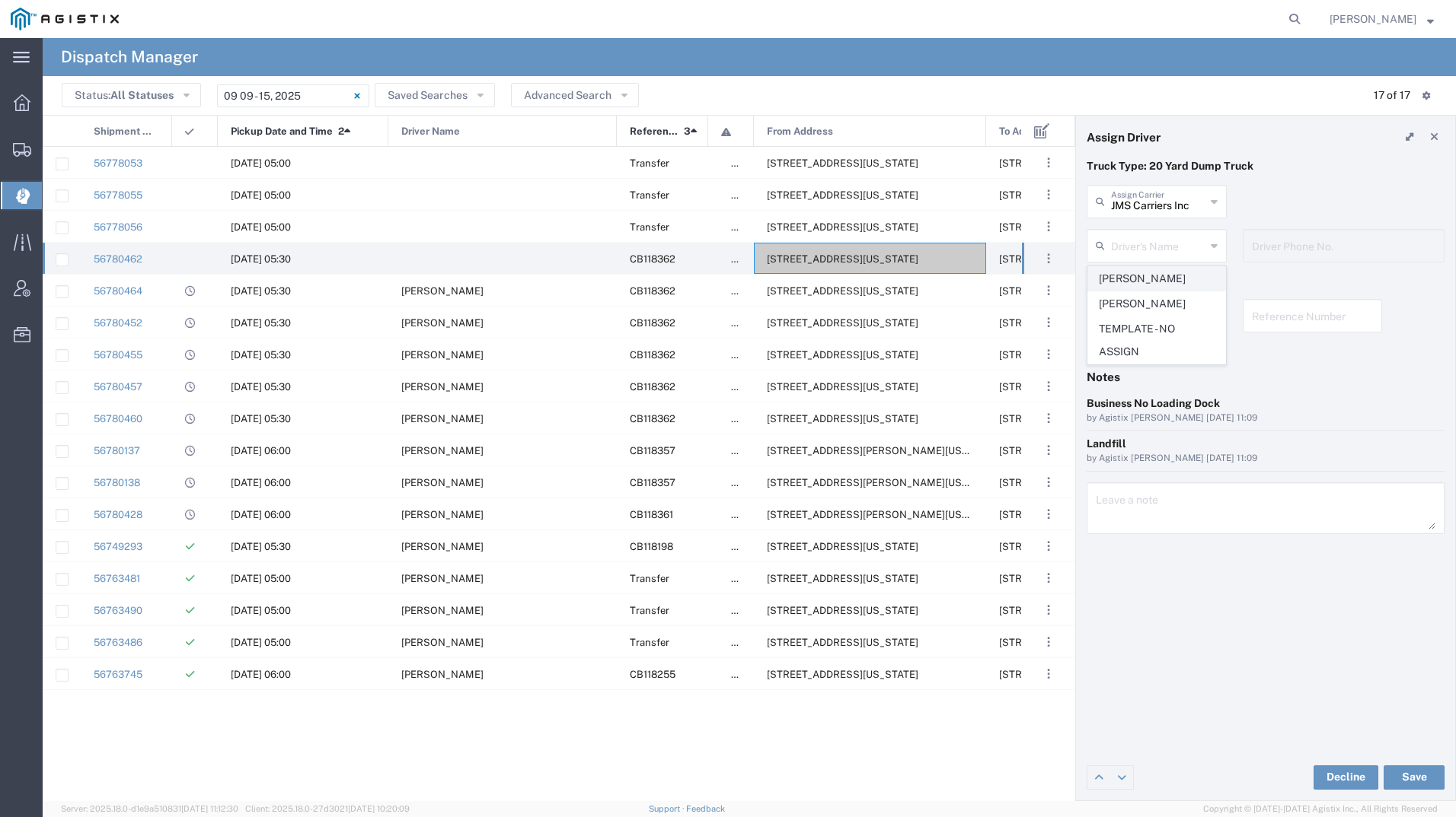
click at [1141, 280] on span "Jihtan Singh" at bounding box center [1156, 279] width 137 height 24
type input "Jihtan Singh"
type input "925-303-7291"
click at [1412, 784] on button "Save" at bounding box center [1413, 777] width 61 height 25
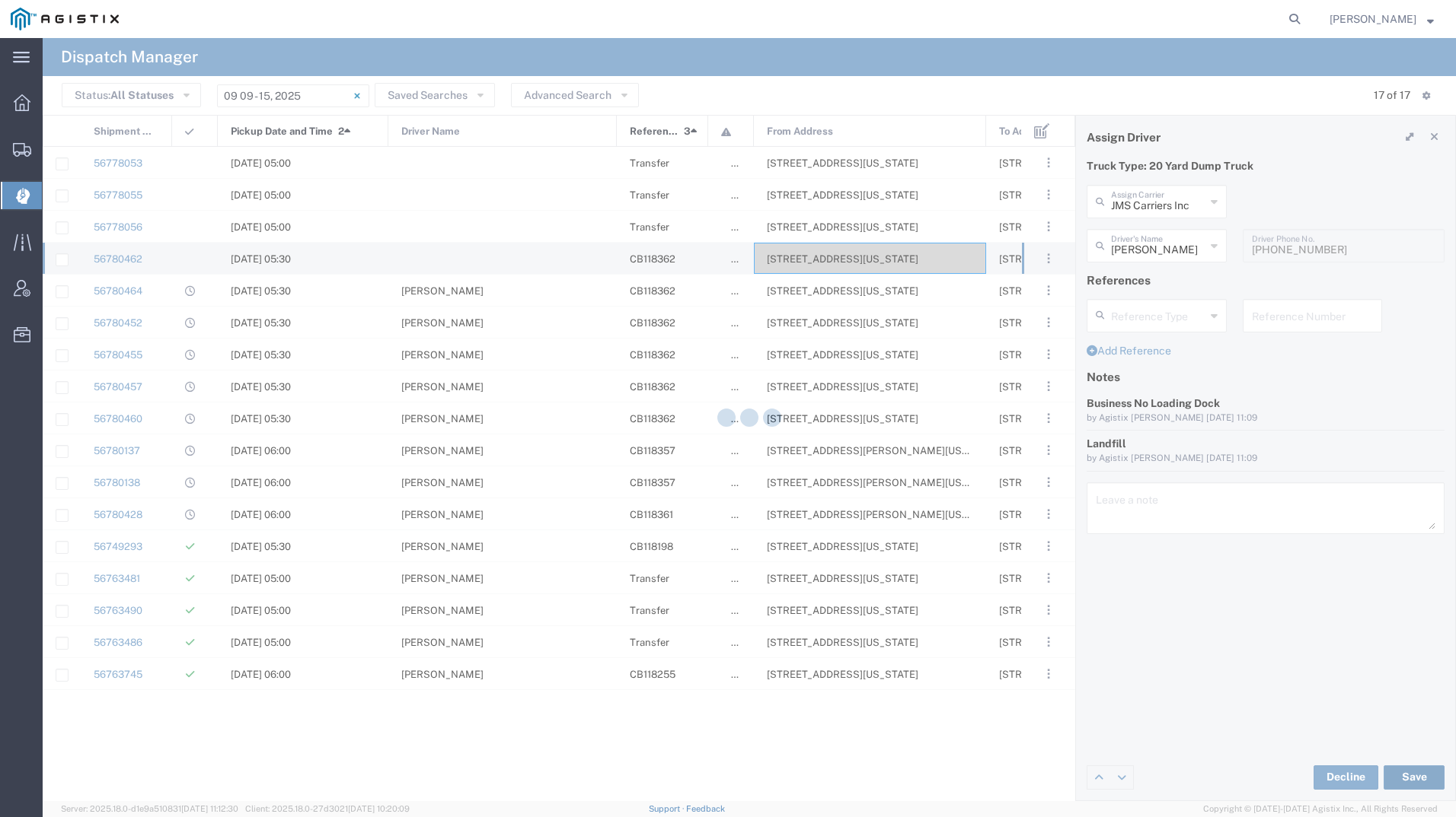
type input "Jihtan Singh"
type input "JMS Carriers Inc"
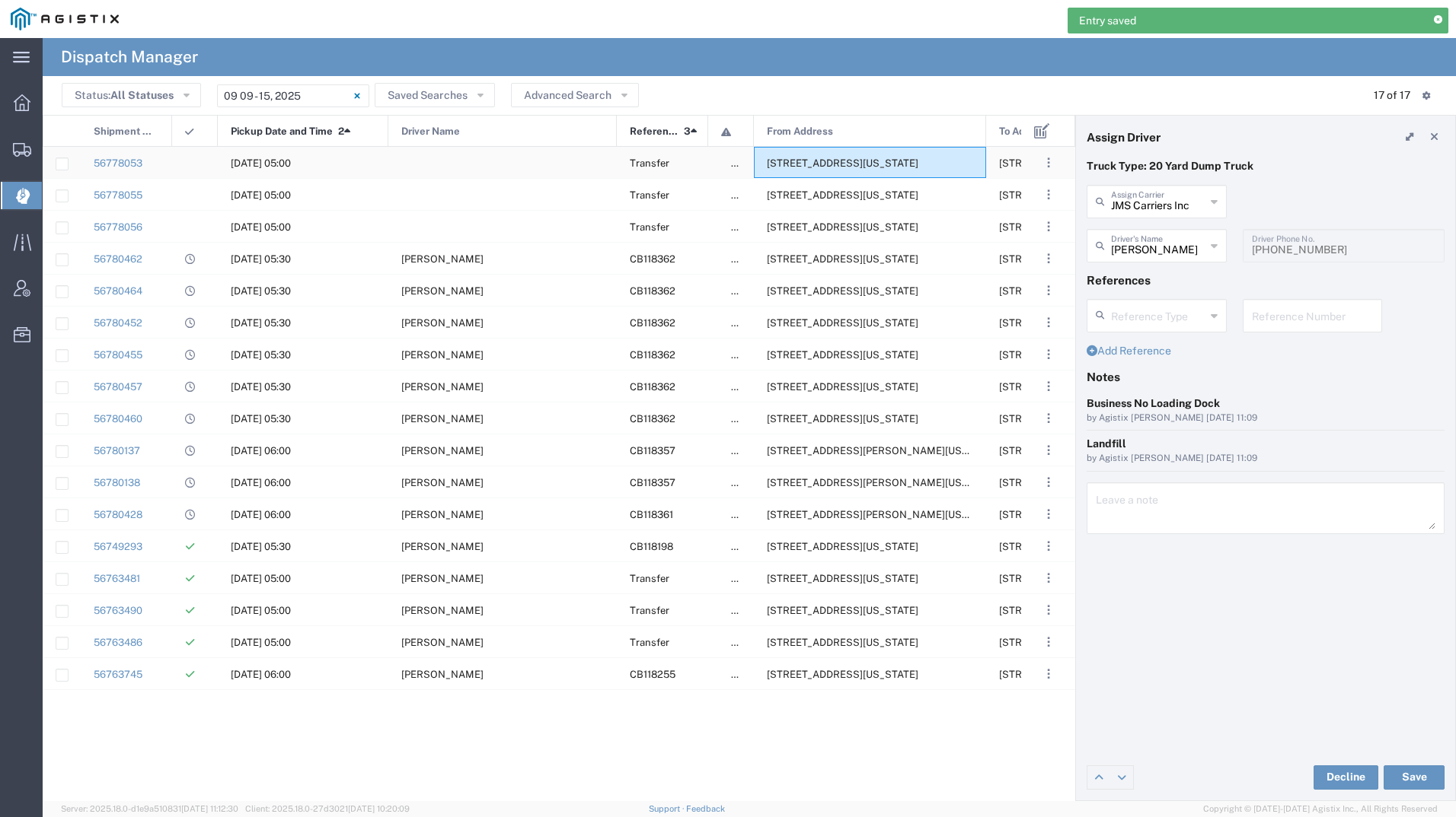
click at [864, 162] on span "356 E Allisal St, Salinas, California, 93901, United States" at bounding box center [842, 162] width 152 height 12
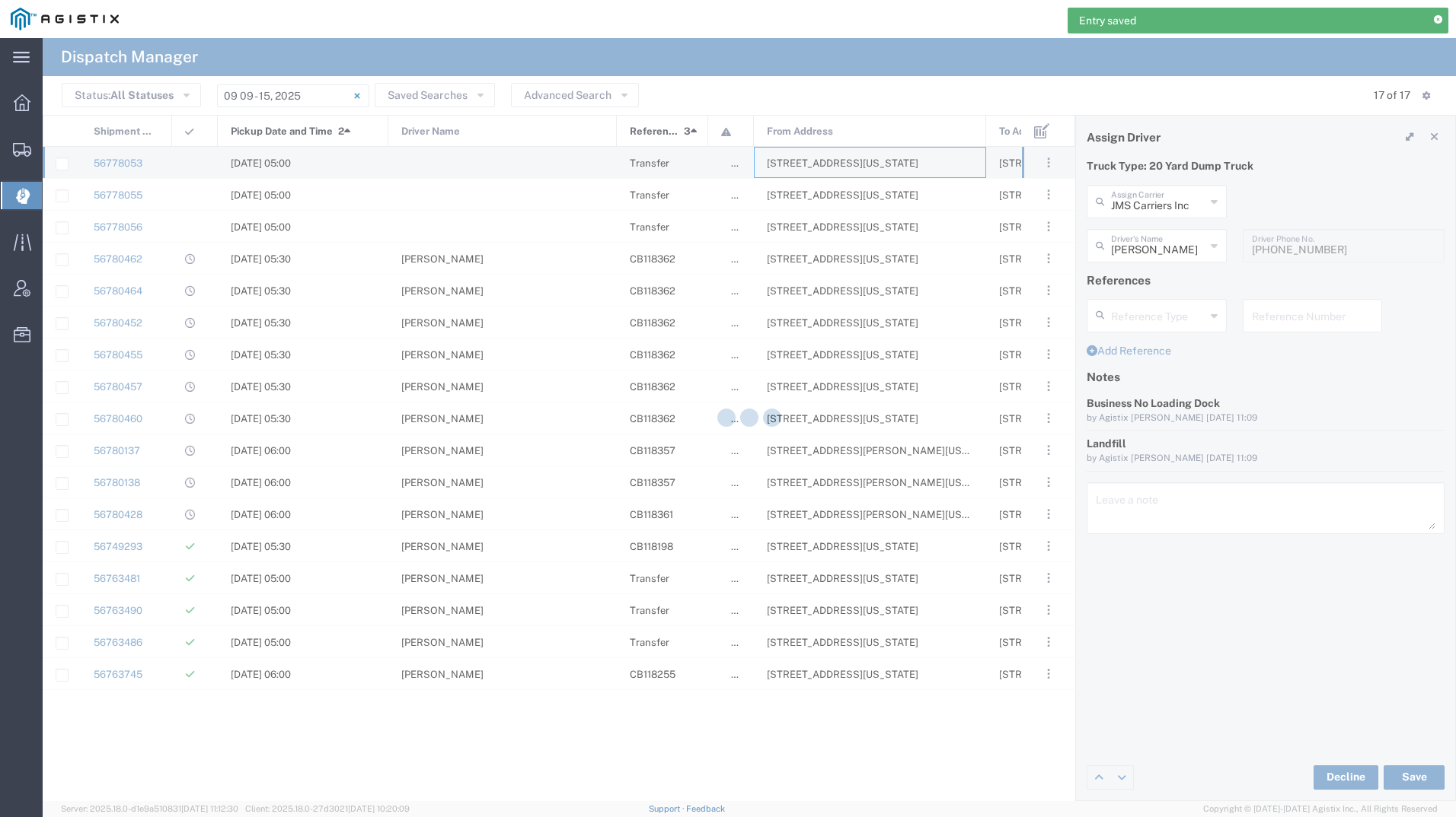
type input "Bradley Tanks Inc"
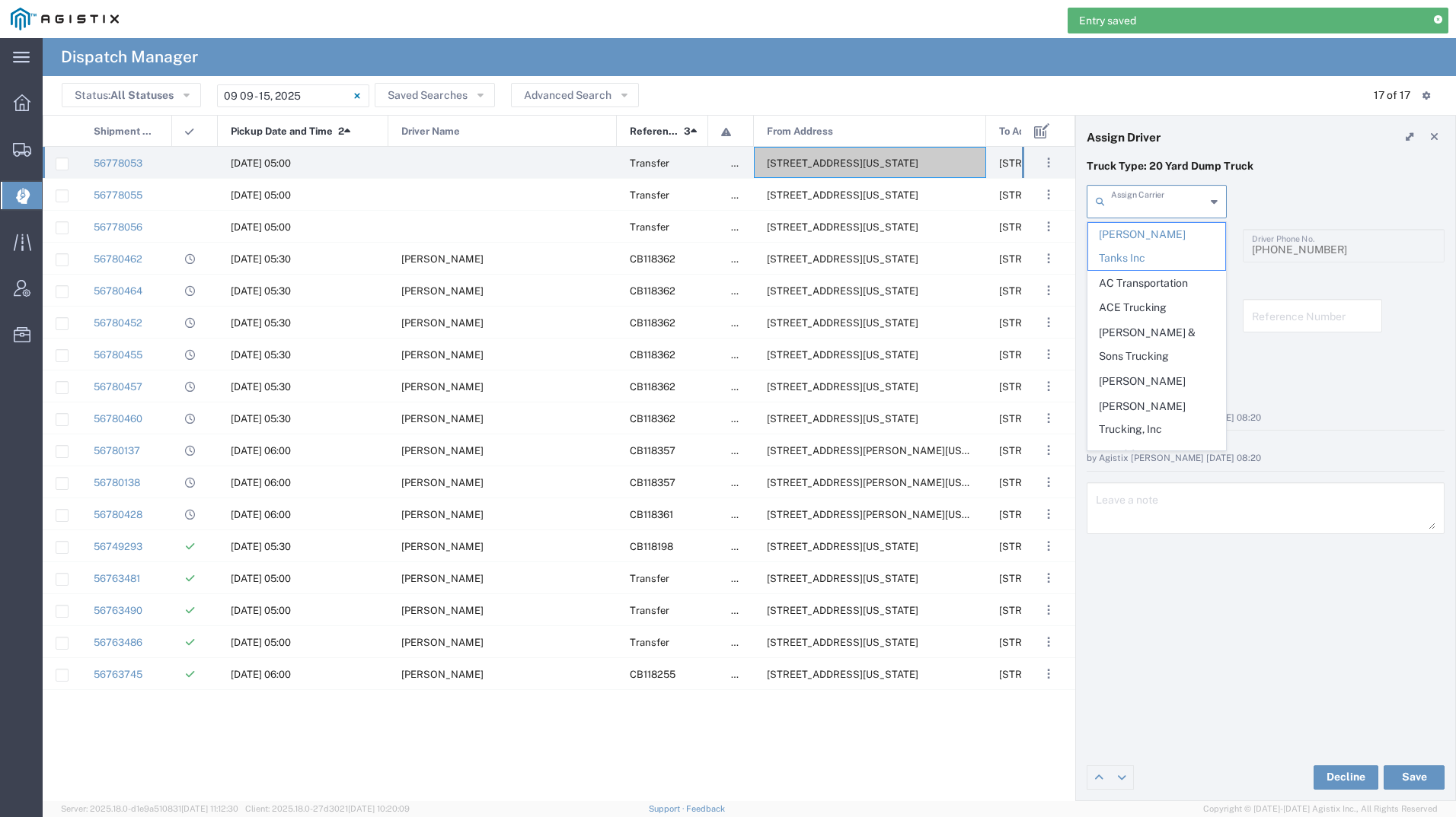
click at [1126, 200] on input "text" at bounding box center [1158, 200] width 94 height 26
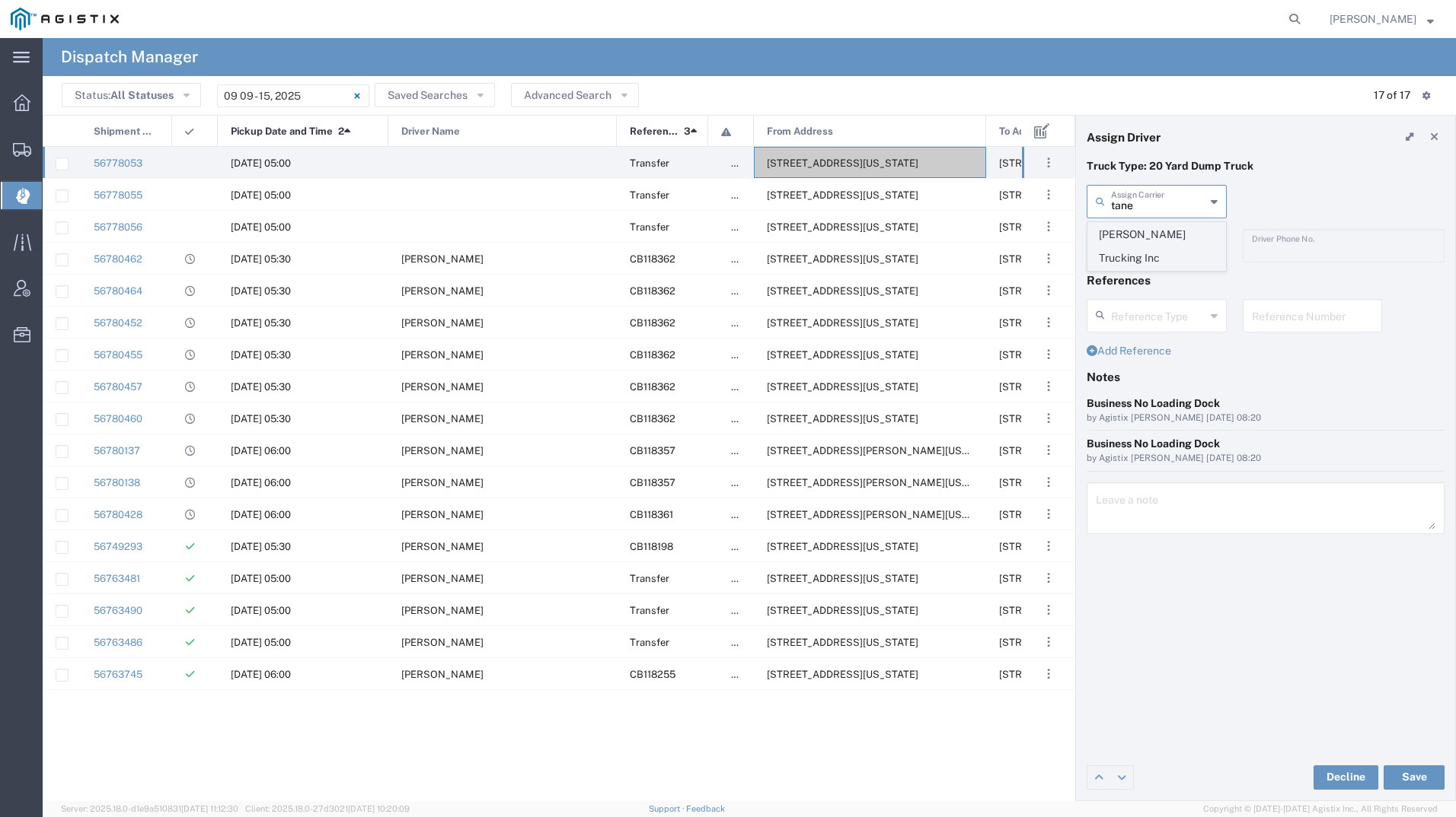
click at [1115, 237] on span "Taneja Trucking Inc" at bounding box center [1156, 247] width 137 height 47
type input "Taneja Trucking Inc"
click at [1115, 237] on input "text" at bounding box center [1159, 244] width 96 height 26
click at [1148, 327] on span "Varun Taneja" at bounding box center [1156, 328] width 137 height 24
type input "Varun Taneja"
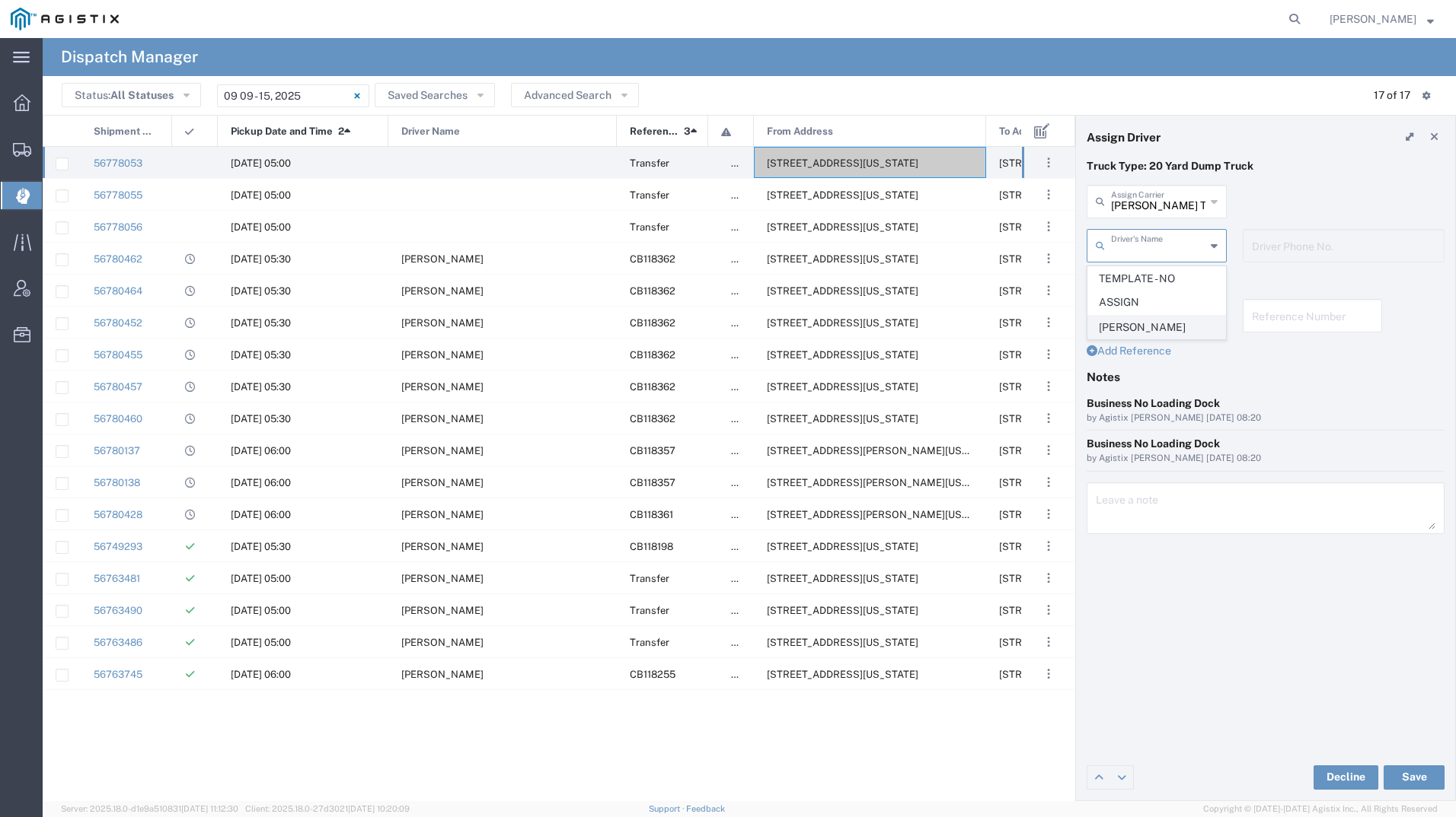
type input "408-744-2057"
click at [1424, 775] on button "Save" at bounding box center [1413, 777] width 61 height 25
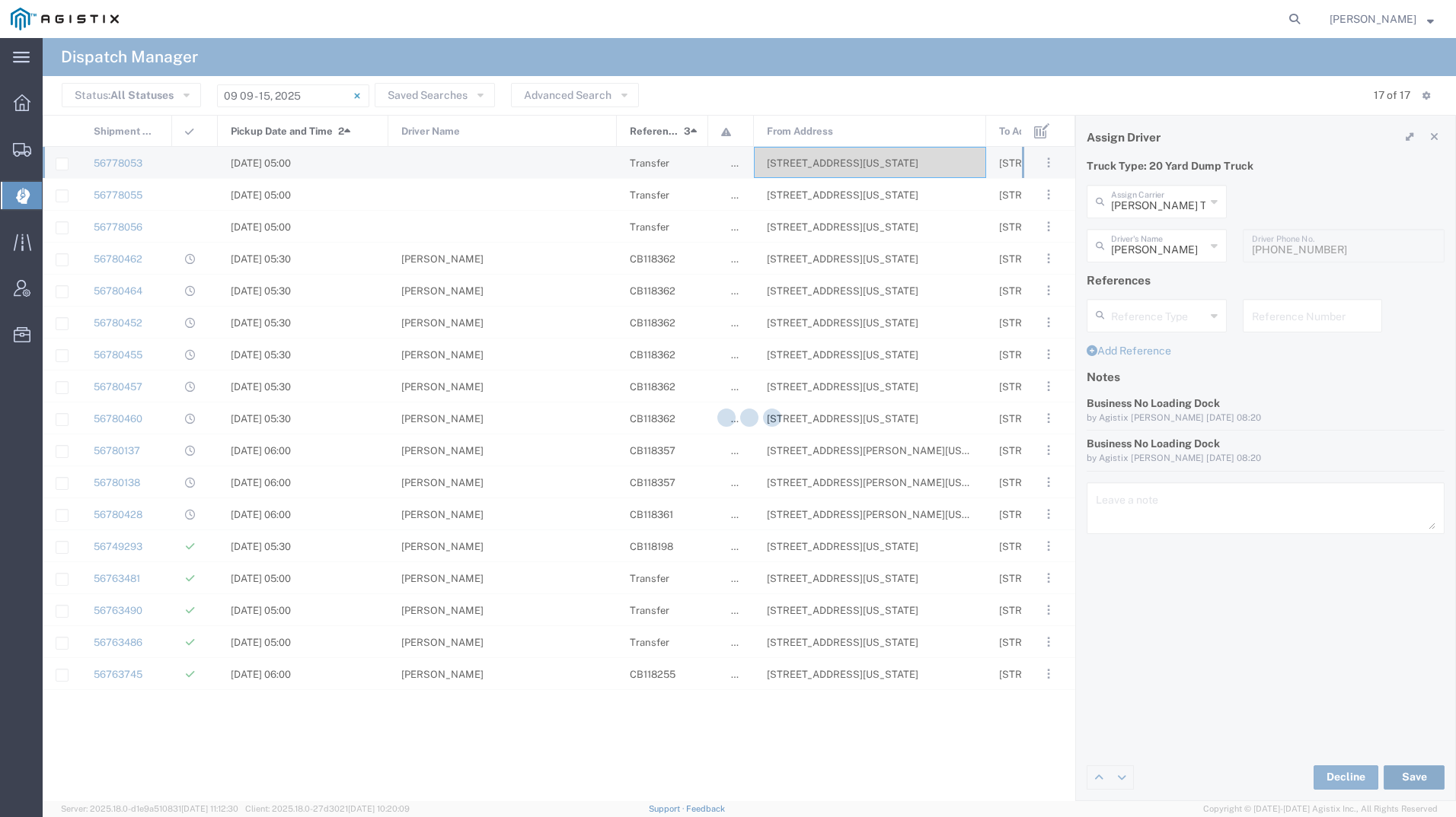
type input "Varun Taneja"
type input "Taneja Trucking Inc"
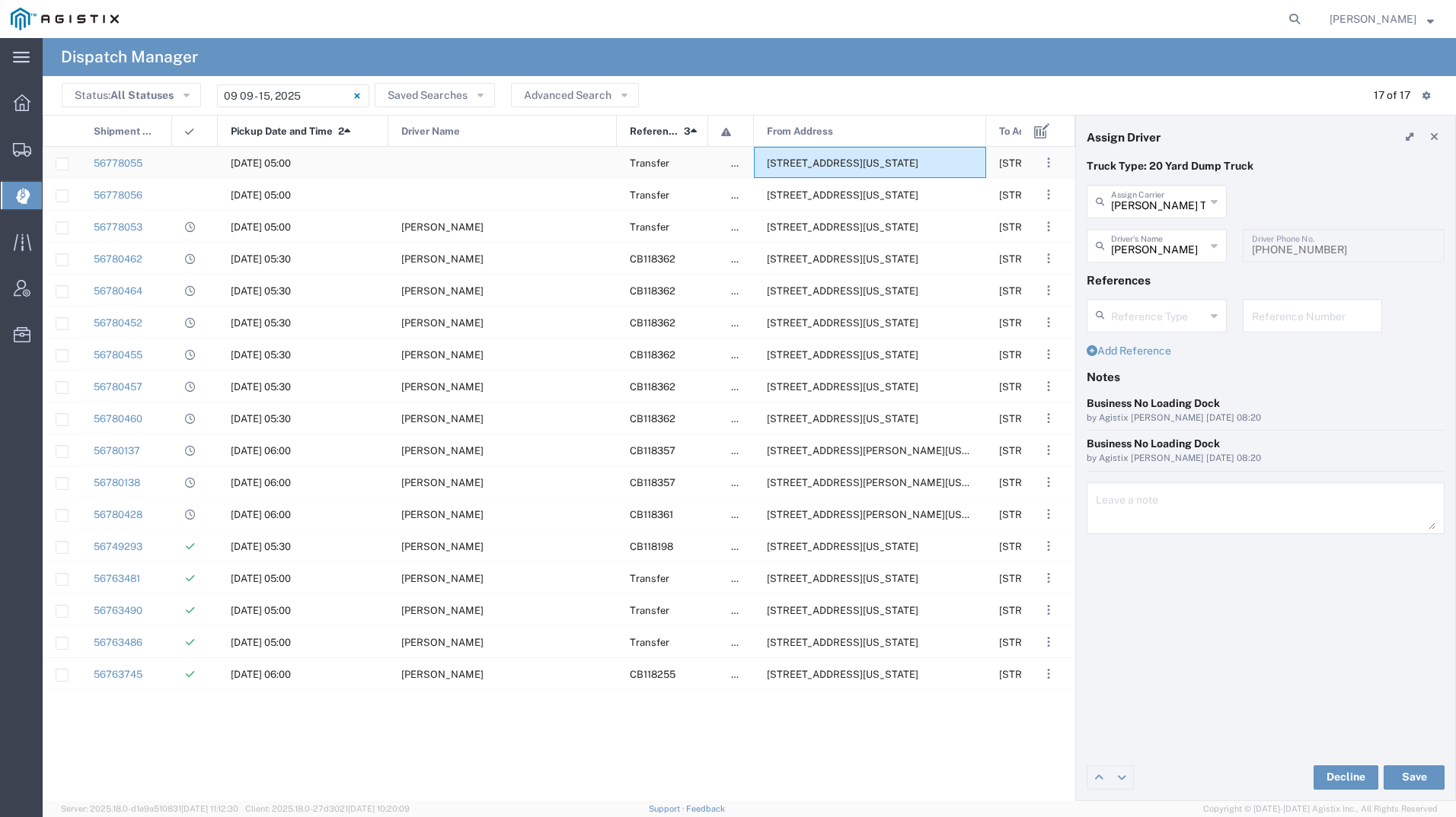
click at [867, 162] on span "356 E Allisal St, Salinas, California, 93901, United States" at bounding box center [842, 162] width 152 height 12
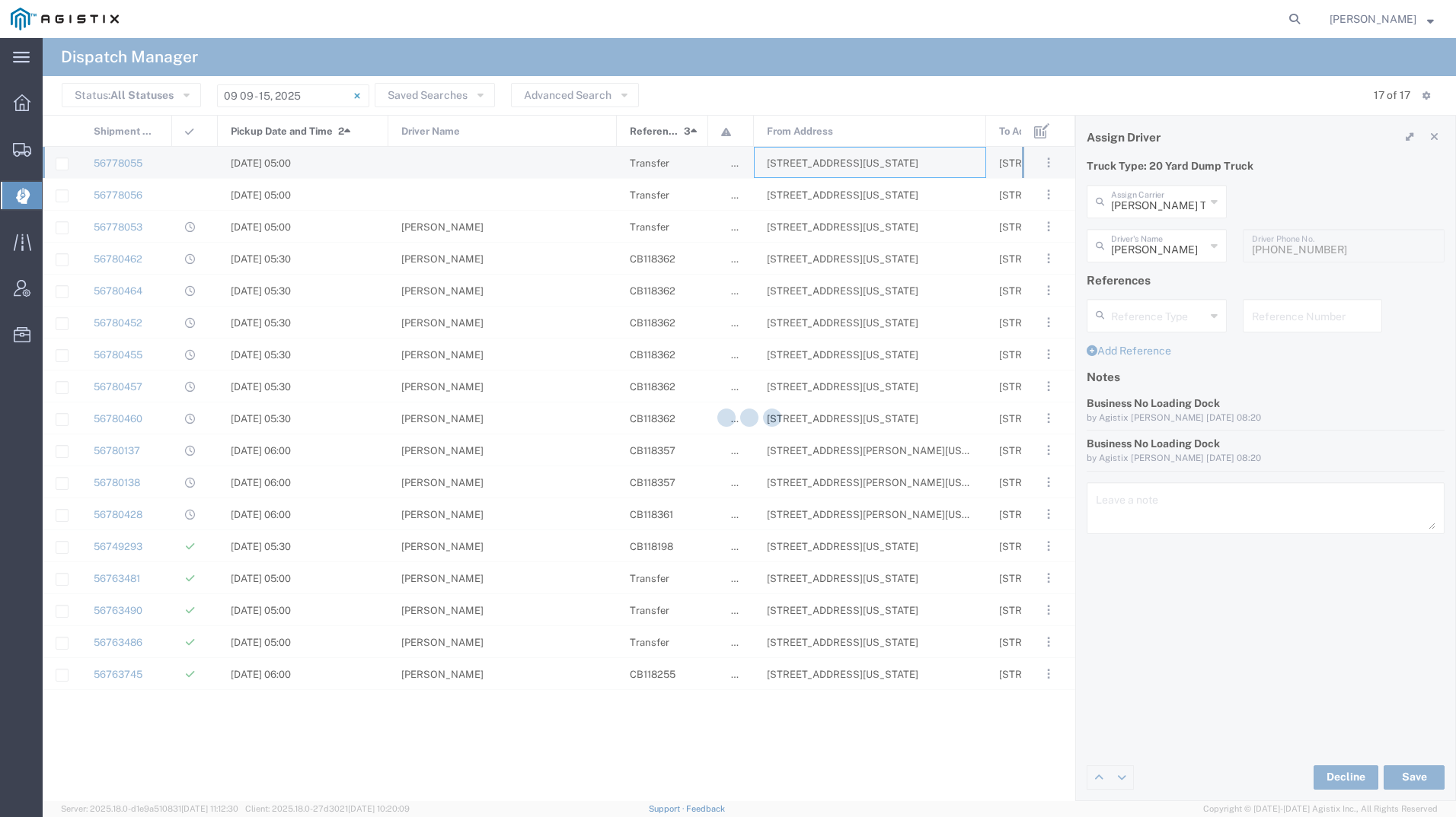
type input "Bradley Tanks Inc"
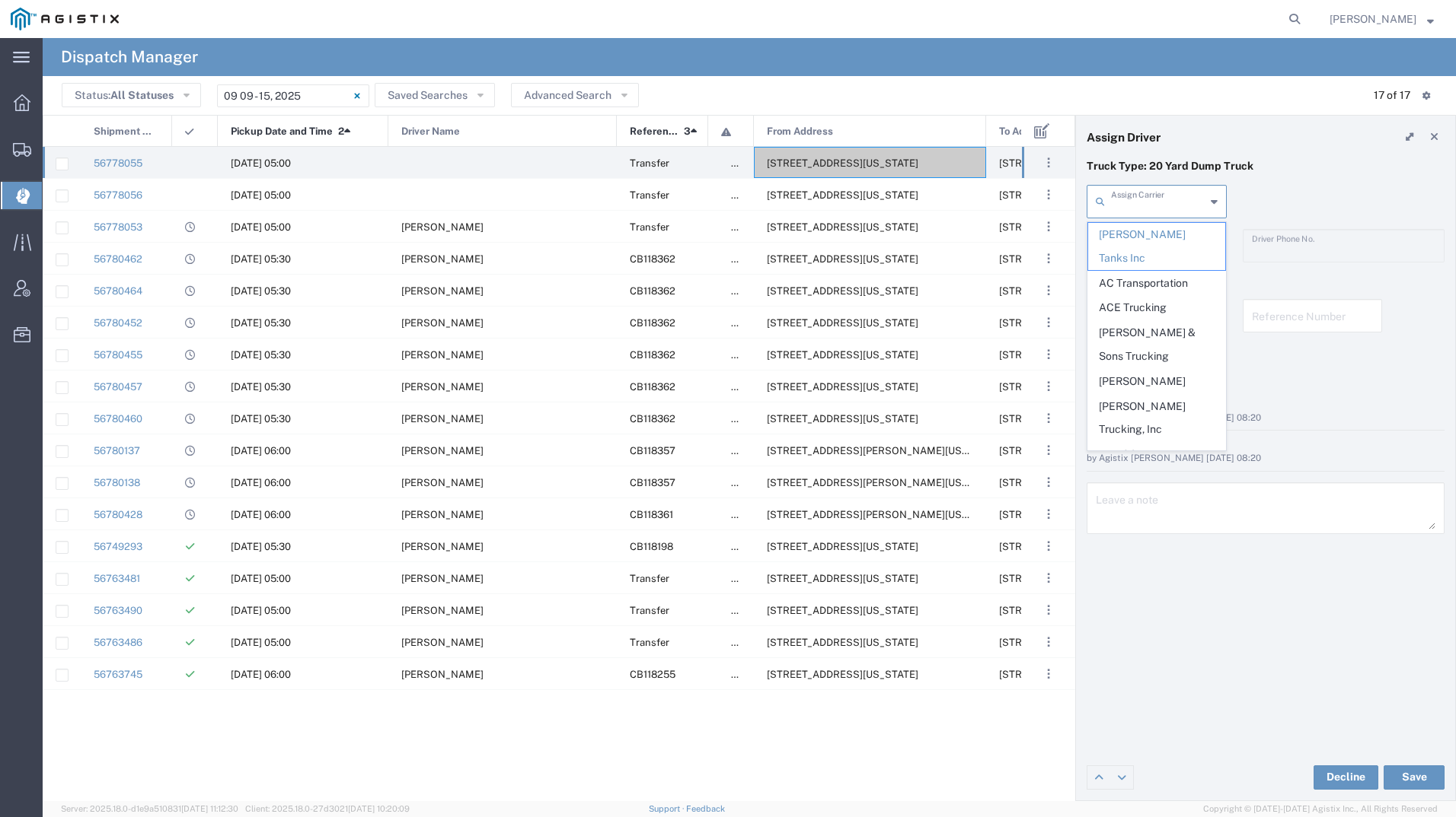
click at [1169, 193] on input "text" at bounding box center [1158, 200] width 94 height 26
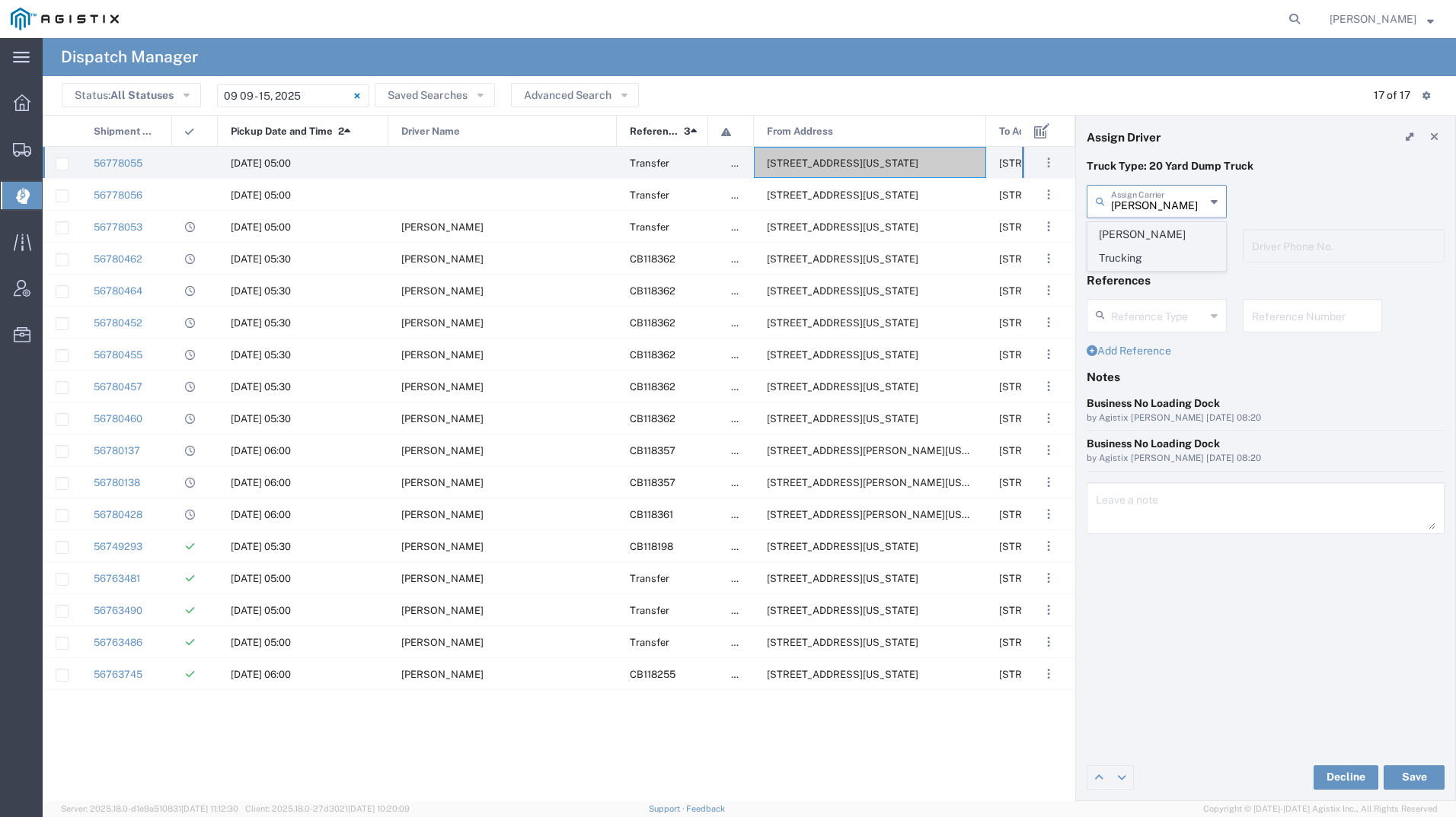
click at [1148, 231] on span "Millan Trucking" at bounding box center [1156, 247] width 137 height 47
type input "Millan Trucking"
click at [1141, 241] on input "text" at bounding box center [1158, 244] width 94 height 26
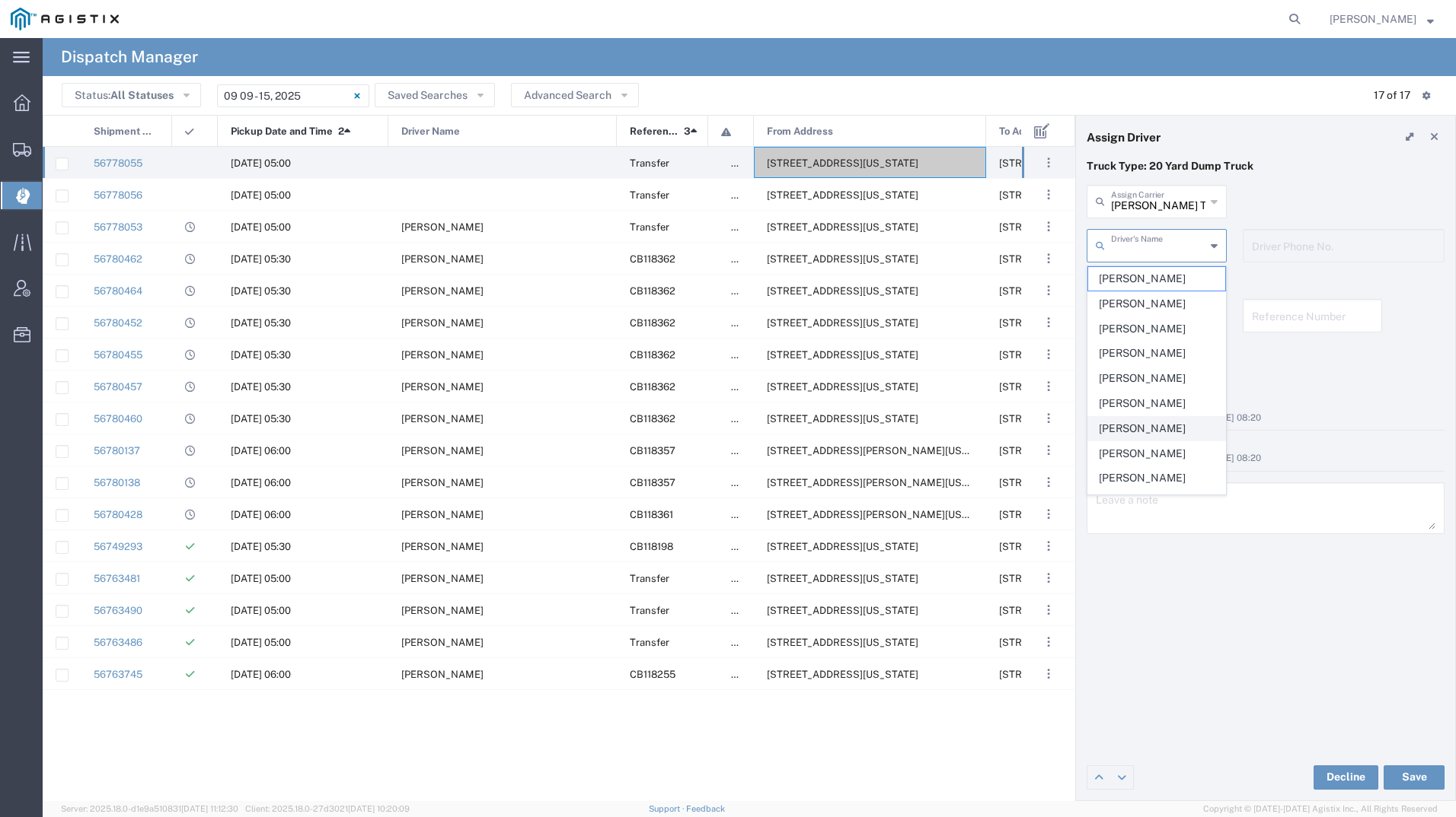
click at [1146, 421] on span "Gabriel Huante" at bounding box center [1156, 428] width 137 height 24
type input "Gabriel Huante"
type input "8312884954"
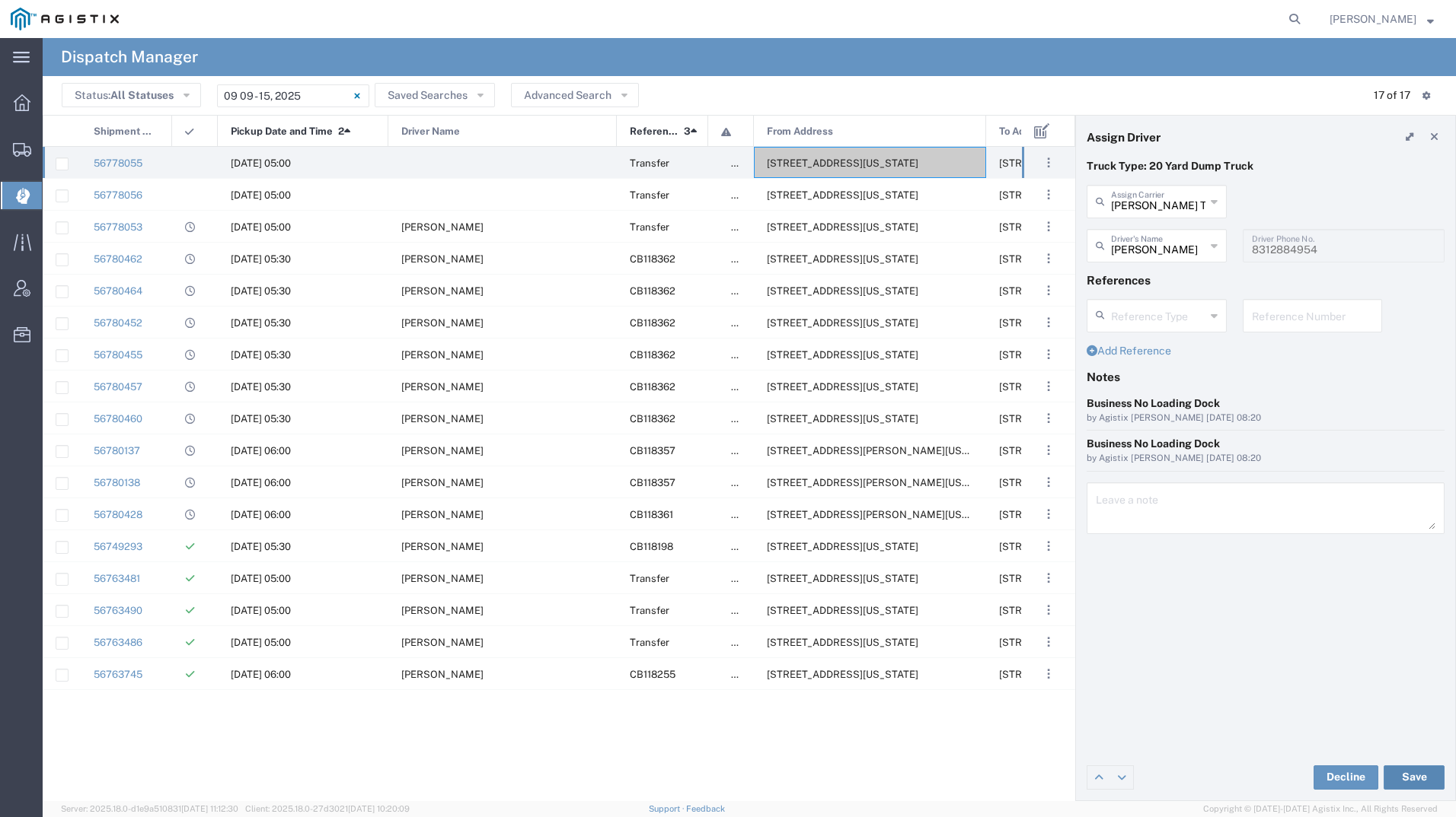
click at [1414, 773] on button "Save" at bounding box center [1413, 777] width 61 height 25
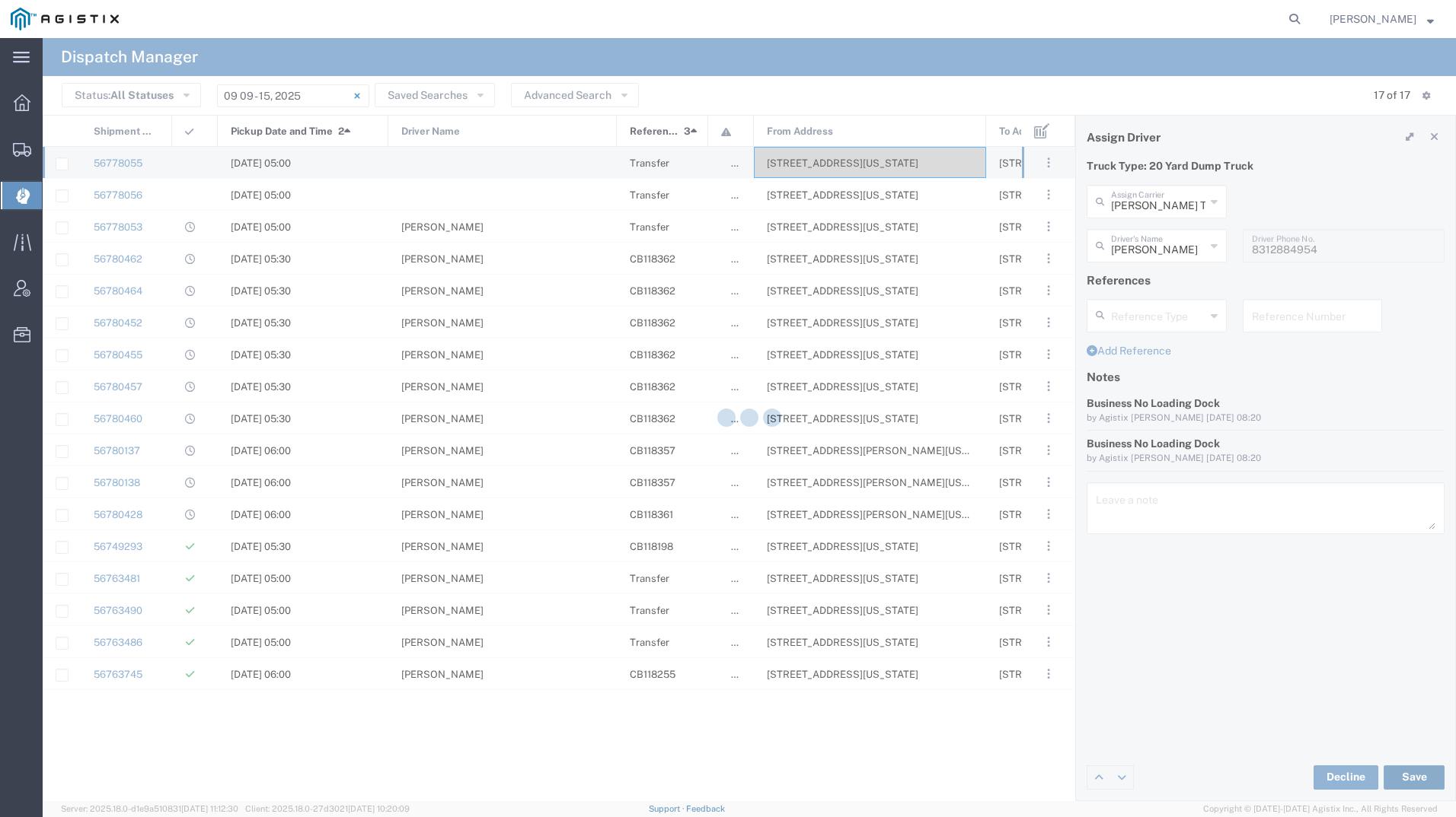
type input "Gabriel Huante"
type input "Millan Trucking"
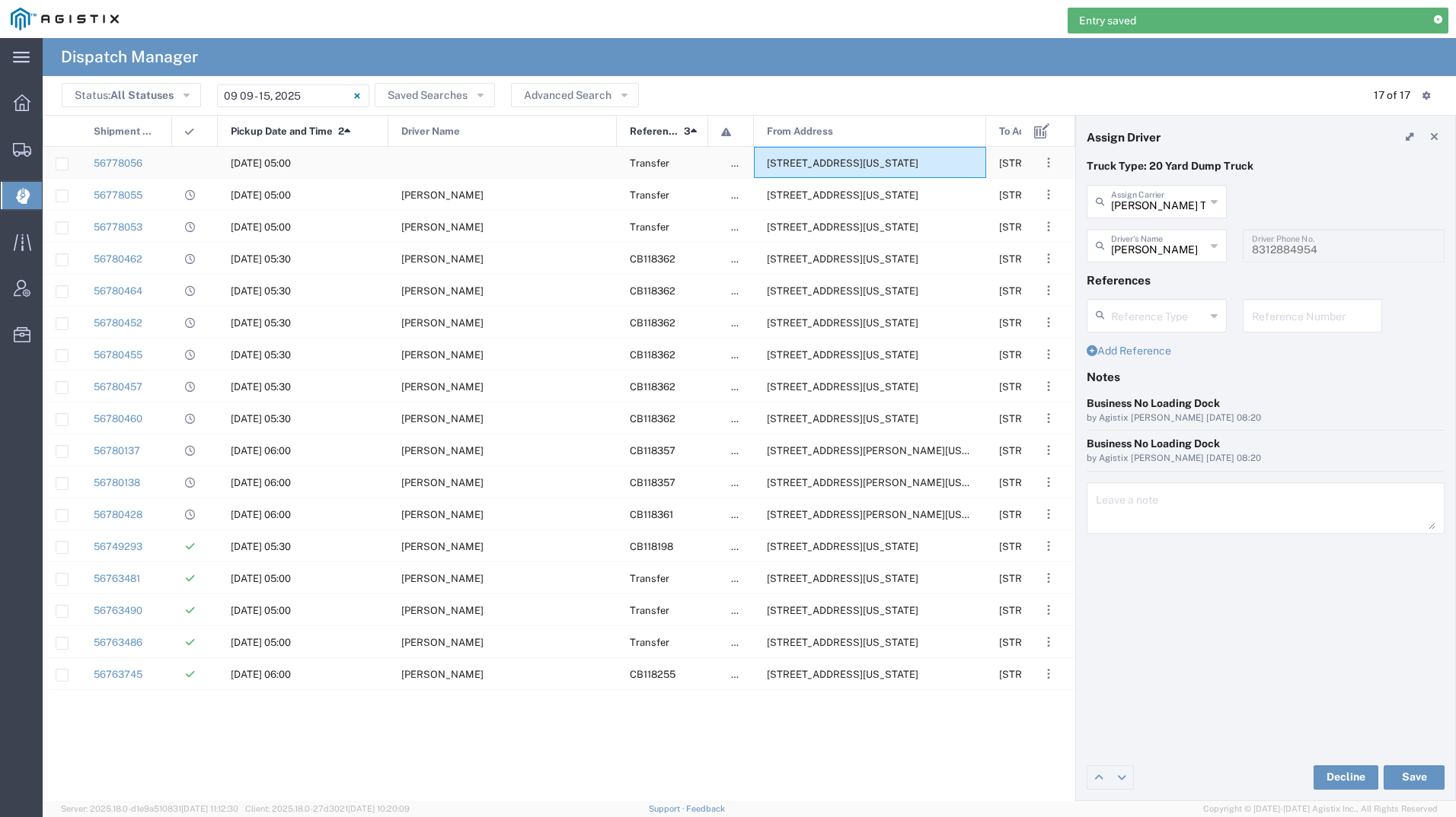
click at [858, 165] on span "356 E Allisal St, Salinas, California, 93901, United States" at bounding box center [842, 162] width 152 height 12
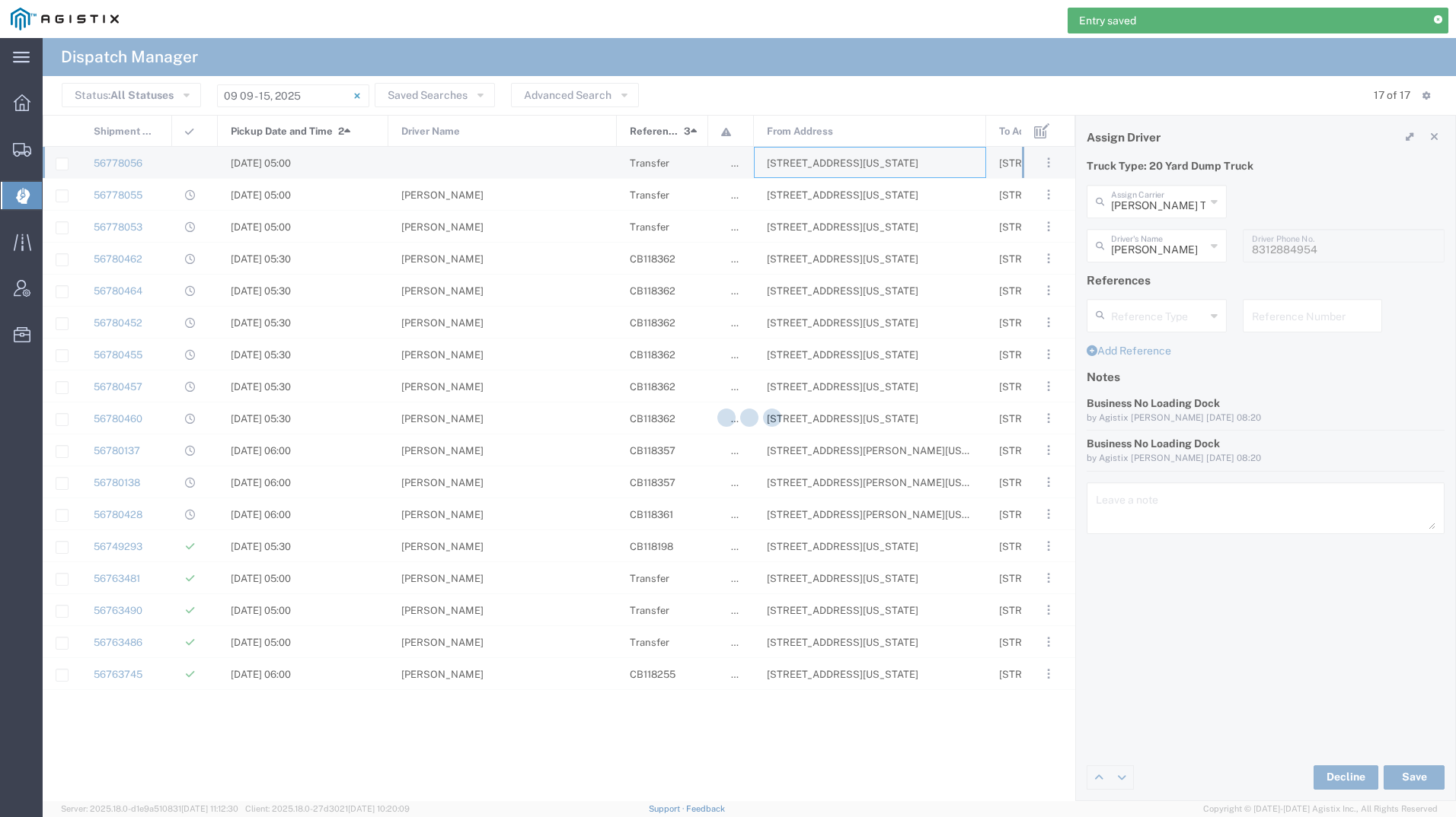
type input "Bradley Tanks Inc"
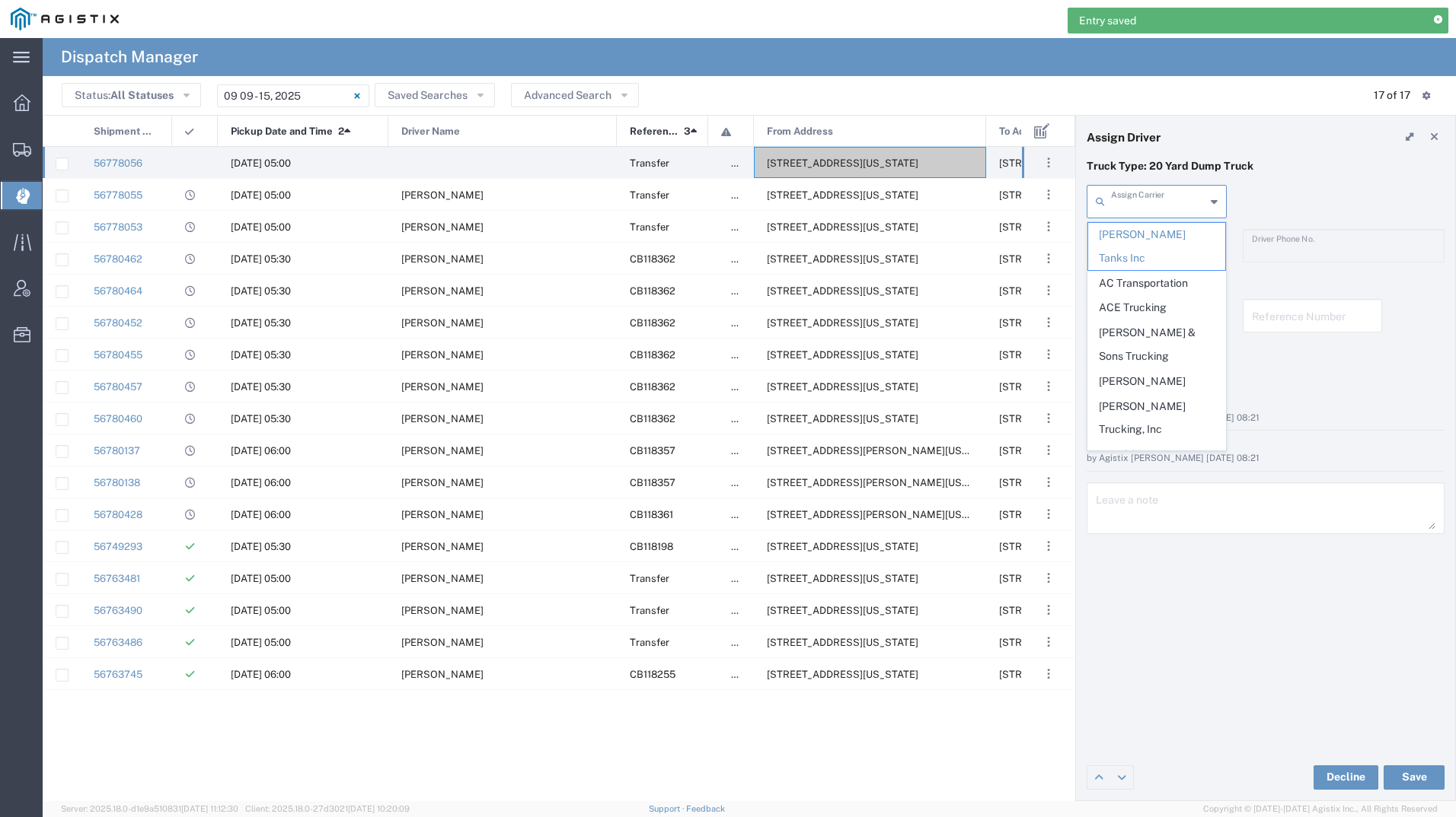
click at [1174, 197] on input "text" at bounding box center [1158, 200] width 94 height 26
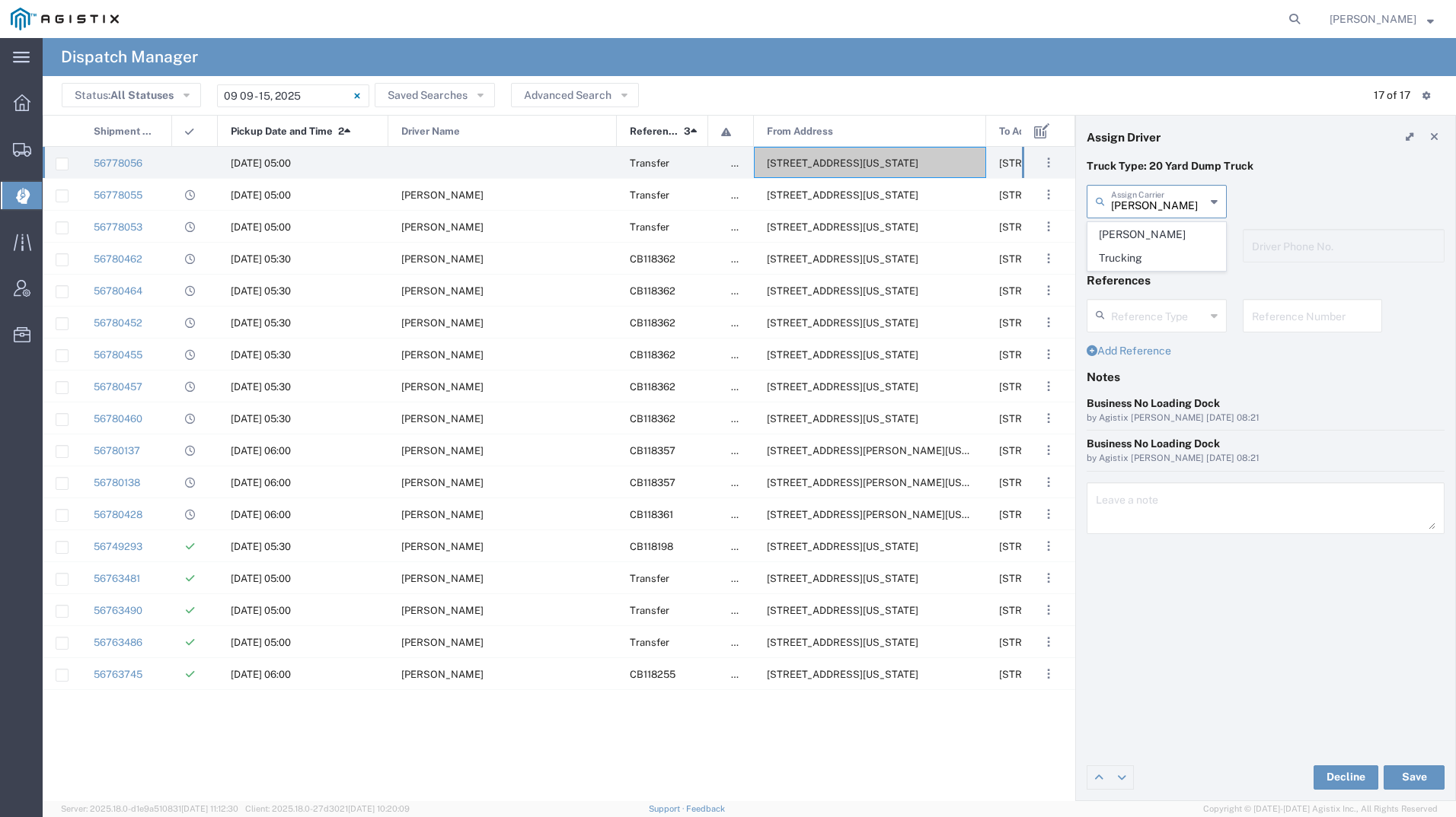
type input "millan"
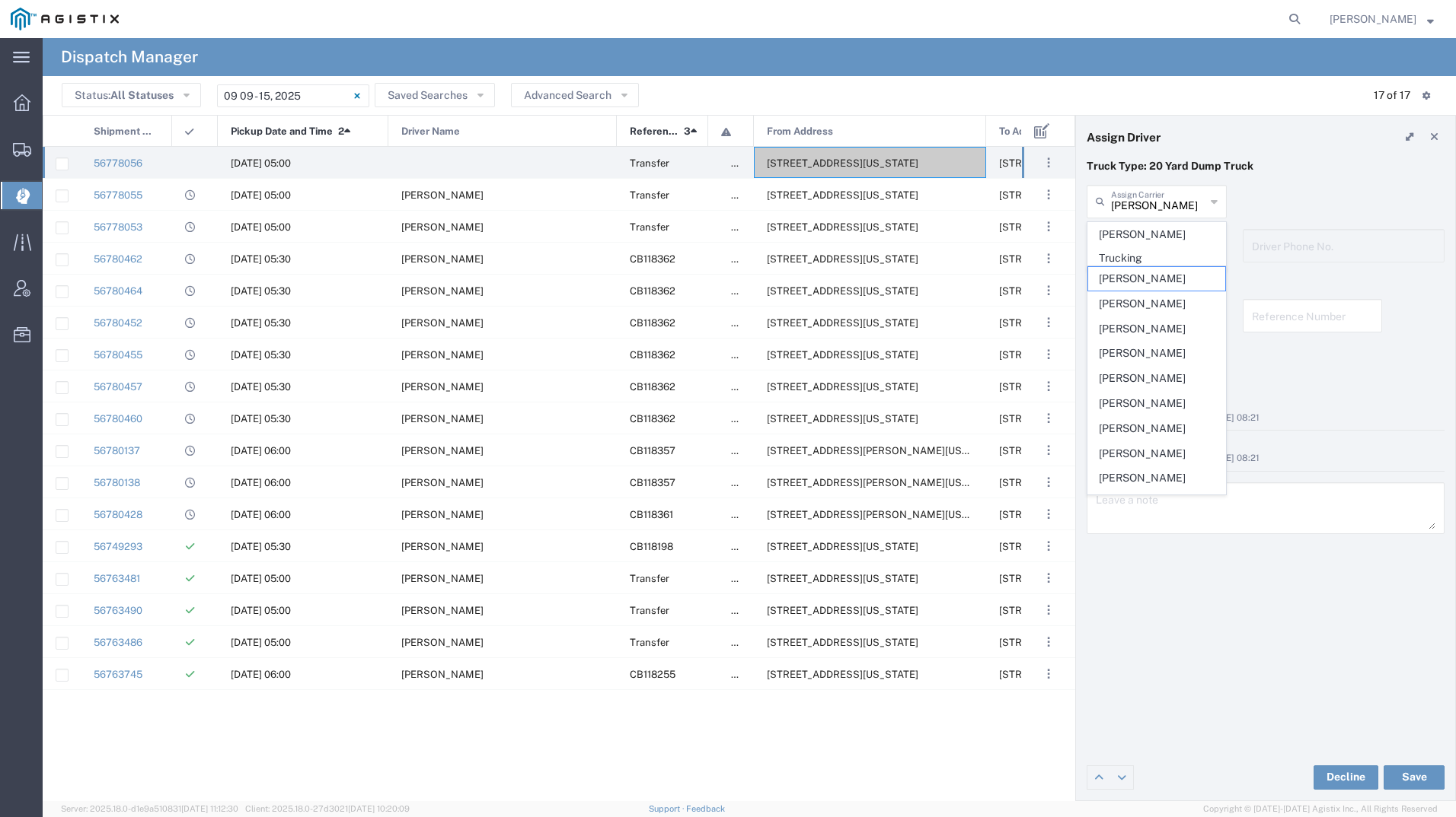
click at [1167, 249] on input "text" at bounding box center [1158, 244] width 94 height 26
click at [1325, 126] on header "Assign Driver" at bounding box center [1264, 136] width 379 height 43
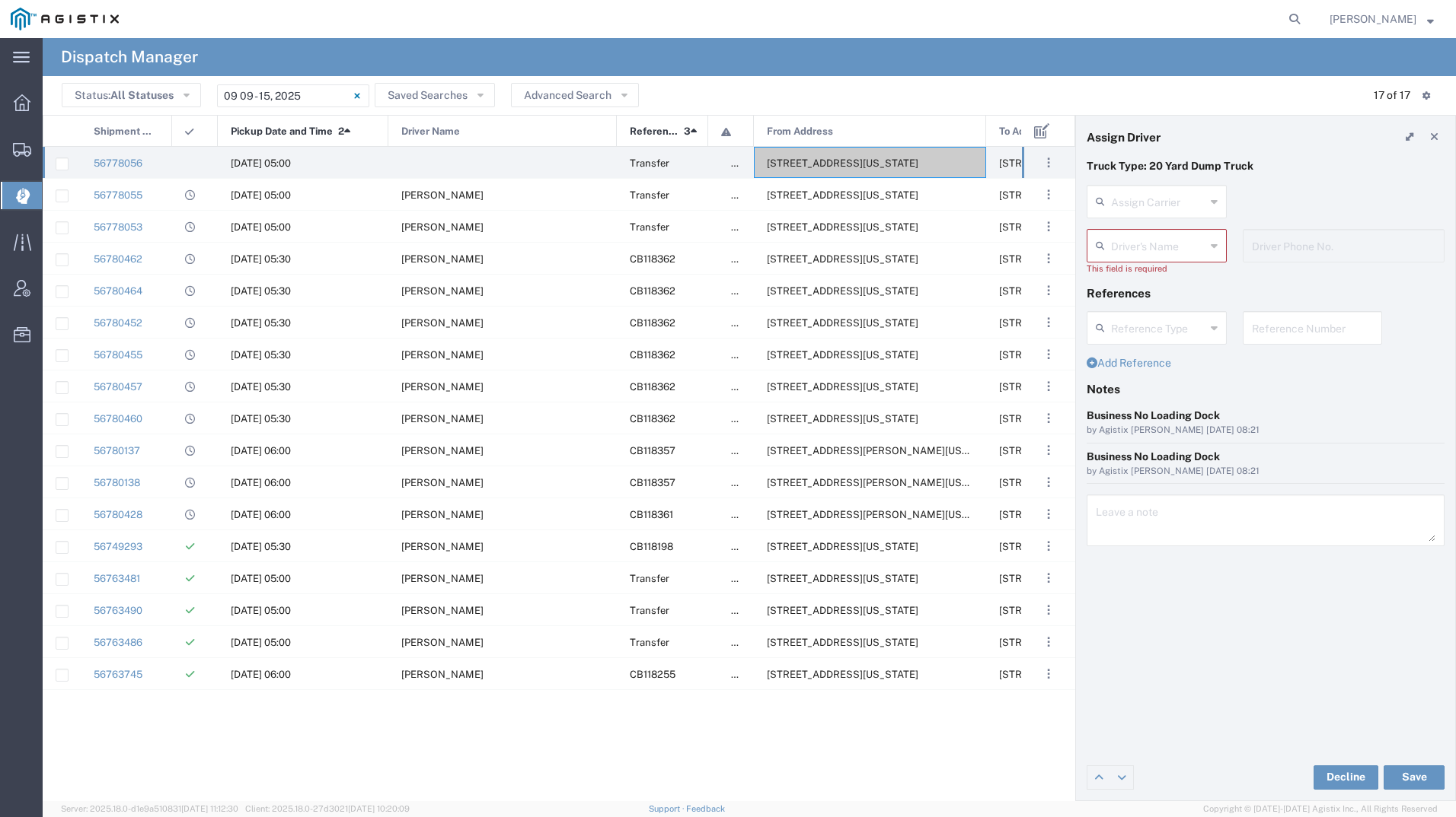
type input "Bradley Tanks Inc"
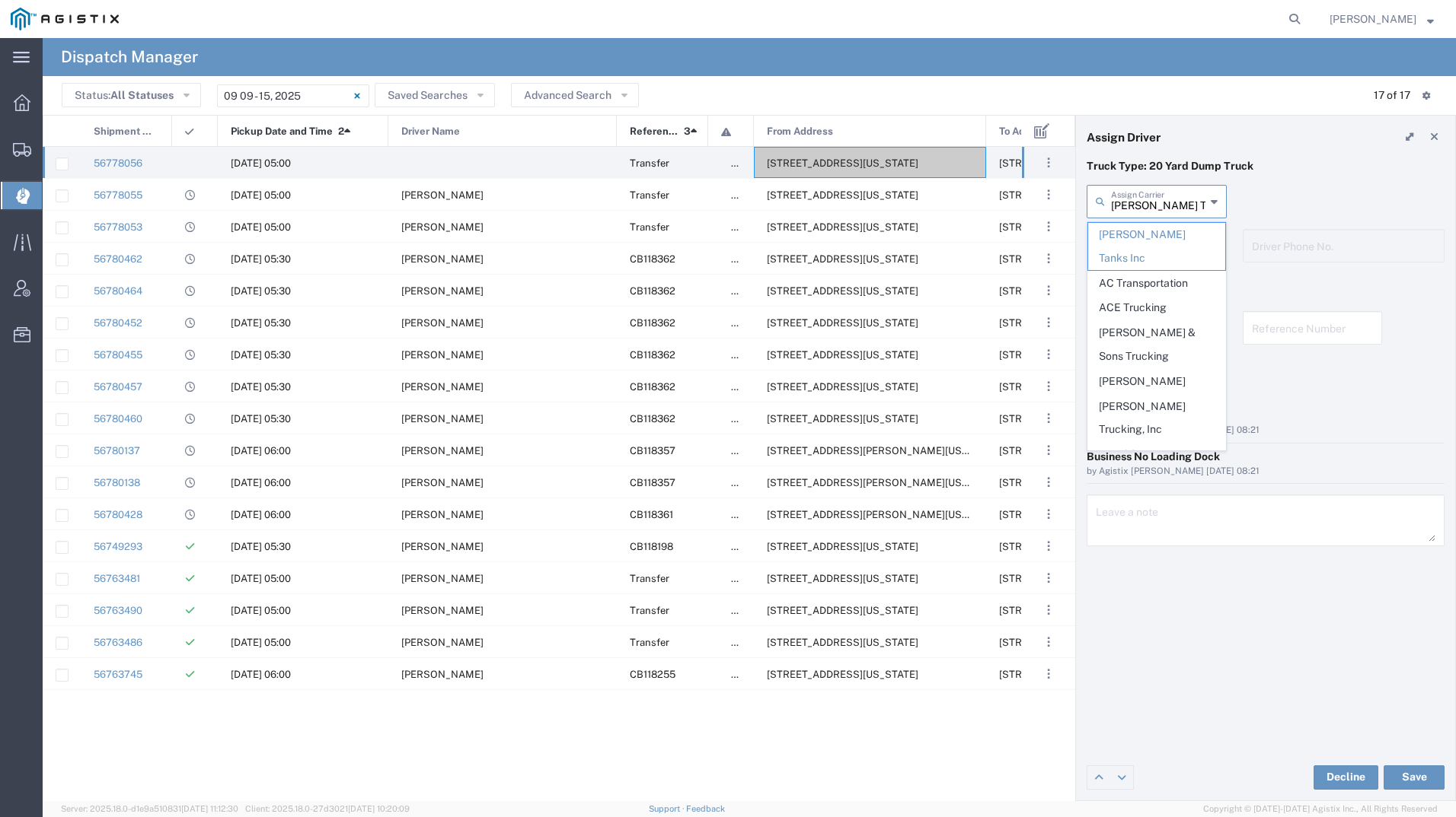
click at [1195, 191] on input "Bradley Tanks Inc" at bounding box center [1158, 200] width 94 height 26
click at [1268, 111] on header "Status: All Statuses All Statuses Awaiting Assignment Declined Assigned Accepte…" at bounding box center [749, 95] width 1413 height 39
click at [1182, 197] on input "text" at bounding box center [1158, 200] width 94 height 26
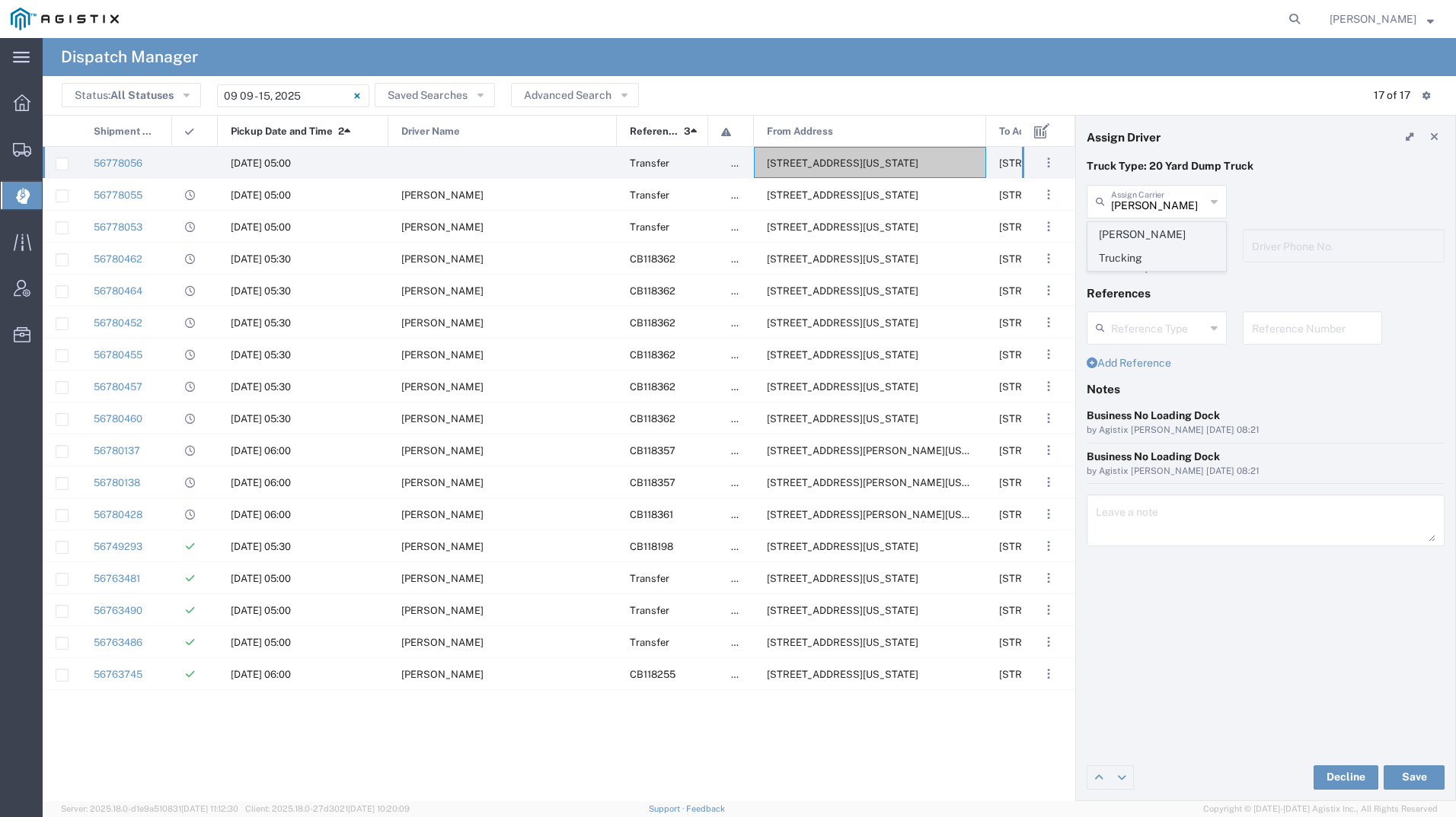
click at [1152, 232] on span "Millan Trucking" at bounding box center [1156, 247] width 137 height 47
type input "Millan Trucking"
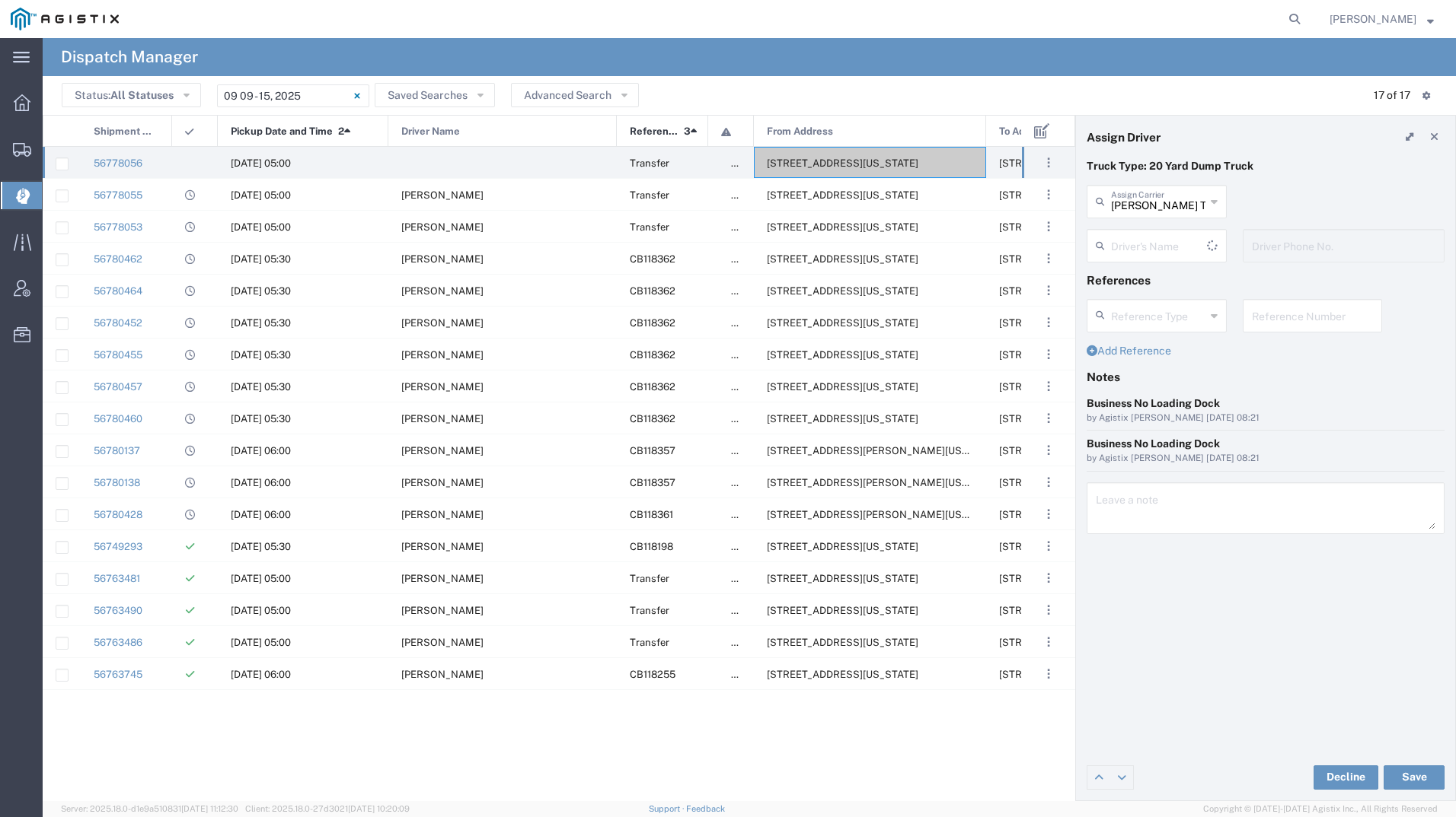
click at [1153, 238] on input "text" at bounding box center [1159, 244] width 96 height 26
click at [1136, 271] on span "Juan Jara" at bounding box center [1156, 279] width 137 height 24
type input "Juan Jara"
type input "4084380716"
click at [1420, 782] on button "Save" at bounding box center [1413, 777] width 61 height 25
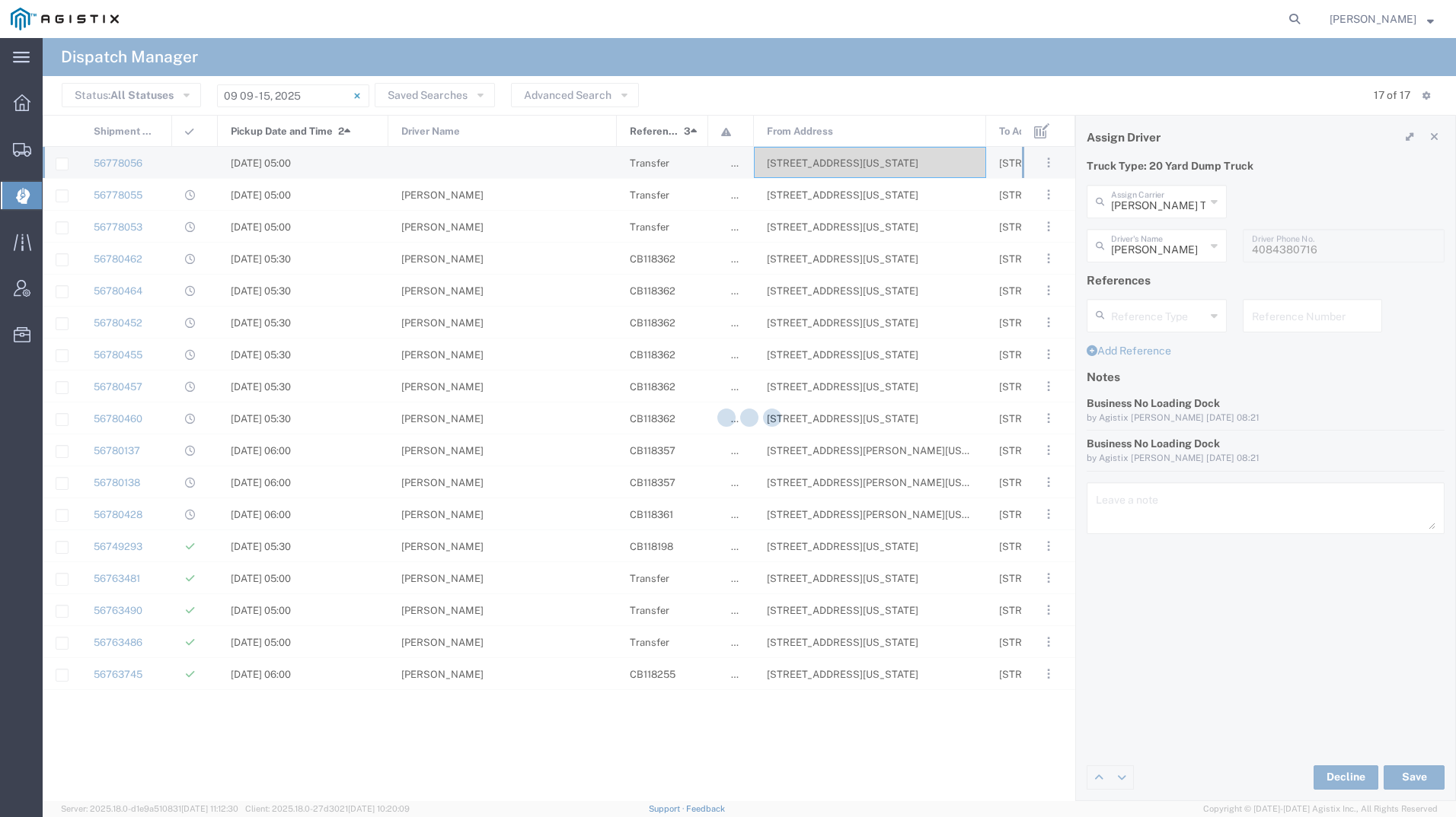
type input "Juan Jara"
type input "Millan Trucking"
